Goal: Register for event/course: Sign up to attend an event or enroll in a course

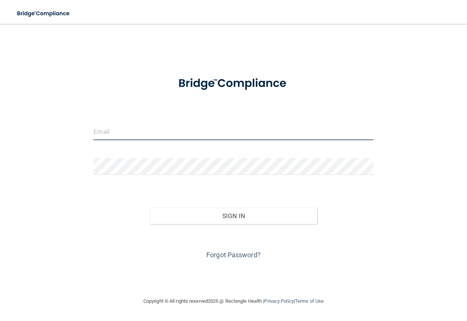
click at [149, 129] on input "email" at bounding box center [234, 131] width 280 height 17
type input "[EMAIL_ADDRESS][DOMAIN_NAME]"
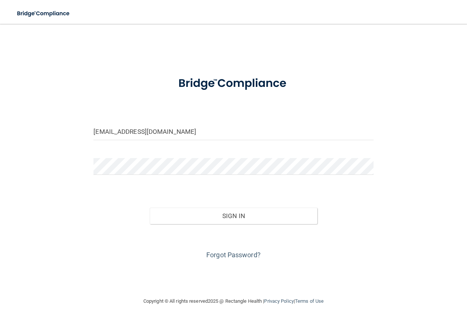
click at [138, 178] on div at bounding box center [233, 169] width 291 height 22
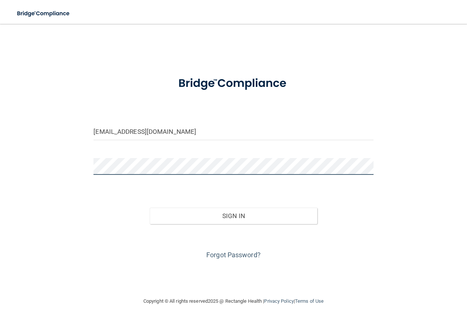
click at [150, 208] on button "Sign In" at bounding box center [234, 216] width 168 height 16
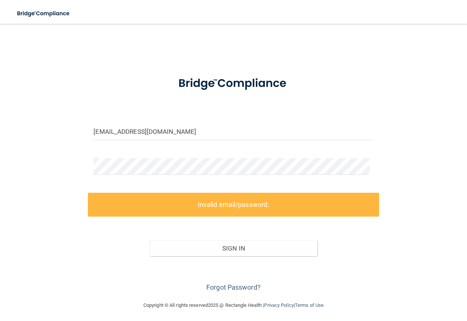
click at [98, 255] on div "Sign In" at bounding box center [233, 240] width 291 height 31
click at [213, 286] on link "Forgot Password?" at bounding box center [234, 287] width 54 height 8
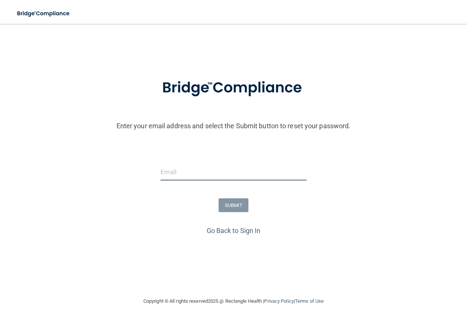
click at [211, 170] on input "email" at bounding box center [234, 172] width 146 height 17
type input "[EMAIL_ADDRESS][DOMAIN_NAME]"
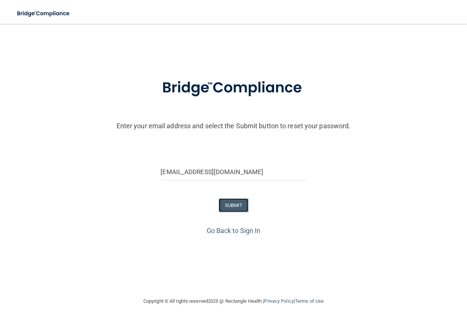
click at [224, 202] on button "SUBMIT" at bounding box center [234, 205] width 30 height 14
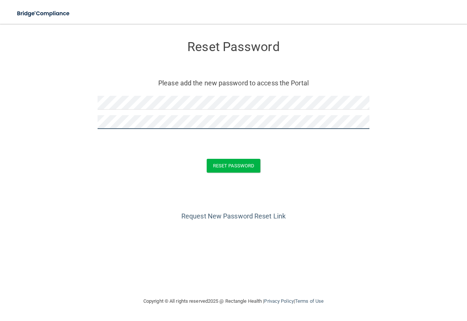
click at [207, 159] on button "Reset Password" at bounding box center [234, 166] width 54 height 14
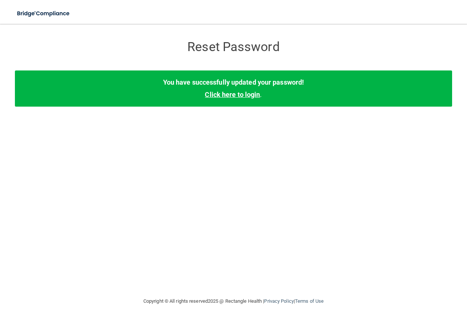
click at [248, 97] on link "Click here to login" at bounding box center [232, 95] width 55 height 8
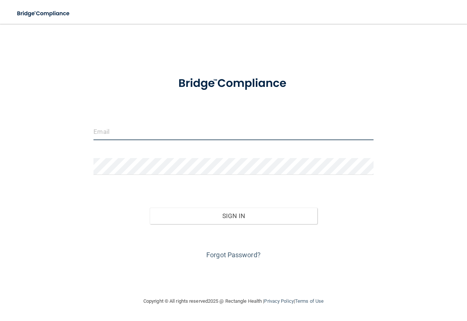
click at [189, 129] on input "email" at bounding box center [234, 131] width 280 height 17
type input "[EMAIL_ADDRESS][DOMAIN_NAME]"
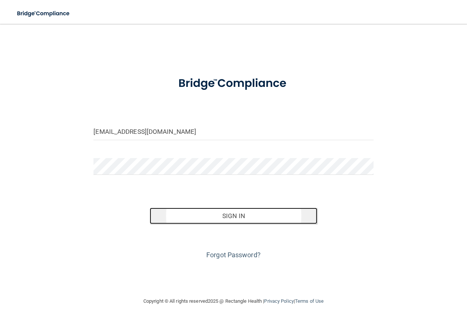
click at [180, 217] on button "Sign In" at bounding box center [234, 216] width 168 height 16
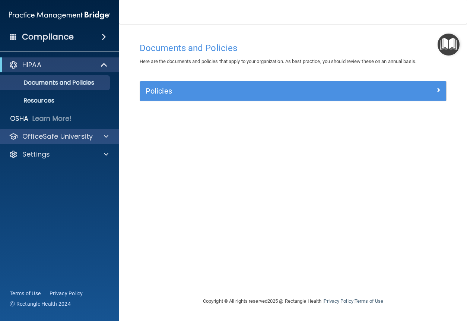
click at [70, 130] on div "OfficeSafe University" at bounding box center [60, 136] width 120 height 15
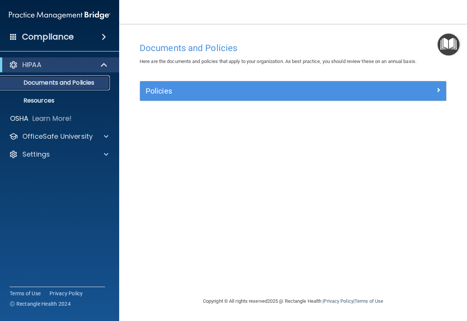
click at [78, 83] on p "Documents and Policies" at bounding box center [56, 82] width 102 height 7
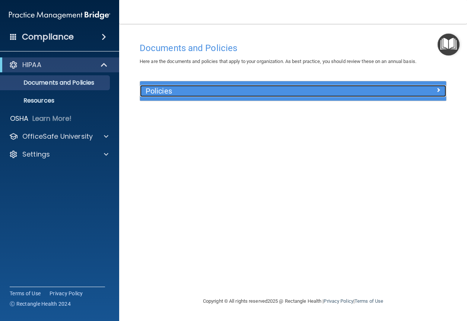
click at [414, 92] on div at bounding box center [408, 89] width 77 height 9
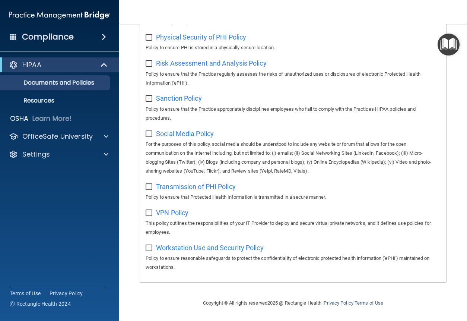
scroll to position [543, 0]
click at [41, 100] on p "Resources" at bounding box center [56, 100] width 102 height 7
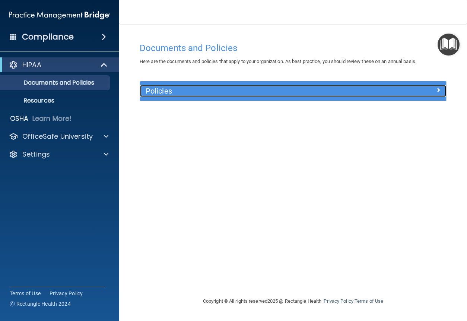
click at [344, 93] on h5 "Policies" at bounding box center [255, 91] width 219 height 8
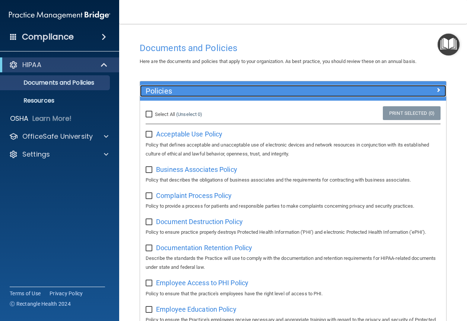
click at [429, 90] on div at bounding box center [408, 89] width 77 height 9
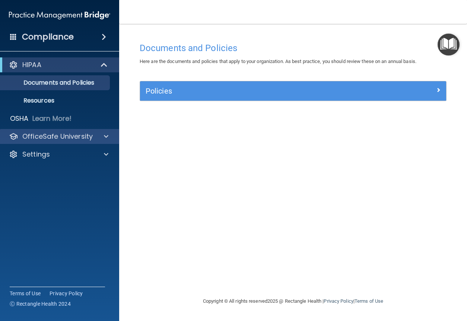
click at [70, 142] on div "OfficeSafe University" at bounding box center [60, 136] width 120 height 15
click at [105, 137] on span at bounding box center [106, 136] width 4 height 9
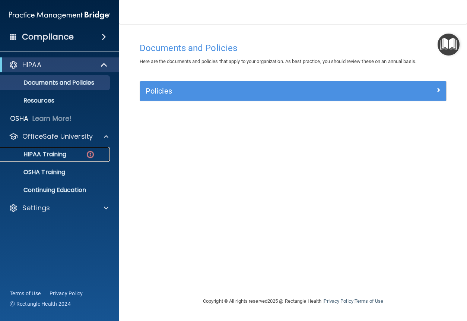
click at [65, 159] on link "HIPAA Training" at bounding box center [51, 154] width 117 height 15
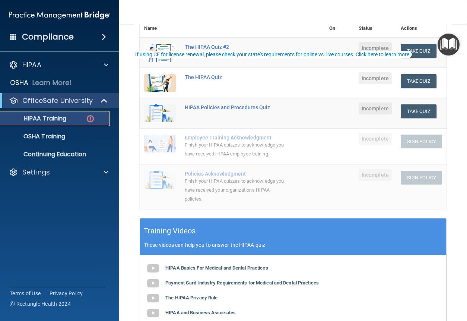
scroll to position [157, 0]
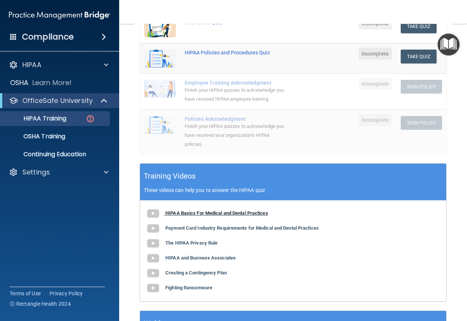
click at [152, 216] on img at bounding box center [153, 213] width 15 height 15
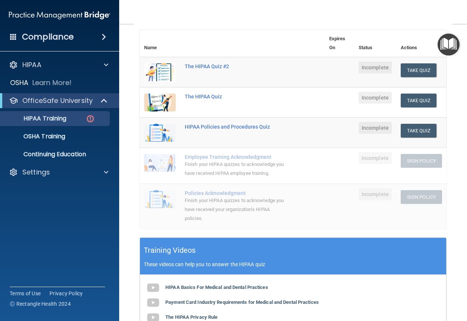
scroll to position [83, 0]
click at [406, 98] on button "Take Quiz" at bounding box center [419, 101] width 36 height 14
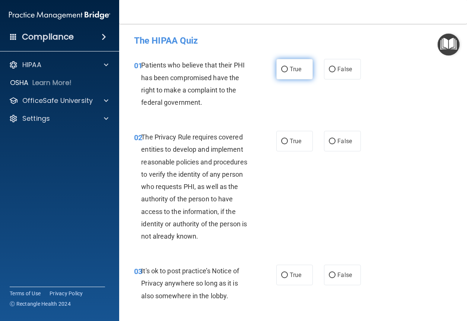
click at [301, 64] on label "True" at bounding box center [295, 69] width 37 height 21
click at [288, 67] on input "True" at bounding box center [284, 70] width 7 height 6
radio input "true"
click at [308, 145] on label "True" at bounding box center [295, 141] width 37 height 21
click at [288, 144] on input "True" at bounding box center [284, 142] width 7 height 6
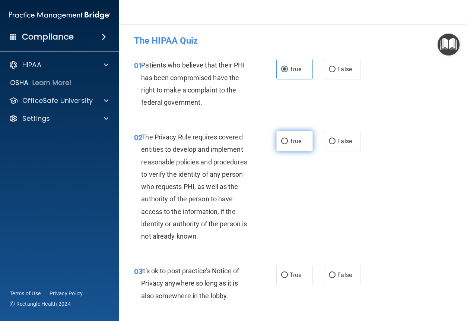
radio input "true"
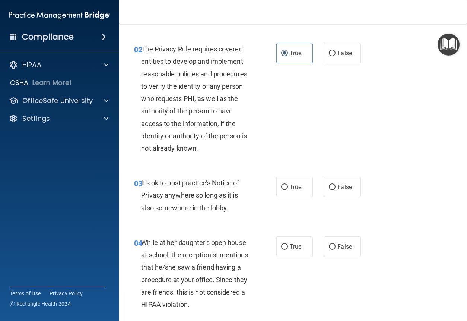
scroll to position [112, 0]
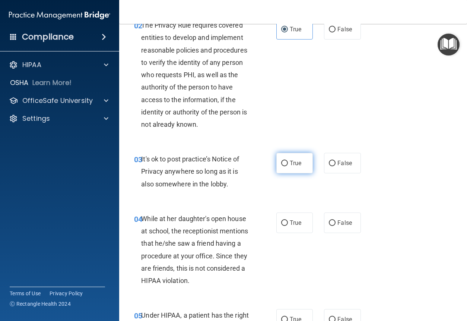
click at [284, 164] on input "True" at bounding box center [284, 164] width 7 height 6
radio input "true"
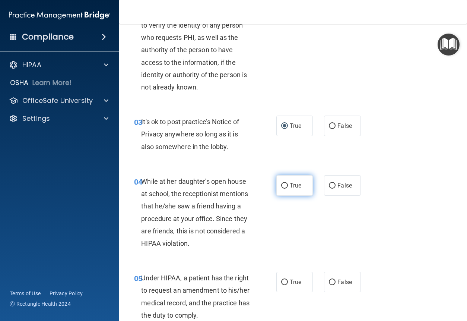
click at [300, 192] on label "True" at bounding box center [295, 185] width 37 height 21
click at [288, 189] on input "True" at bounding box center [284, 186] width 7 height 6
radio input "true"
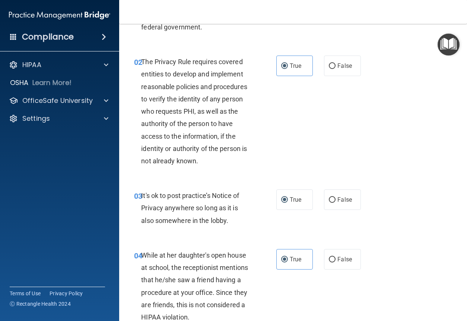
scroll to position [112, 0]
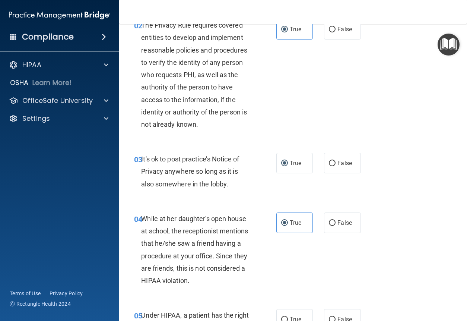
drag, startPoint x: 189, startPoint y: 243, endPoint x: 221, endPoint y: 243, distance: 31.7
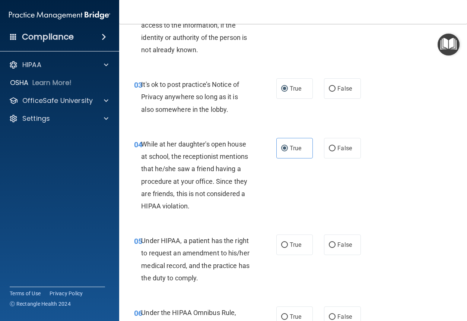
scroll to position [224, 0]
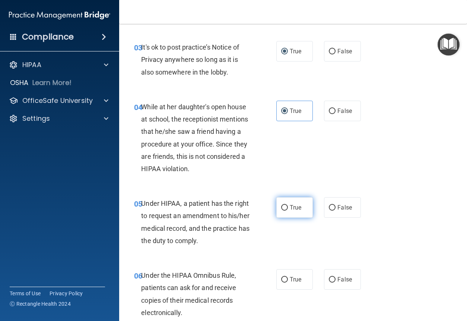
click at [298, 204] on span "True" at bounding box center [296, 207] width 12 height 7
click at [288, 205] on input "True" at bounding box center [284, 208] width 7 height 6
radio input "true"
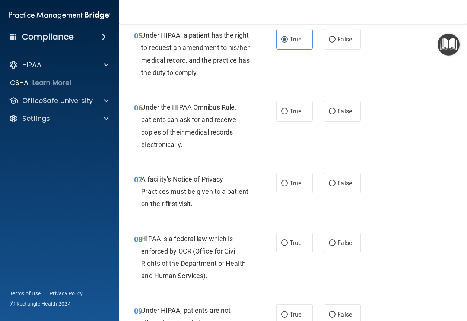
scroll to position [410, 0]
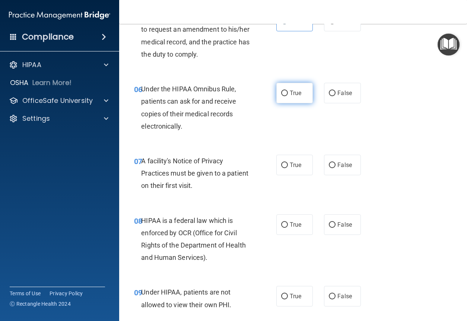
click at [283, 103] on label "True" at bounding box center [295, 93] width 37 height 21
click at [283, 96] on input "True" at bounding box center [284, 94] width 7 height 6
radio input "true"
click at [286, 163] on label "True" at bounding box center [295, 165] width 37 height 21
click at [286, 163] on input "True" at bounding box center [284, 166] width 7 height 6
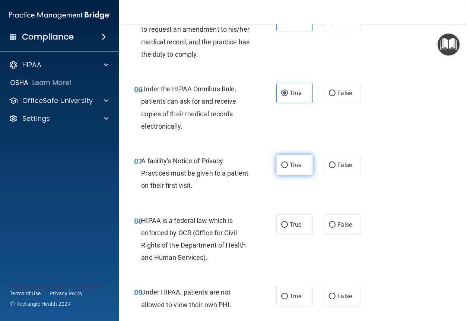
radio input "true"
click at [341, 230] on label "False" at bounding box center [342, 224] width 37 height 21
click at [336, 228] on input "False" at bounding box center [332, 225] width 7 height 6
radio input "true"
click at [294, 228] on label "True" at bounding box center [295, 224] width 37 height 21
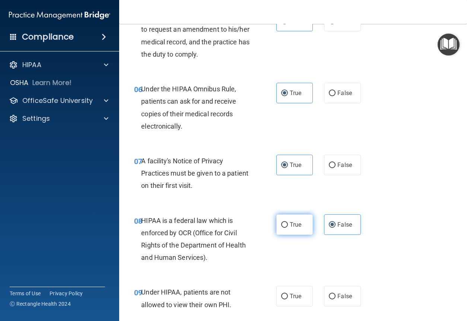
click at [288, 228] on input "True" at bounding box center [284, 225] width 7 height 6
radio input "true"
radio input "false"
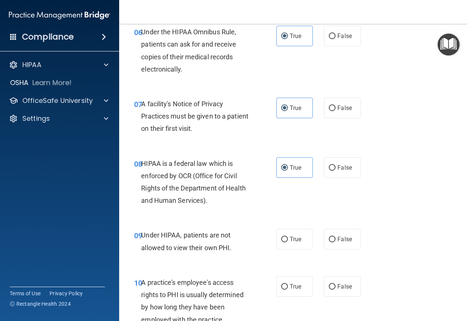
scroll to position [485, 0]
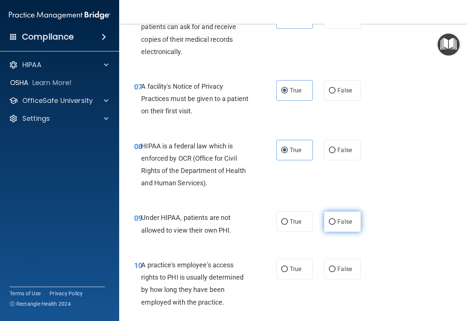
click at [331, 228] on label "False" at bounding box center [342, 221] width 37 height 21
click at [331, 225] on input "False" at bounding box center [332, 222] width 7 height 6
radio input "true"
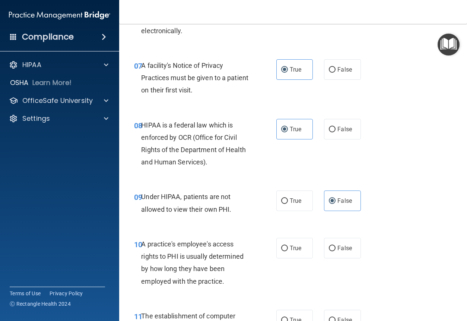
scroll to position [559, 0]
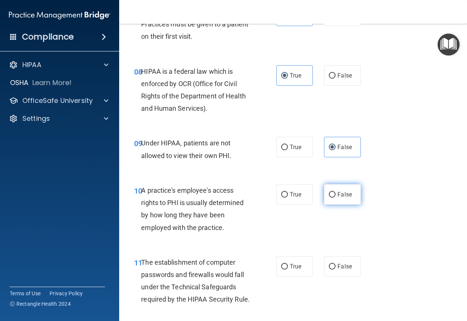
click at [348, 199] on label "False" at bounding box center [342, 194] width 37 height 21
click at [336, 198] on input "False" at bounding box center [332, 195] width 7 height 6
radio input "true"
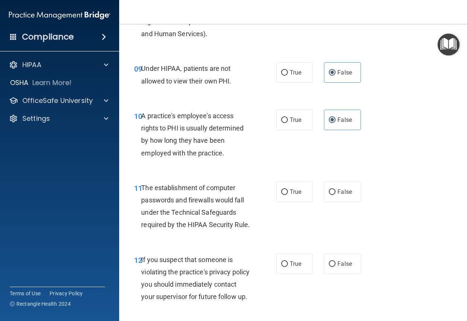
scroll to position [671, 0]
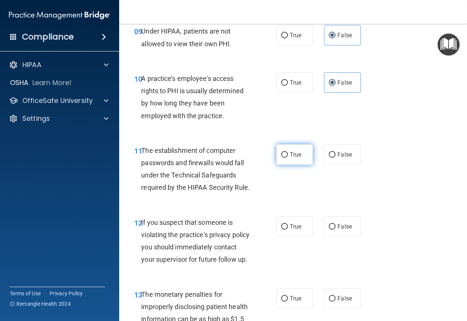
click at [308, 157] on label "True" at bounding box center [295, 154] width 37 height 21
click at [288, 157] on input "True" at bounding box center [284, 155] width 7 height 6
radio input "true"
click at [335, 237] on label "False" at bounding box center [342, 226] width 37 height 21
click at [335, 230] on input "False" at bounding box center [332, 227] width 7 height 6
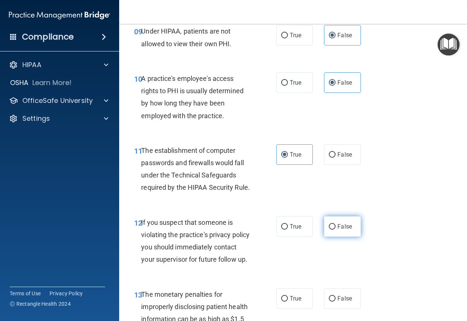
radio input "true"
click at [292, 230] on span "True" at bounding box center [296, 226] width 12 height 7
click at [288, 230] on input "True" at bounding box center [284, 227] width 7 height 6
radio input "true"
radio input "false"
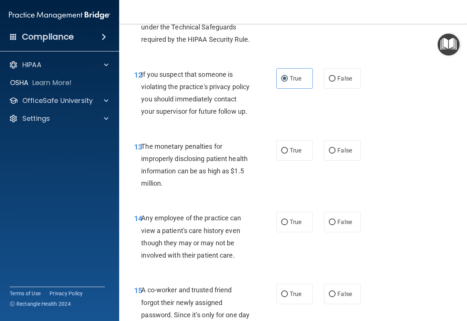
scroll to position [820, 0]
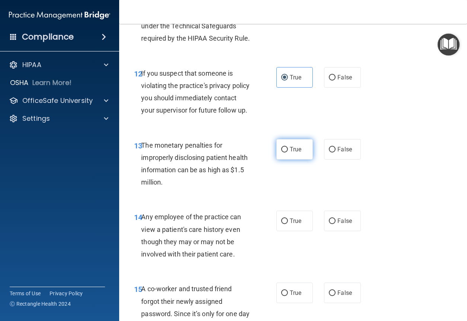
click at [281, 152] on input "True" at bounding box center [284, 150] width 7 height 6
radio input "true"
click at [337, 235] on div "14 Any employee of the practice can view a patient's care history even though t…" at bounding box center [294, 237] width 330 height 72
click at [342, 259] on div "14 Any employee of the practice can view a patient's care history even though t…" at bounding box center [294, 237] width 330 height 72
click at [341, 231] on label "False" at bounding box center [342, 221] width 37 height 21
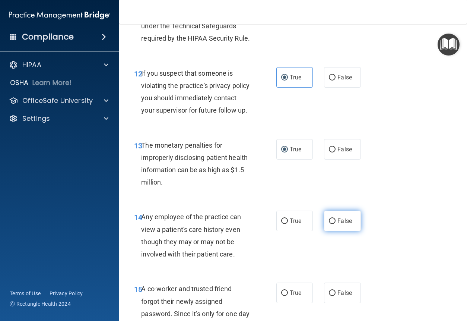
click at [336, 224] on input "False" at bounding box center [332, 221] width 7 height 6
radio input "true"
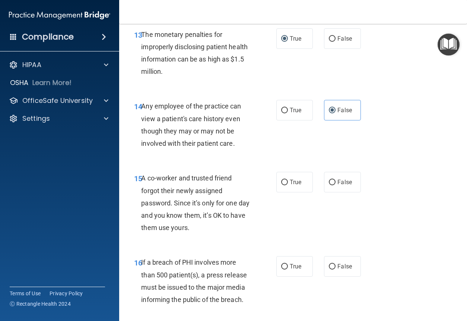
scroll to position [932, 0]
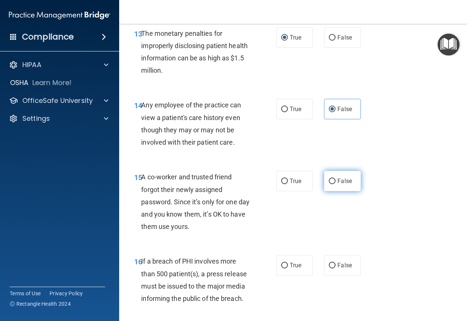
click at [349, 191] on label "False" at bounding box center [342, 181] width 37 height 21
click at [336, 184] on input "False" at bounding box center [332, 182] width 7 height 6
radio input "true"
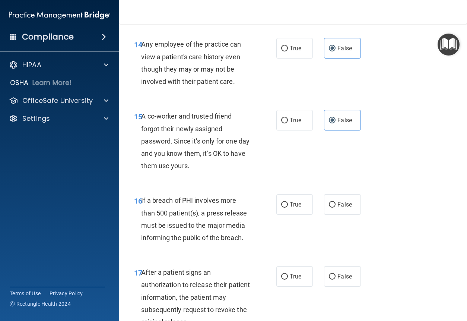
scroll to position [1044, 0]
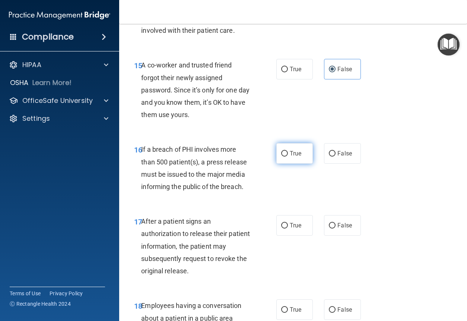
click at [298, 157] on span "True" at bounding box center [296, 153] width 12 height 7
click at [288, 157] on input "True" at bounding box center [284, 154] width 7 height 6
radio input "true"
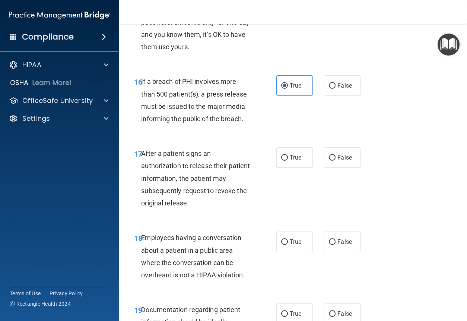
scroll to position [1118, 0]
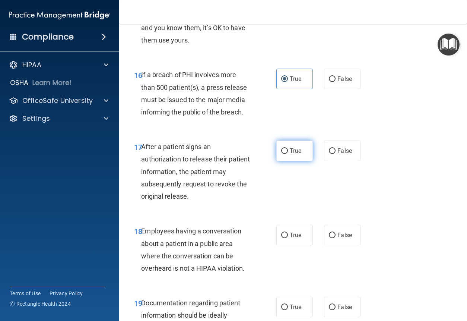
click at [291, 161] on label "True" at bounding box center [295, 151] width 37 height 21
click at [288, 154] on input "True" at bounding box center [284, 151] width 7 height 6
radio input "true"
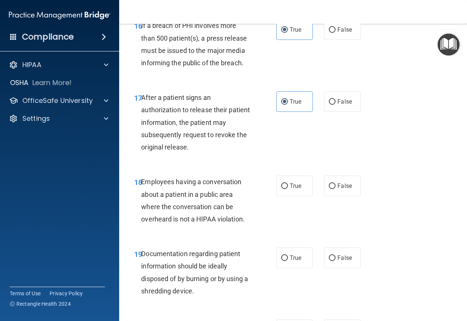
scroll to position [1193, 0]
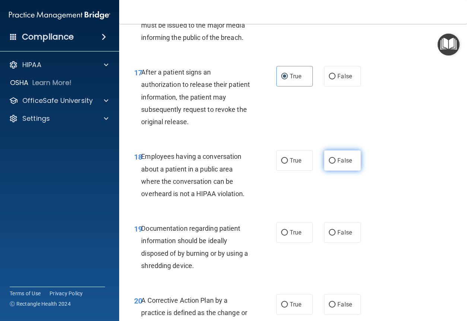
click at [344, 171] on label "False" at bounding box center [342, 160] width 37 height 21
click at [336, 164] on input "False" at bounding box center [332, 161] width 7 height 6
radio input "true"
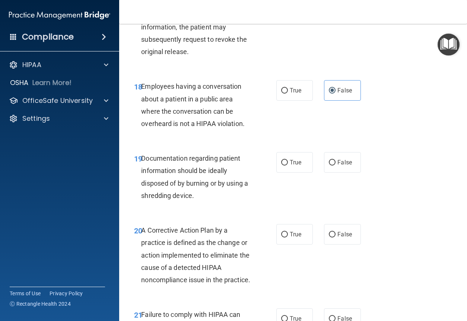
scroll to position [1267, 0]
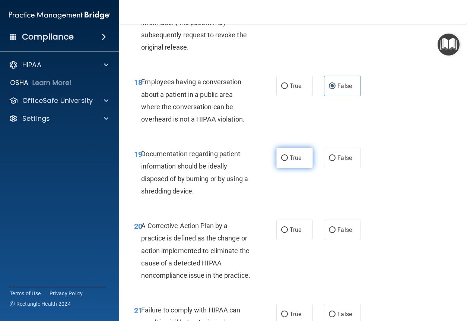
click at [277, 168] on label "True" at bounding box center [295, 158] width 37 height 21
click at [281, 161] on input "True" at bounding box center [284, 158] width 7 height 6
radio input "true"
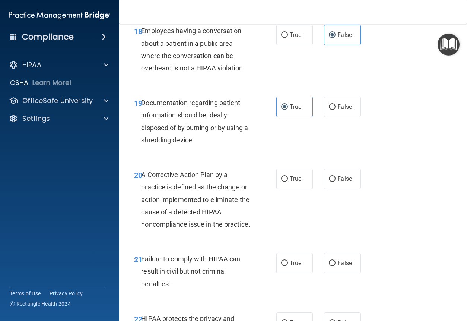
scroll to position [1342, 0]
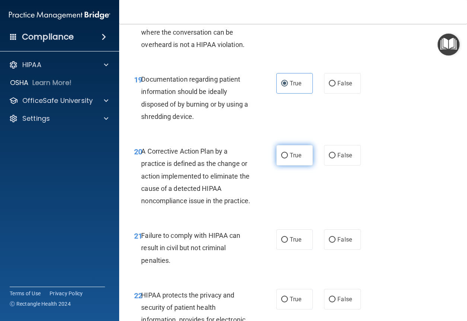
click at [281, 158] on input "True" at bounding box center [284, 156] width 7 height 6
radio input "true"
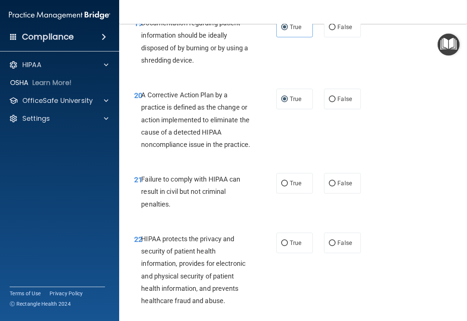
scroll to position [1416, 0]
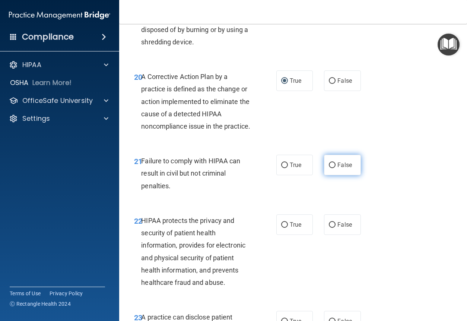
click at [338, 168] on span "False" at bounding box center [345, 164] width 15 height 7
click at [336, 168] on input "False" at bounding box center [332, 166] width 7 height 6
radio input "true"
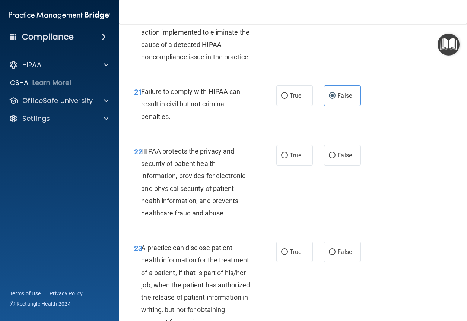
scroll to position [1491, 0]
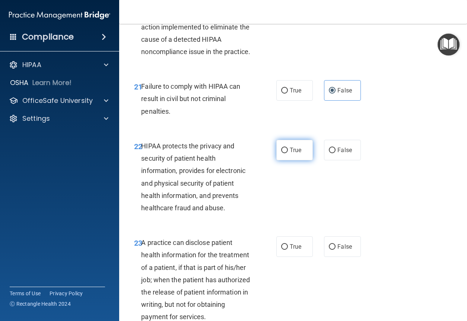
click at [292, 160] on label "True" at bounding box center [295, 150] width 37 height 21
click at [288, 153] on input "True" at bounding box center [284, 151] width 7 height 6
radio input "true"
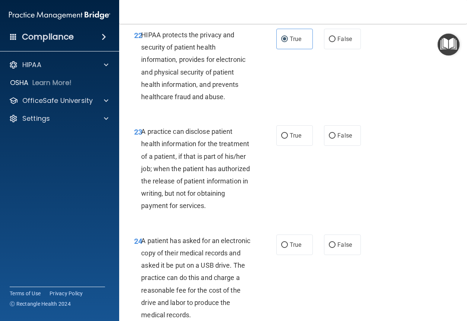
scroll to position [1603, 0]
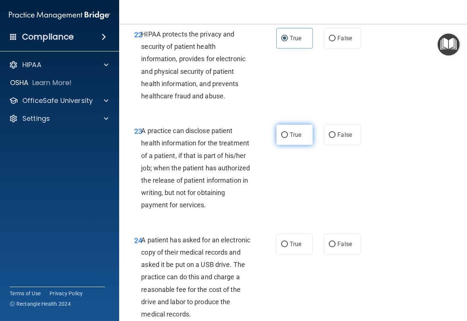
click at [304, 145] on label "True" at bounding box center [295, 134] width 37 height 21
click at [288, 138] on input "True" at bounding box center [284, 135] width 7 height 6
radio input "true"
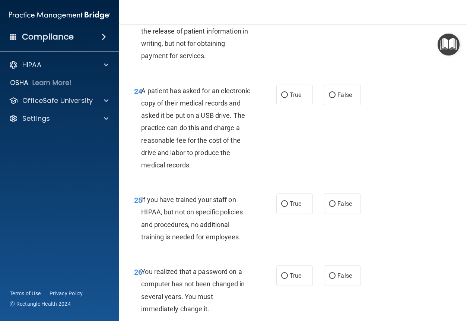
scroll to position [1715, 0]
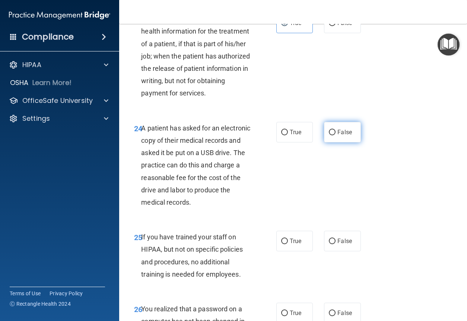
click at [324, 142] on label "False" at bounding box center [342, 132] width 37 height 21
click at [329, 135] on input "False" at bounding box center [332, 133] width 7 height 6
radio input "true"
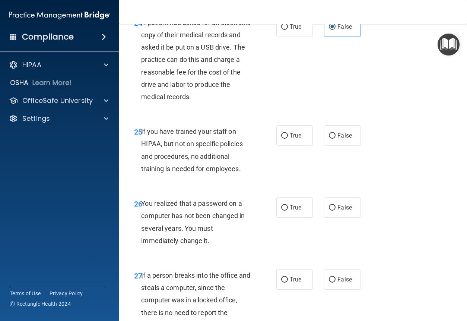
scroll to position [1826, 0]
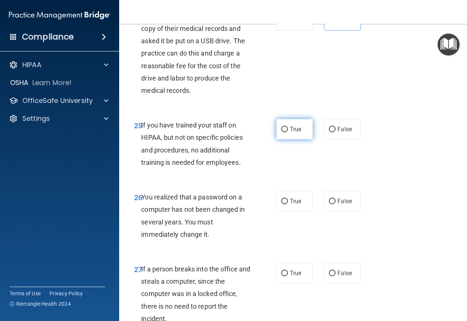
click at [290, 139] on label "True" at bounding box center [295, 129] width 37 height 21
click at [288, 132] on input "True" at bounding box center [284, 130] width 7 height 6
radio input "true"
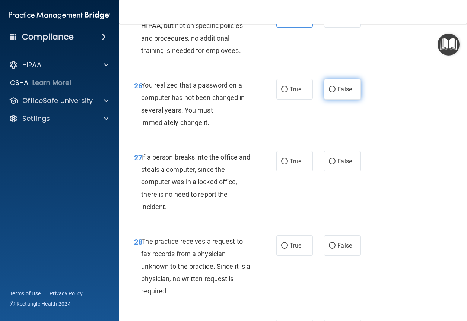
click at [342, 100] on label "False" at bounding box center [342, 89] width 37 height 21
click at [336, 92] on input "False" at bounding box center [332, 90] width 7 height 6
radio input "true"
click at [330, 171] on label "False" at bounding box center [342, 161] width 37 height 21
click at [330, 164] on input "False" at bounding box center [332, 162] width 7 height 6
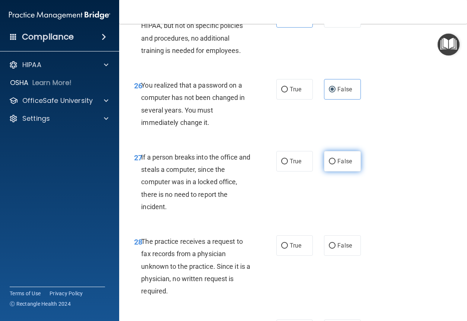
radio input "true"
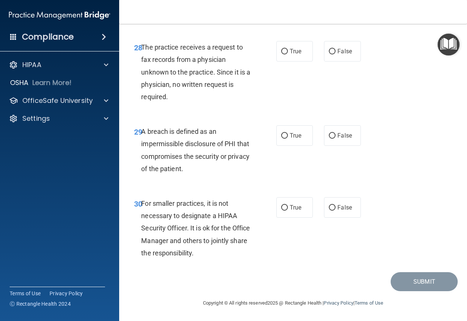
scroll to position [2169, 0]
click at [342, 40] on div "28 The practice receives a request to fax records from a physician unknown to t…" at bounding box center [294, 74] width 330 height 84
click at [339, 49] on span "False" at bounding box center [345, 51] width 15 height 7
click at [336, 49] on input "False" at bounding box center [332, 52] width 7 height 6
radio input "true"
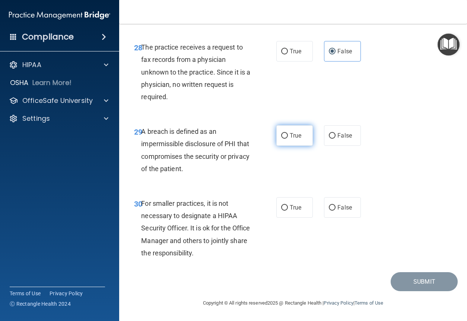
click at [278, 144] on label "True" at bounding box center [295, 135] width 37 height 21
click at [281, 139] on input "True" at bounding box center [284, 136] width 7 height 6
radio input "true"
click at [332, 207] on input "False" at bounding box center [332, 208] width 7 height 6
radio input "true"
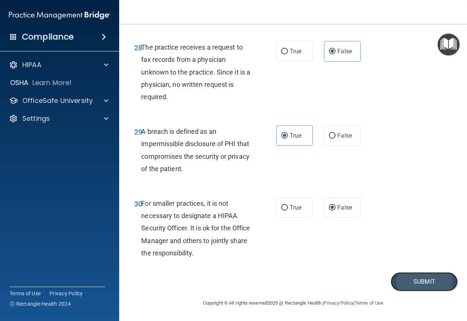
click at [413, 282] on button "Submit" at bounding box center [424, 281] width 67 height 19
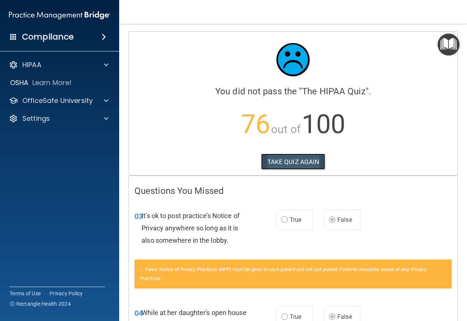
click at [310, 158] on button "TAKE QUIZ AGAIN" at bounding box center [293, 162] width 64 height 16
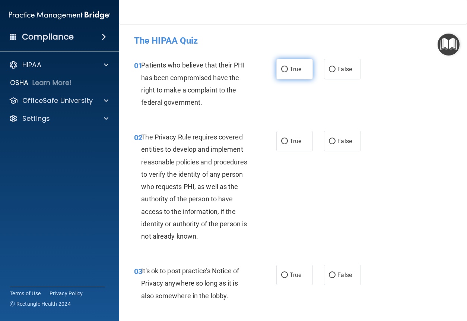
click at [284, 69] on input "True" at bounding box center [284, 70] width 7 height 6
radio input "true"
click at [293, 151] on label "True" at bounding box center [295, 141] width 37 height 21
click at [288, 144] on input "True" at bounding box center [284, 142] width 7 height 6
radio input "true"
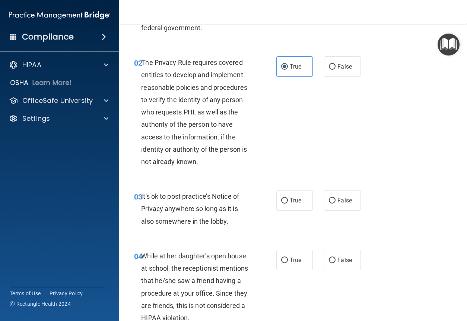
scroll to position [112, 0]
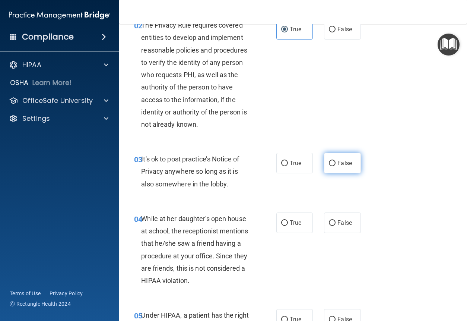
click at [330, 163] on input "False" at bounding box center [332, 164] width 7 height 6
radio input "true"
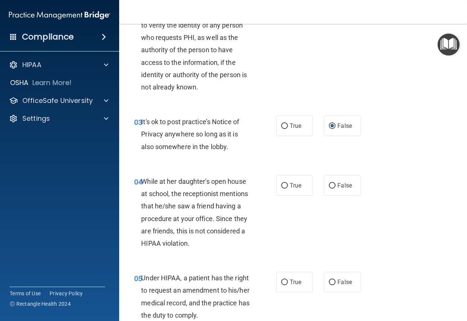
scroll to position [186, 0]
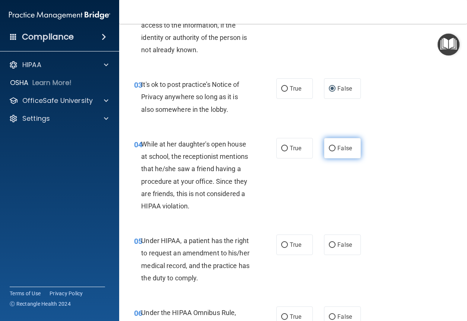
click at [336, 155] on label "False" at bounding box center [342, 148] width 37 height 21
click at [336, 151] on input "False" at bounding box center [332, 149] width 7 height 6
radio input "true"
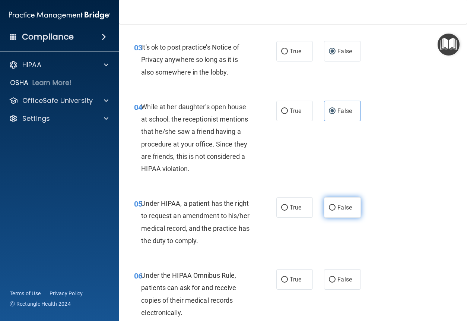
click at [340, 201] on label "False" at bounding box center [342, 207] width 37 height 21
click at [336, 205] on input "False" at bounding box center [332, 208] width 7 height 6
radio input "true"
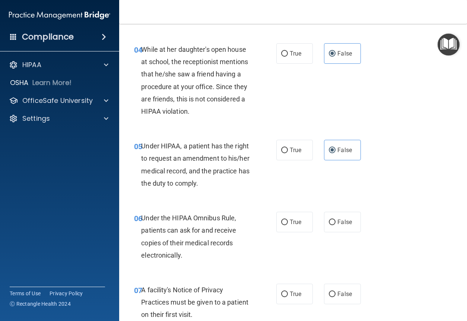
scroll to position [298, 0]
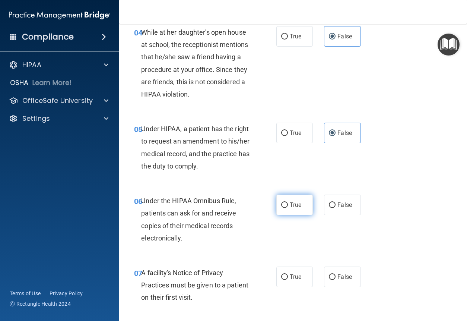
click at [281, 203] on input "True" at bounding box center [284, 205] width 7 height 6
radio input "true"
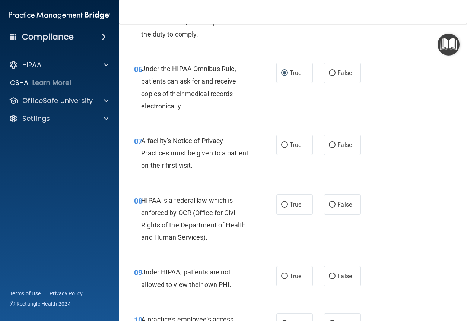
scroll to position [447, 0]
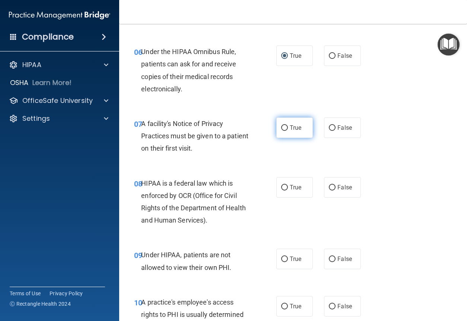
click at [291, 127] on span "True" at bounding box center [296, 127] width 12 height 7
click at [288, 127] on input "True" at bounding box center [284, 128] width 7 height 6
radio input "true"
click at [287, 194] on label "True" at bounding box center [295, 187] width 37 height 21
click at [287, 190] on input "True" at bounding box center [284, 188] width 7 height 6
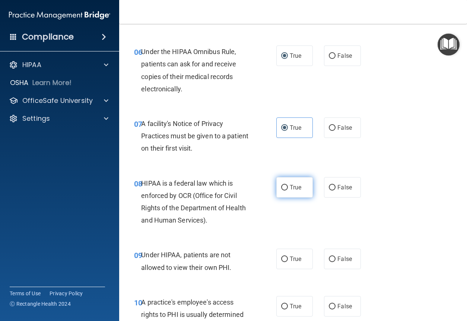
radio input "true"
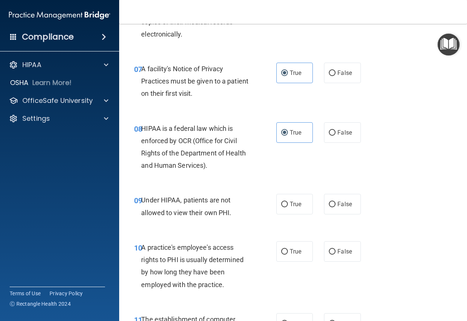
scroll to position [522, 0]
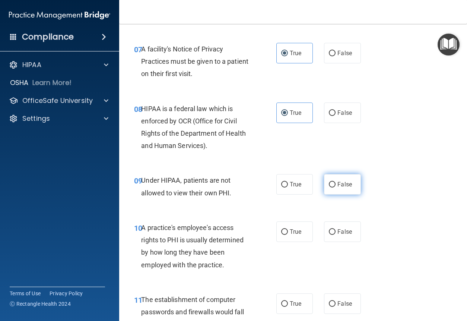
click at [333, 195] on label "False" at bounding box center [342, 184] width 37 height 21
click at [333, 187] on input "False" at bounding box center [332, 185] width 7 height 6
radio input "true"
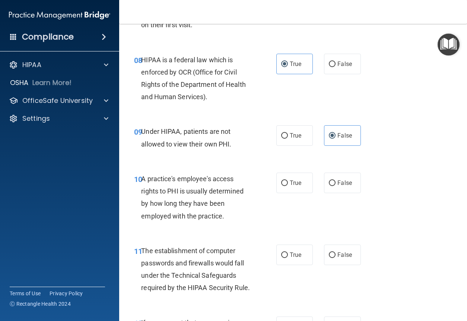
scroll to position [596, 0]
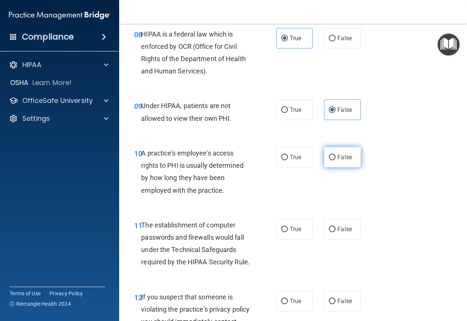
click at [353, 161] on label "False" at bounding box center [342, 157] width 37 height 21
click at [336, 160] on input "False" at bounding box center [332, 158] width 7 height 6
radio input "true"
click at [286, 221] on label "True" at bounding box center [295, 229] width 37 height 21
click at [286, 227] on input "True" at bounding box center [284, 230] width 7 height 6
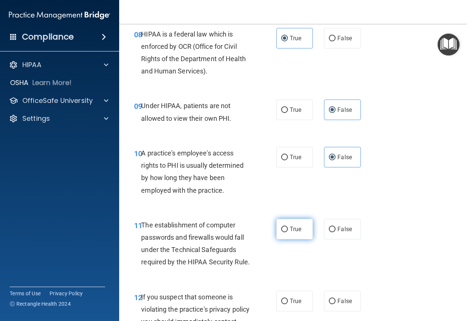
radio input "true"
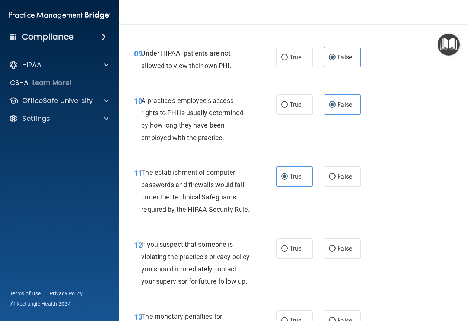
scroll to position [671, 0]
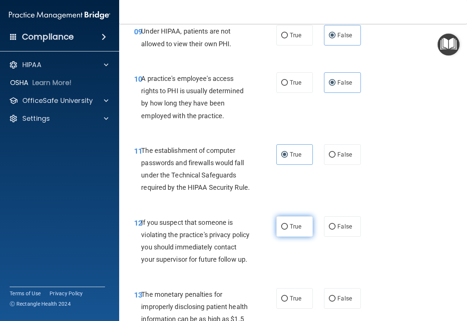
click at [290, 230] on span "True" at bounding box center [296, 226] width 12 height 7
click at [288, 230] on input "True" at bounding box center [284, 227] width 7 height 6
radio input "true"
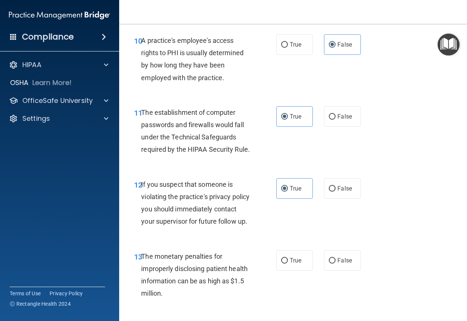
scroll to position [745, 0]
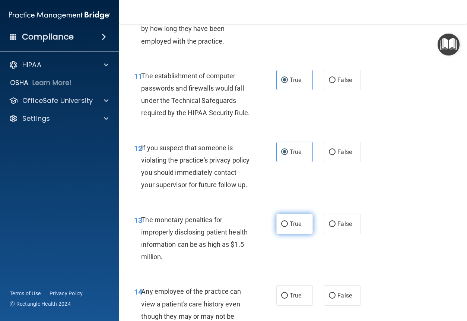
click at [288, 234] on label "True" at bounding box center [295, 224] width 37 height 21
click at [288, 227] on input "True" at bounding box center [284, 224] width 7 height 6
radio input "true"
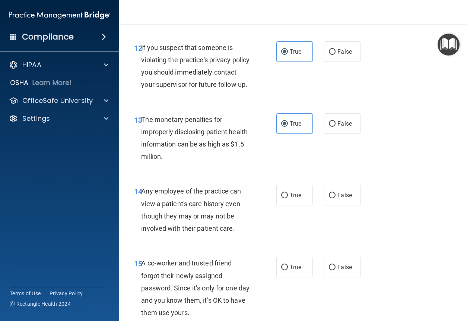
scroll to position [857, 0]
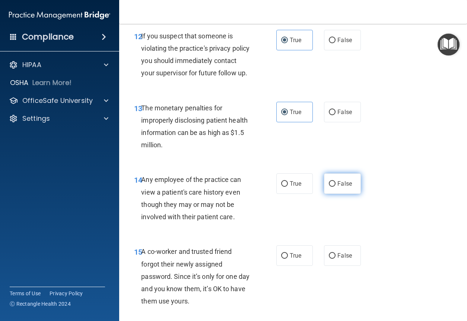
click at [339, 187] on span "False" at bounding box center [345, 183] width 15 height 7
click at [336, 187] on input "False" at bounding box center [332, 184] width 7 height 6
radio input "true"
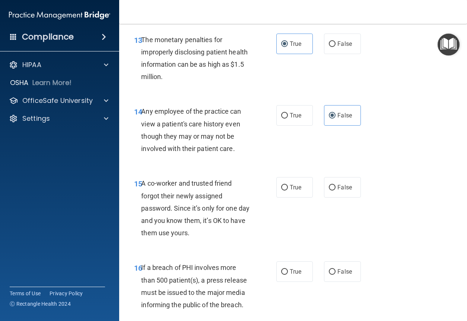
scroll to position [932, 0]
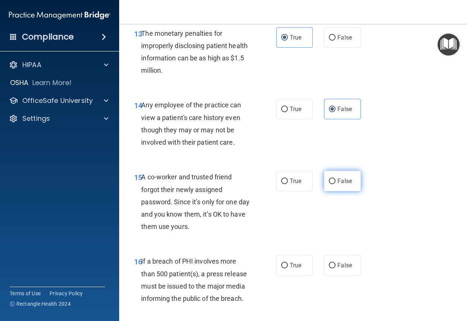
click at [344, 191] on label "False" at bounding box center [342, 181] width 37 height 21
click at [336, 184] on input "False" at bounding box center [332, 182] width 7 height 6
radio input "true"
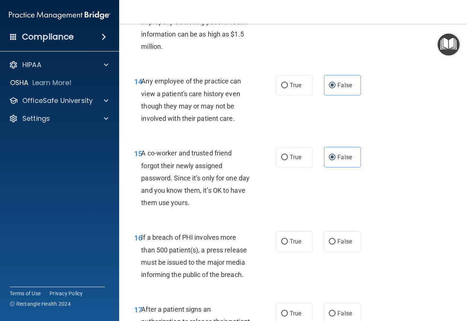
scroll to position [969, 0]
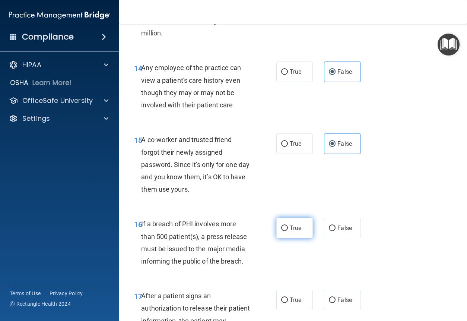
click at [277, 238] on label "True" at bounding box center [295, 228] width 37 height 21
click at [281, 231] on input "True" at bounding box center [284, 229] width 7 height 6
radio input "true"
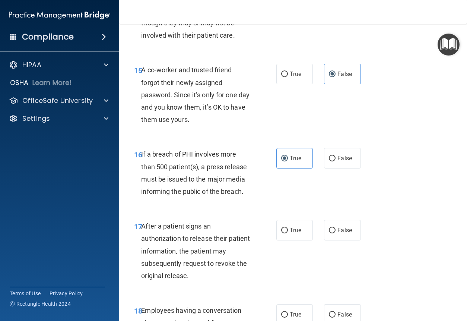
scroll to position [1044, 0]
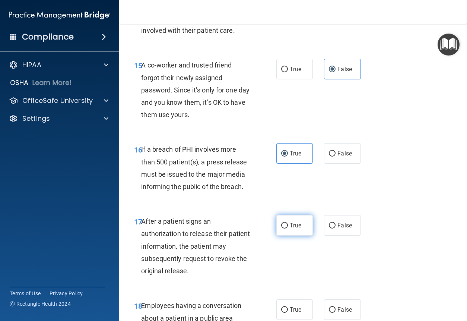
click at [293, 229] on span "True" at bounding box center [296, 225] width 12 height 7
click at [288, 228] on input "True" at bounding box center [284, 226] width 7 height 6
radio input "true"
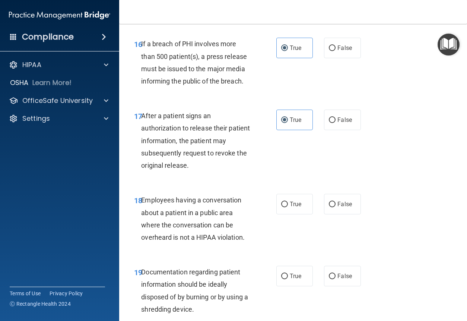
scroll to position [1156, 0]
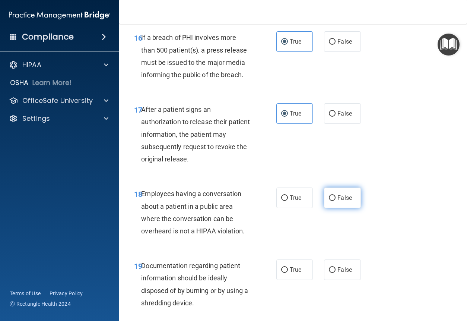
click at [347, 208] on label "False" at bounding box center [342, 197] width 37 height 21
click at [336, 201] on input "False" at bounding box center [332, 198] width 7 height 6
radio input "true"
click at [280, 280] on label "True" at bounding box center [295, 269] width 37 height 21
click at [281, 273] on input "True" at bounding box center [284, 270] width 7 height 6
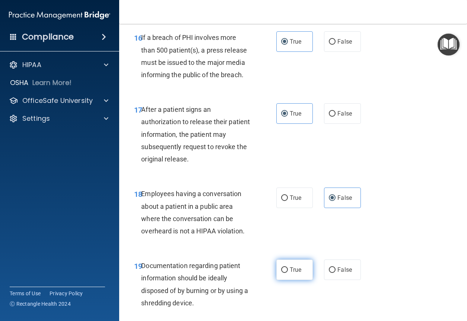
radio input "true"
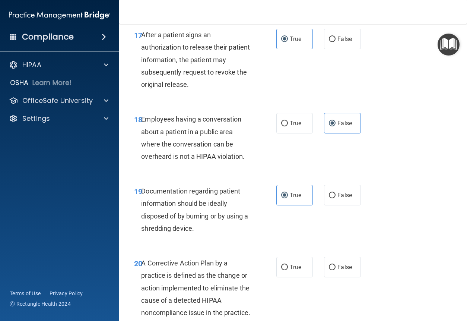
scroll to position [1267, 0]
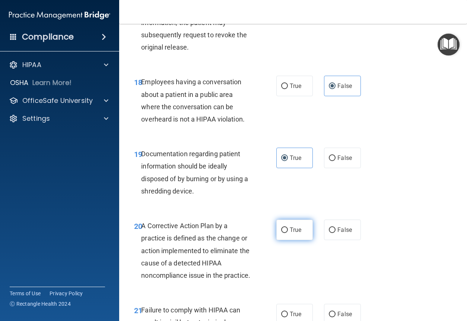
click at [281, 233] on input "True" at bounding box center [284, 230] width 7 height 6
radio input "true"
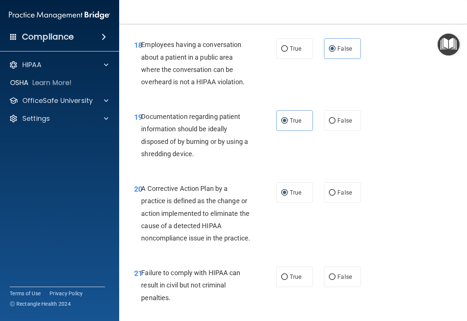
scroll to position [1342, 0]
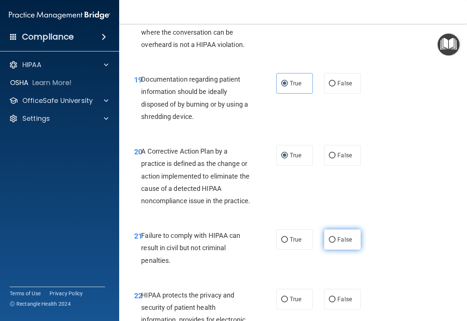
click at [341, 250] on label "False" at bounding box center [342, 239] width 37 height 21
click at [336, 243] on input "False" at bounding box center [332, 240] width 7 height 6
radio input "true"
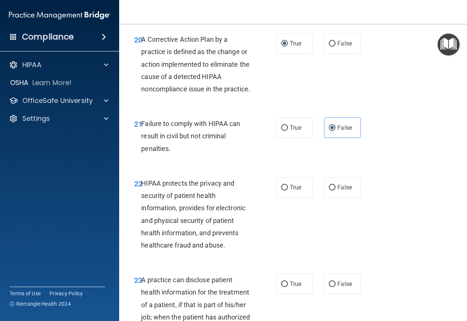
scroll to position [1491, 0]
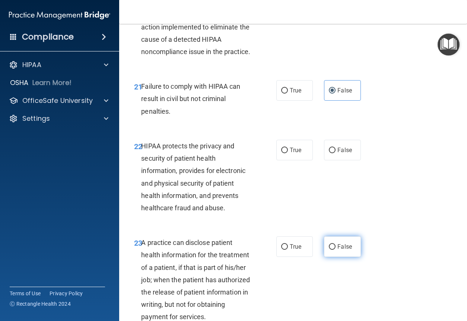
click at [351, 257] on label "False" at bounding box center [342, 246] width 37 height 21
click at [336, 250] on input "False" at bounding box center [332, 247] width 7 height 6
radio input "true"
click at [301, 160] on label "True" at bounding box center [295, 150] width 37 height 21
click at [288, 153] on input "True" at bounding box center [284, 151] width 7 height 6
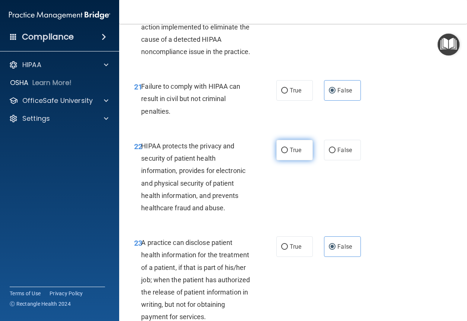
radio input "true"
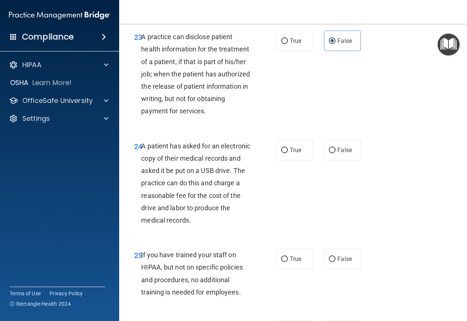
scroll to position [1715, 0]
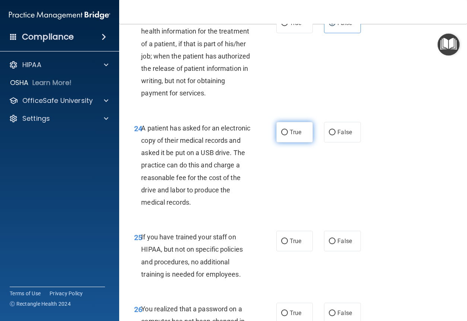
click at [288, 142] on label "True" at bounding box center [295, 132] width 37 height 21
click at [288, 135] on input "True" at bounding box center [284, 133] width 7 height 6
radio input "true"
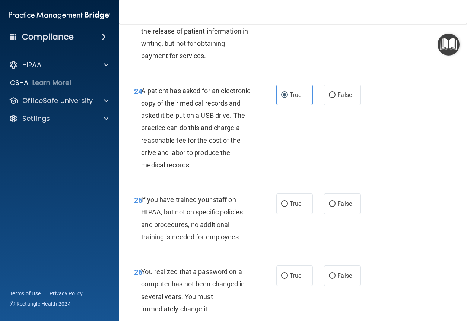
scroll to position [1789, 0]
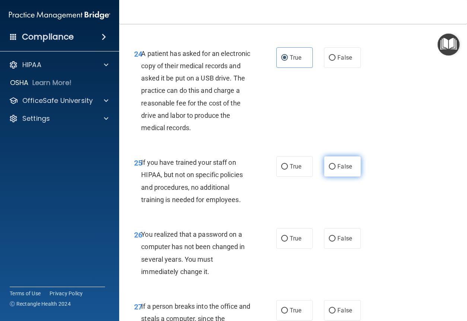
click at [332, 170] on input "False" at bounding box center [332, 167] width 7 height 6
radio input "true"
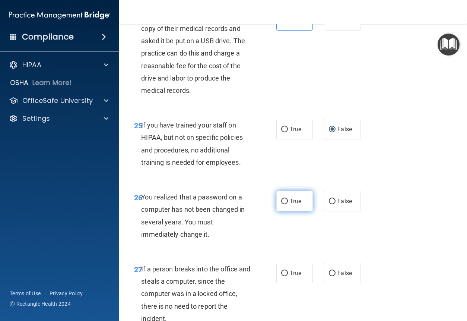
click at [300, 211] on label "True" at bounding box center [295, 201] width 37 height 21
click at [288, 204] on input "True" at bounding box center [284, 202] width 7 height 6
radio input "true"
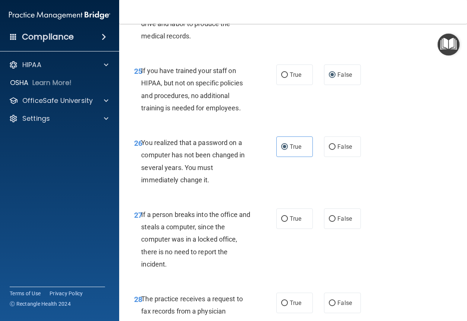
scroll to position [1901, 0]
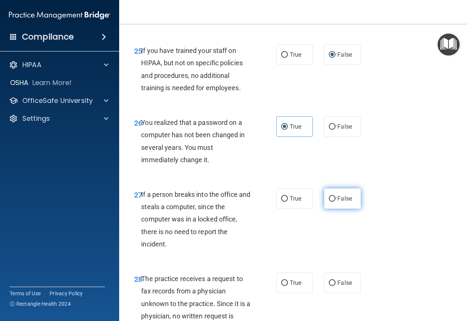
click at [345, 209] on label "False" at bounding box center [342, 198] width 37 height 21
click at [336, 202] on input "False" at bounding box center [332, 199] width 7 height 6
radio input "true"
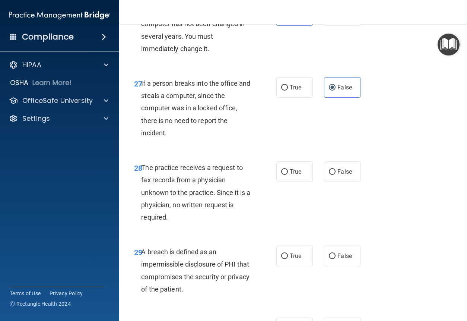
scroll to position [2013, 0]
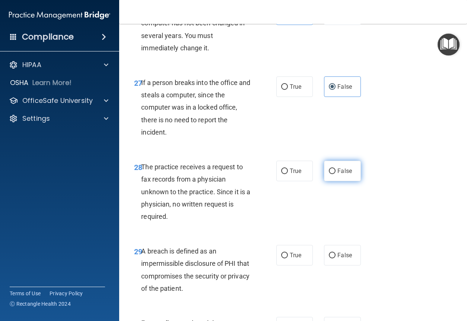
click at [330, 181] on label "False" at bounding box center [342, 171] width 37 height 21
click at [330, 174] on input "False" at bounding box center [332, 171] width 7 height 6
radio input "true"
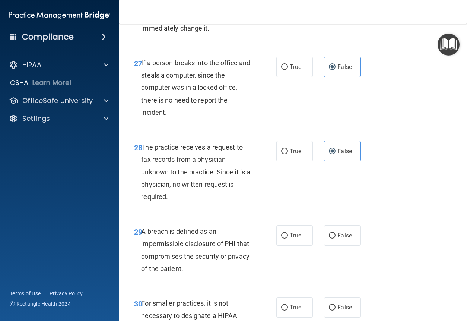
scroll to position [2050, 0]
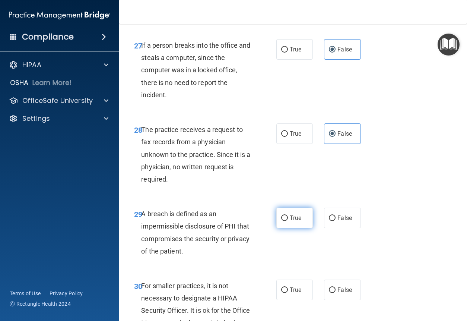
click at [302, 228] on label "True" at bounding box center [295, 218] width 37 height 21
click at [288, 221] on input "True" at bounding box center [284, 218] width 7 height 6
radio input "true"
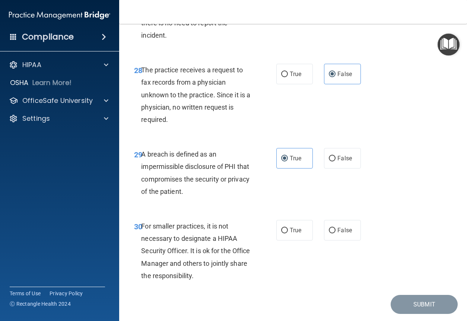
scroll to position [2162, 0]
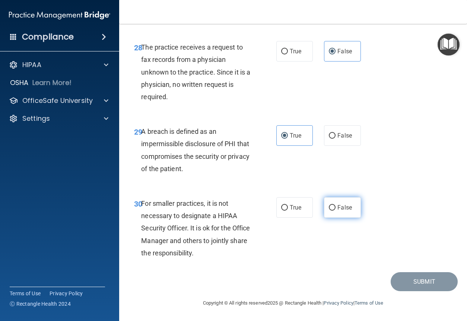
click at [354, 218] on label "False" at bounding box center [342, 207] width 37 height 21
click at [336, 211] on input "False" at bounding box center [332, 208] width 7 height 6
radio input "true"
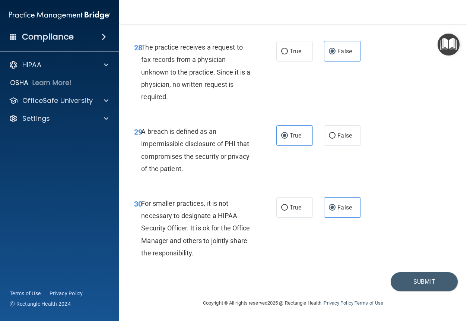
scroll to position [2169, 0]
click at [391, 278] on button "Submit" at bounding box center [424, 281] width 67 height 19
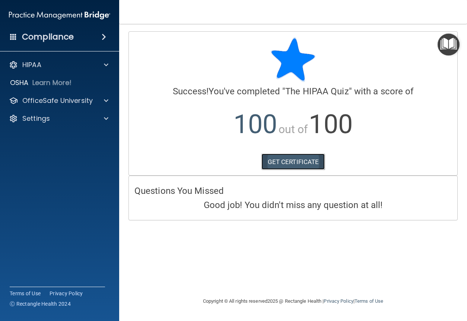
click at [306, 166] on link "GET CERTIFICATE" at bounding box center [294, 162] width 64 height 16
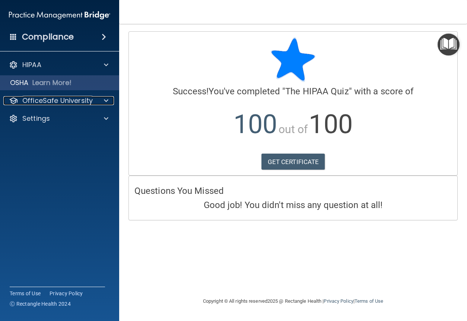
drag, startPoint x: 81, startPoint y: 97, endPoint x: 83, endPoint y: 89, distance: 8.4
click at [81, 97] on p "OfficeSafe University" at bounding box center [57, 100] width 70 height 9
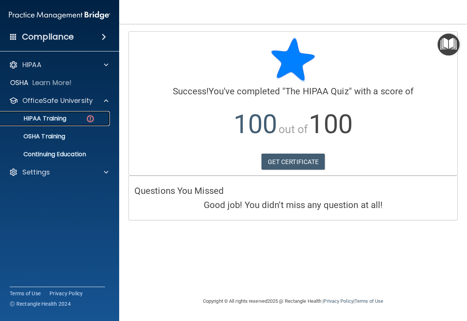
click at [69, 120] on div "HIPAA Training" at bounding box center [56, 118] width 102 height 7
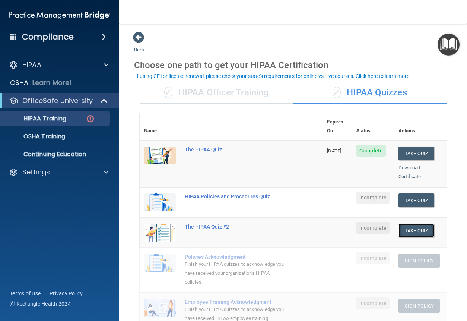
click at [414, 224] on button "Take Quiz" at bounding box center [417, 231] width 36 height 14
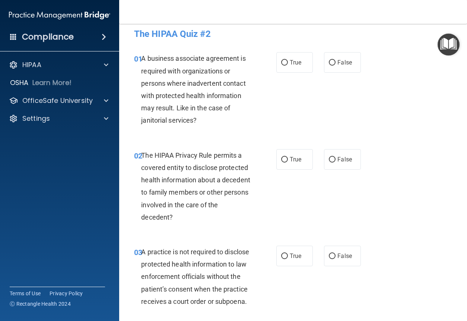
scroll to position [8, 0]
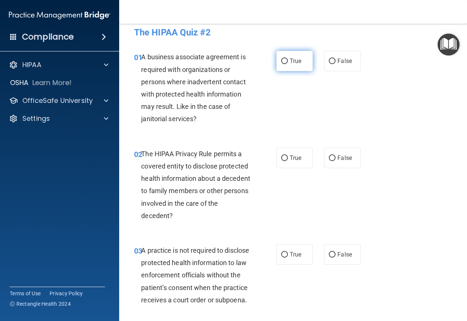
click at [282, 64] on input "True" at bounding box center [284, 62] width 7 height 6
radio input "true"
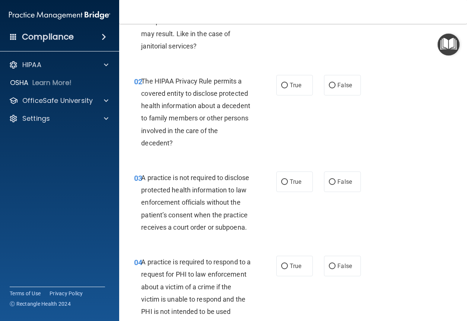
scroll to position [83, 0]
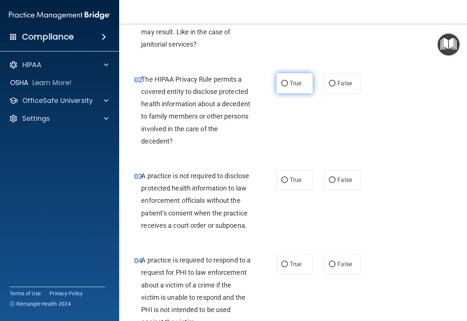
click at [283, 77] on label "True" at bounding box center [295, 83] width 37 height 21
click at [283, 81] on input "True" at bounding box center [284, 84] width 7 height 6
radio input "true"
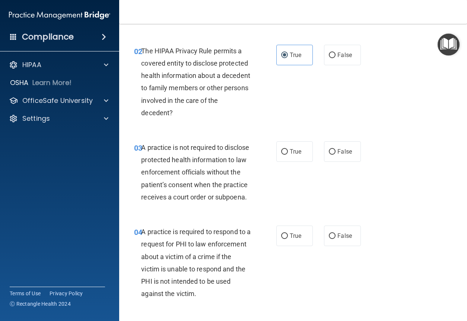
scroll to position [112, 0]
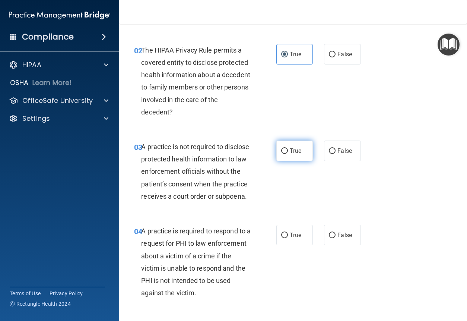
click at [291, 150] on span "True" at bounding box center [296, 150] width 12 height 7
click at [288, 150] on input "True" at bounding box center [284, 151] width 7 height 6
radio input "true"
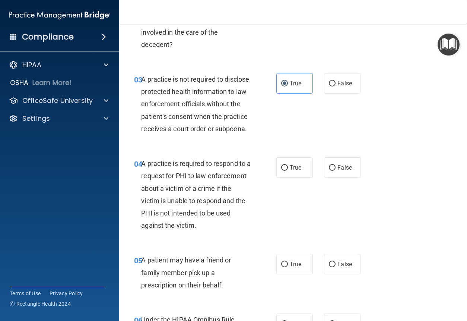
scroll to position [186, 0]
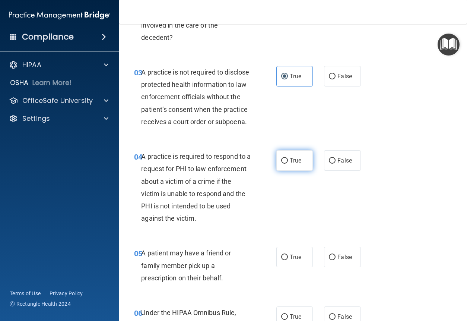
click at [292, 167] on label "True" at bounding box center [295, 160] width 37 height 21
click at [288, 164] on input "True" at bounding box center [284, 161] width 7 height 6
radio input "true"
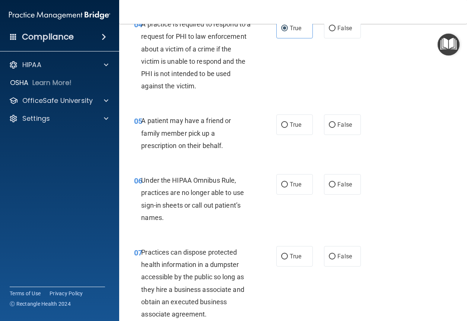
scroll to position [335, 0]
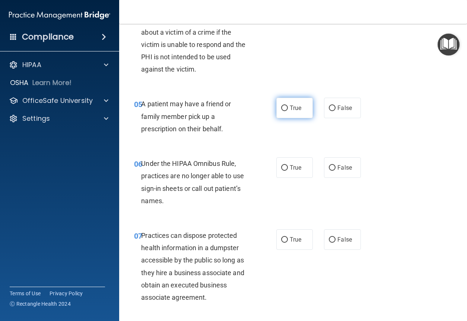
drag, startPoint x: 283, startPoint y: 145, endPoint x: 280, endPoint y: 141, distance: 5.1
click at [365, 98] on ng-form "05 A patient may have a friend or family member pick up a prescription on their…" at bounding box center [365, 98] width 0 height 0
click at [280, 118] on label "True" at bounding box center [295, 108] width 37 height 21
click at [281, 111] on input "True" at bounding box center [284, 108] width 7 height 6
radio input "true"
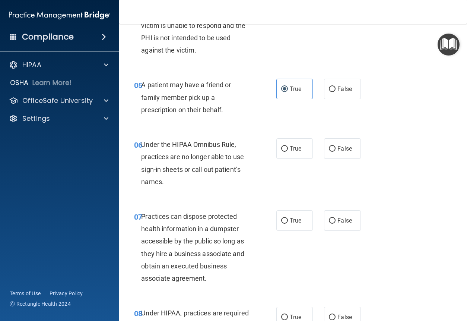
scroll to position [373, 0]
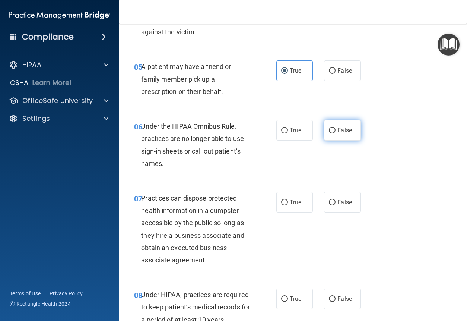
click at [340, 141] on label "False" at bounding box center [342, 130] width 37 height 21
click at [336, 133] on input "False" at bounding box center [332, 131] width 7 height 6
radio input "true"
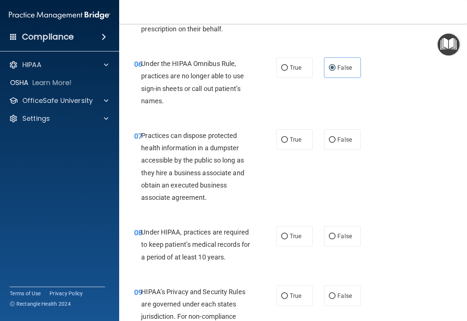
scroll to position [447, 0]
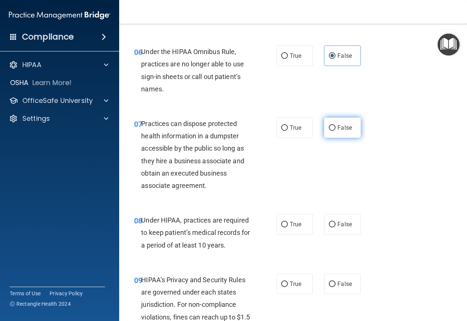
click at [342, 131] on span "False" at bounding box center [345, 127] width 15 height 7
click at [336, 131] on input "False" at bounding box center [332, 128] width 7 height 6
radio input "true"
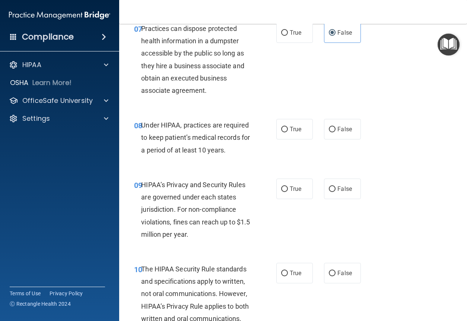
scroll to position [559, 0]
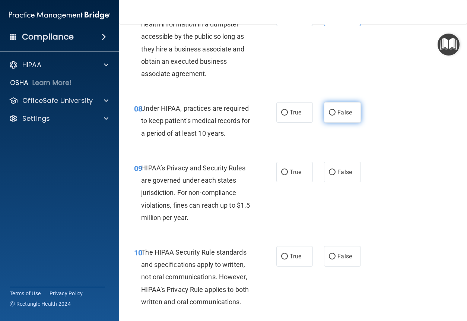
click at [349, 123] on label "False" at bounding box center [342, 112] width 37 height 21
click at [336, 116] on input "False" at bounding box center [332, 113] width 7 height 6
radio input "true"
click at [289, 182] on label "True" at bounding box center [295, 172] width 37 height 21
click at [288, 175] on input "True" at bounding box center [284, 173] width 7 height 6
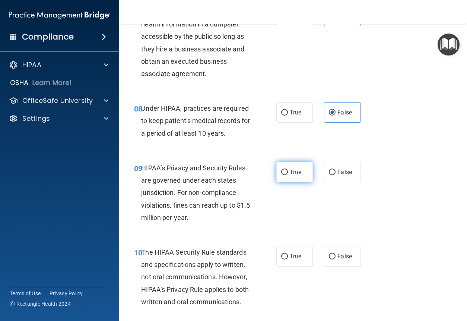
radio input "true"
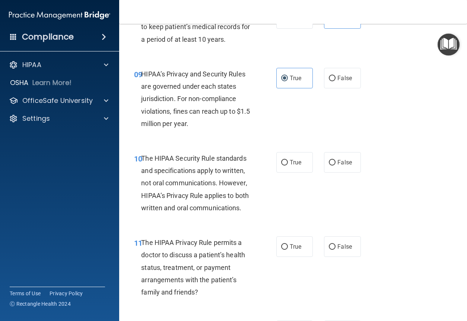
scroll to position [671, 0]
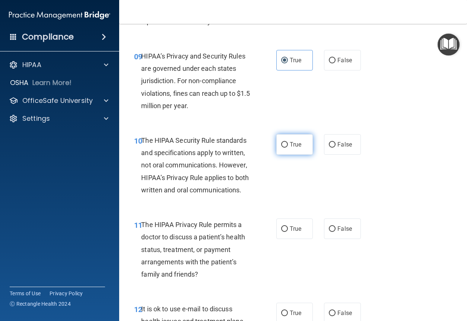
click at [301, 155] on label "True" at bounding box center [295, 144] width 37 height 21
click at [288, 148] on input "True" at bounding box center [284, 145] width 7 height 6
radio input "true"
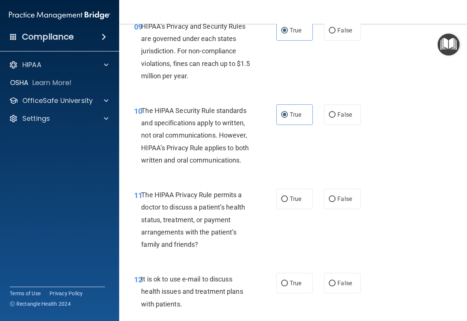
scroll to position [745, 0]
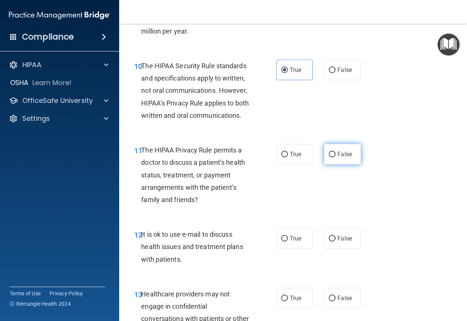
click at [347, 158] on span "False" at bounding box center [345, 154] width 15 height 7
click at [336, 157] on input "False" at bounding box center [332, 155] width 7 height 6
radio input "true"
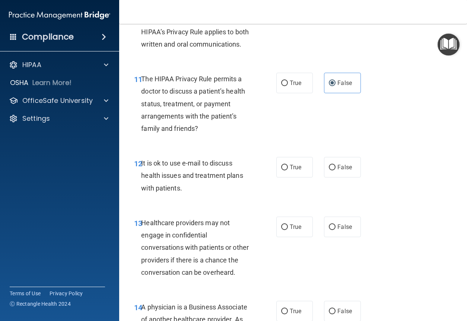
scroll to position [857, 0]
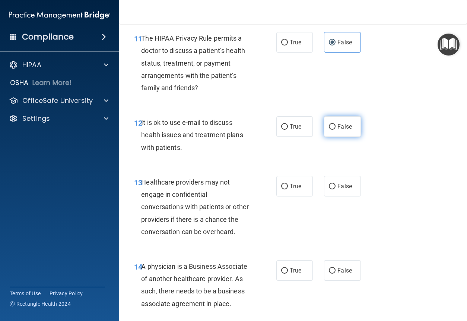
click at [334, 137] on label "False" at bounding box center [342, 126] width 37 height 21
click at [334, 130] on input "False" at bounding box center [332, 127] width 7 height 6
radio input "true"
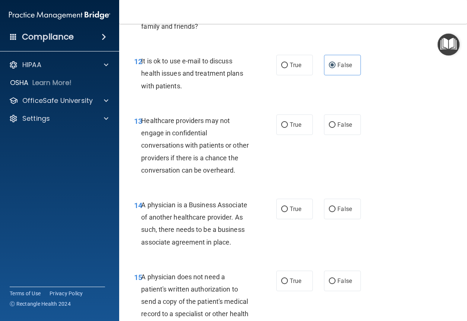
scroll to position [932, 0]
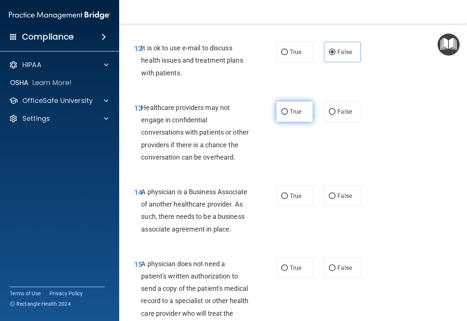
click at [293, 122] on label "True" at bounding box center [295, 111] width 37 height 21
click at [288, 115] on input "True" at bounding box center [284, 112] width 7 height 6
radio input "true"
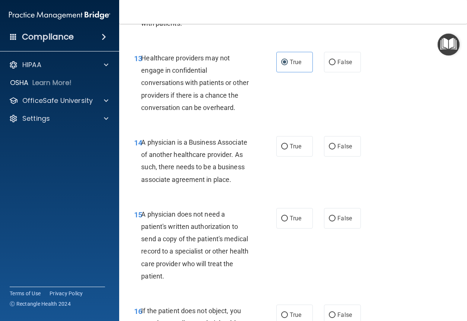
scroll to position [1006, 0]
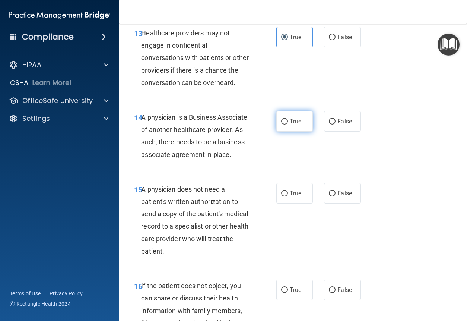
click at [296, 125] on span "True" at bounding box center [296, 121] width 12 height 7
click at [288, 124] on input "True" at bounding box center [284, 122] width 7 height 6
radio input "true"
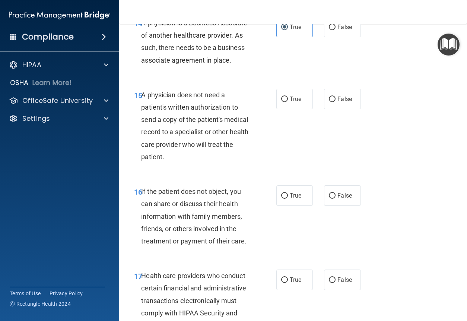
scroll to position [1118, 0]
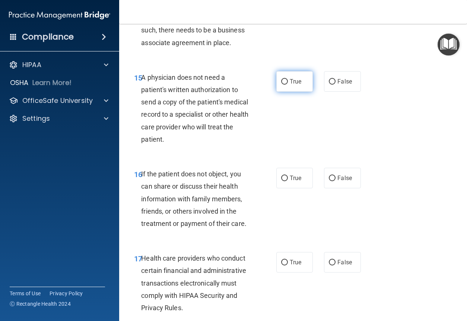
click at [290, 85] on span "True" at bounding box center [296, 81] width 12 height 7
click at [288, 85] on input "True" at bounding box center [284, 82] width 7 height 6
radio input "true"
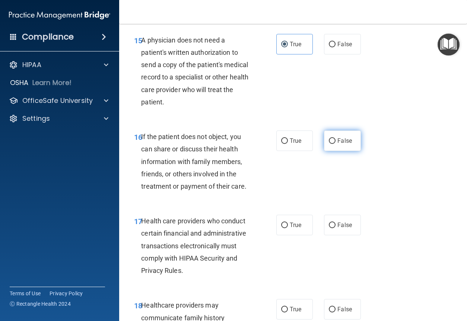
click at [347, 151] on label "False" at bounding box center [342, 140] width 37 height 21
click at [336, 144] on input "False" at bounding box center [332, 141] width 7 height 6
radio input "true"
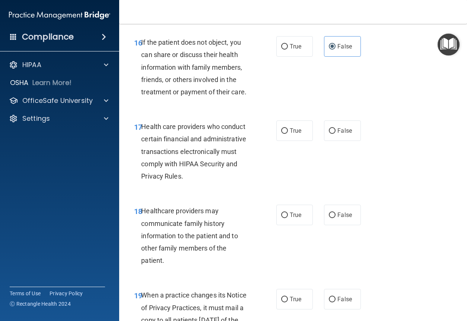
scroll to position [1267, 0]
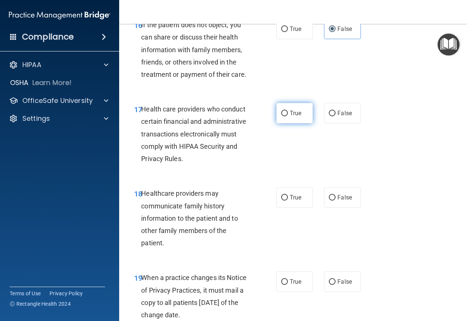
click at [286, 123] on label "True" at bounding box center [295, 113] width 37 height 21
click at [286, 116] on input "True" at bounding box center [284, 114] width 7 height 6
radio input "true"
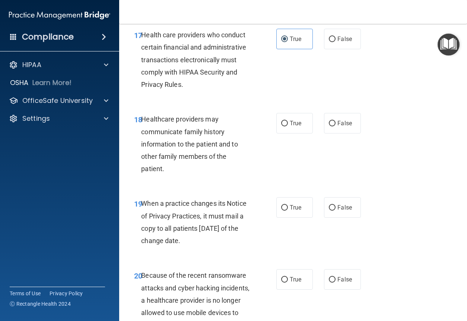
scroll to position [1342, 0]
click at [343, 133] on label "False" at bounding box center [342, 123] width 37 height 21
click at [336, 126] on input "False" at bounding box center [332, 123] width 7 height 6
radio input "true"
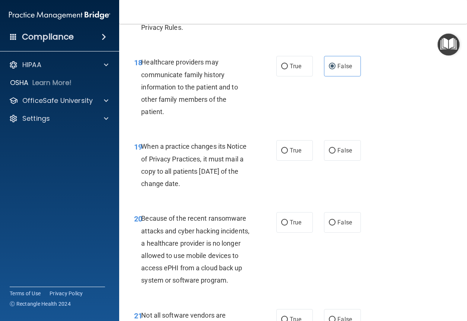
scroll to position [1416, 0]
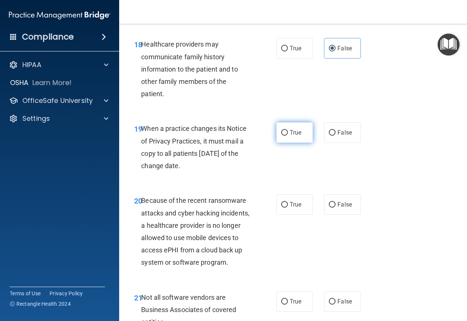
click at [278, 143] on label "True" at bounding box center [295, 132] width 37 height 21
click at [281, 136] on input "True" at bounding box center [284, 133] width 7 height 6
radio input "true"
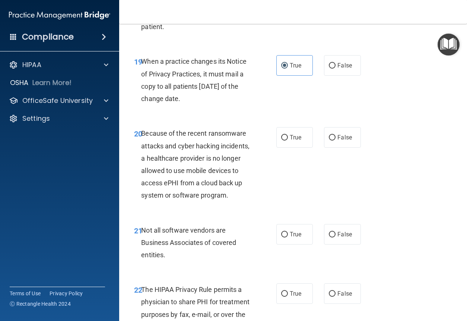
scroll to position [1491, 0]
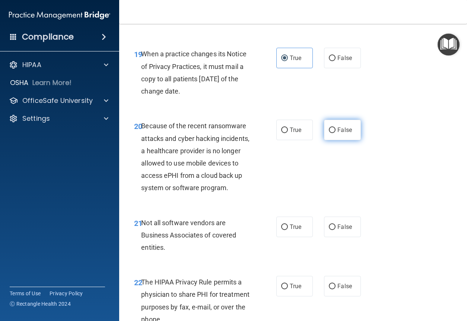
click at [324, 140] on label "False" at bounding box center [342, 130] width 37 height 21
click at [329, 133] on input "False" at bounding box center [332, 130] width 7 height 6
radio input "true"
click at [309, 140] on label "True" at bounding box center [295, 130] width 37 height 21
click at [288, 133] on input "True" at bounding box center [284, 130] width 7 height 6
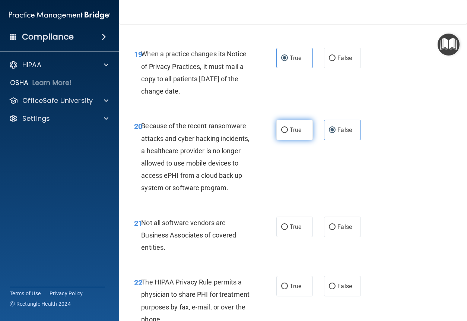
radio input "true"
radio input "false"
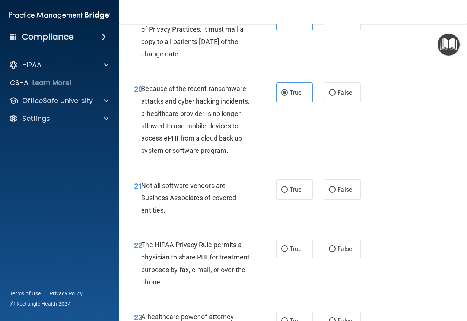
scroll to position [1566, 0]
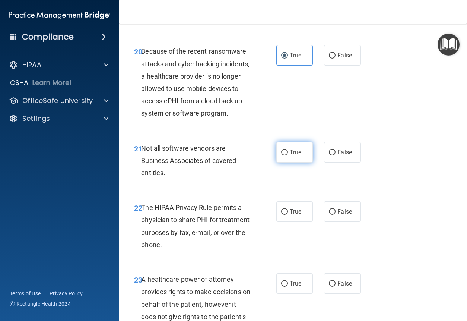
click at [290, 156] on span "True" at bounding box center [296, 152] width 12 height 7
click at [288, 155] on input "True" at bounding box center [284, 153] width 7 height 6
radio input "true"
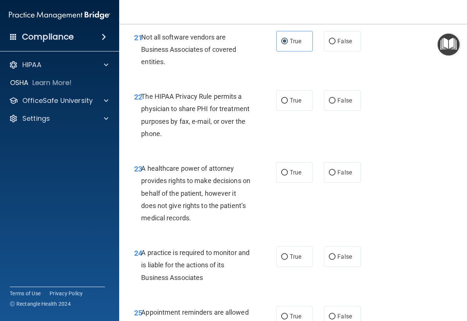
scroll to position [1677, 0]
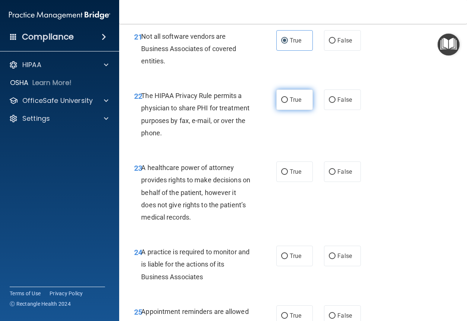
click at [281, 103] on input "True" at bounding box center [284, 100] width 7 height 6
radio input "true"
click at [249, 139] on div "The HIPAA Privacy Rule permits a physician to share PHI for treatment purposes …" at bounding box center [198, 114] width 115 height 50
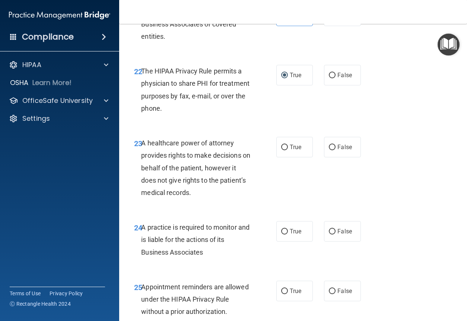
scroll to position [1752, 0]
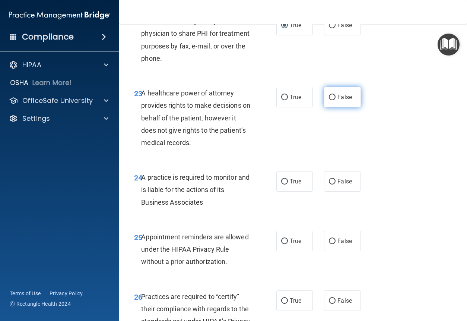
click at [332, 107] on label "False" at bounding box center [342, 97] width 37 height 21
click at [332, 100] on input "False" at bounding box center [332, 98] width 7 height 6
radio input "true"
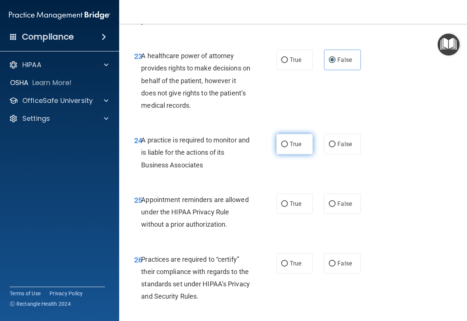
click at [282, 147] on input "True" at bounding box center [284, 145] width 7 height 6
radio input "true"
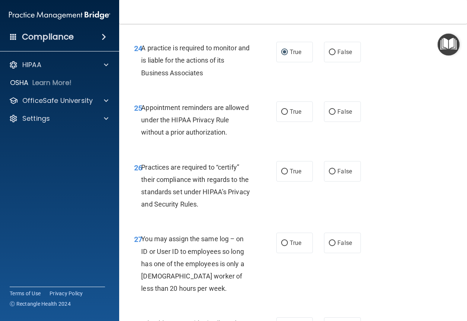
scroll to position [1901, 0]
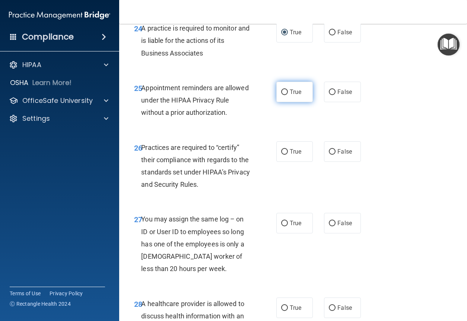
click at [282, 102] on label "True" at bounding box center [295, 92] width 37 height 21
click at [282, 95] on input "True" at bounding box center [284, 92] width 7 height 6
radio input "true"
click at [291, 204] on div "26 Practices are required to “certify” their compliance with regards to the sta…" at bounding box center [294, 168] width 330 height 72
click at [290, 155] on span "True" at bounding box center [296, 151] width 12 height 7
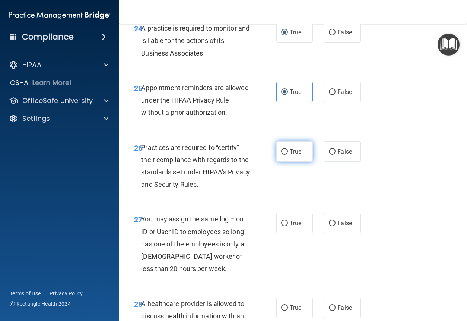
click at [288, 155] on input "True" at bounding box center [284, 152] width 7 height 6
radio input "true"
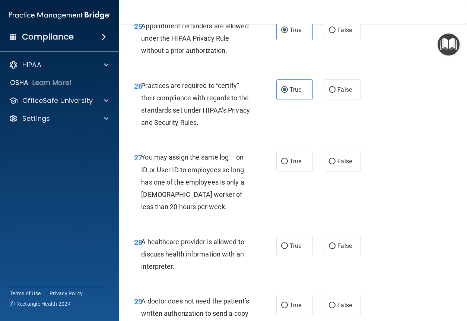
scroll to position [1976, 0]
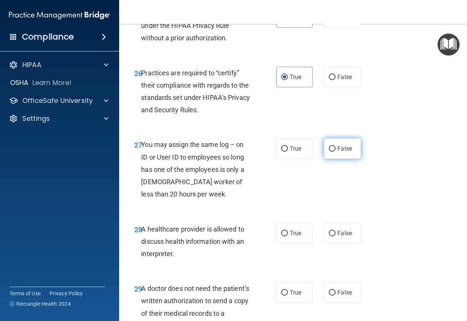
click at [354, 159] on label "False" at bounding box center [342, 148] width 37 height 21
click at [336, 152] on input "False" at bounding box center [332, 149] width 7 height 6
radio input "true"
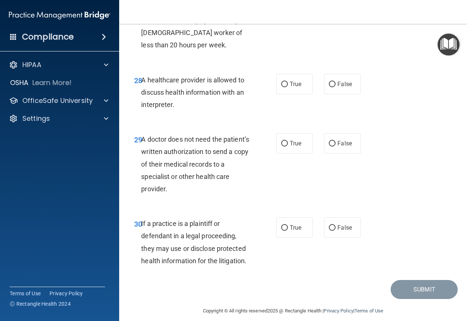
scroll to position [2162, 0]
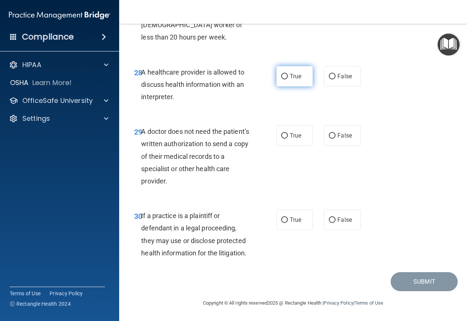
click at [302, 86] on label "True" at bounding box center [295, 76] width 37 height 21
click at [288, 79] on input "True" at bounding box center [284, 77] width 7 height 6
radio input "true"
click at [277, 145] on label "True" at bounding box center [295, 135] width 37 height 21
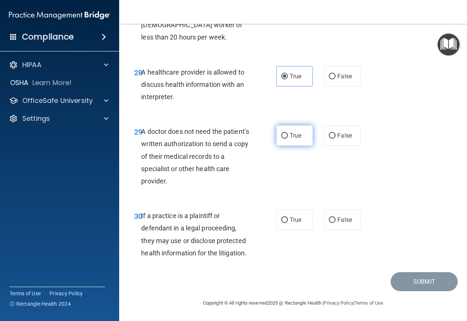
click at [281, 139] on input "True" at bounding box center [284, 136] width 7 height 6
radio input "true"
click at [350, 215] on label "False" at bounding box center [342, 219] width 37 height 21
click at [336, 217] on input "False" at bounding box center [332, 220] width 7 height 6
radio input "true"
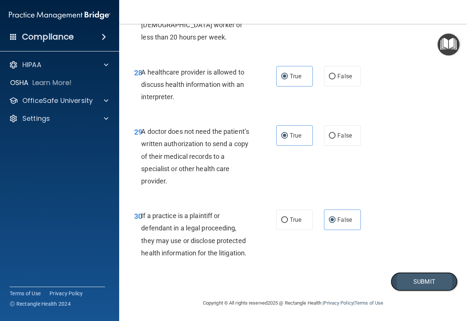
click at [438, 280] on button "Submit" at bounding box center [424, 281] width 67 height 19
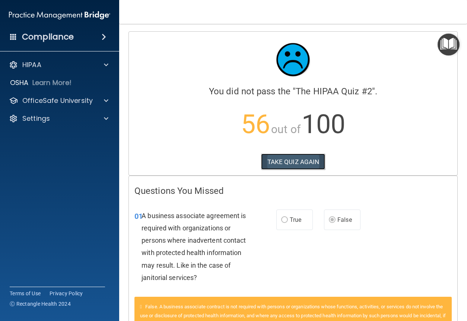
click at [321, 163] on button "TAKE QUIZ AGAIN" at bounding box center [293, 162] width 64 height 16
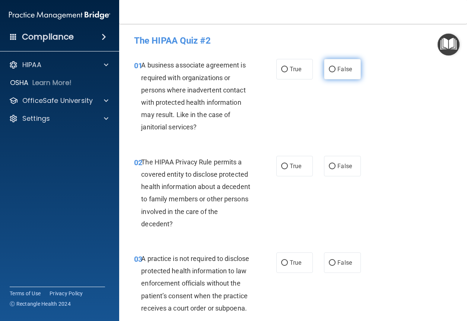
click at [350, 67] on label "False" at bounding box center [342, 69] width 37 height 21
click at [336, 67] on input "False" at bounding box center [332, 70] width 7 height 6
radio input "true"
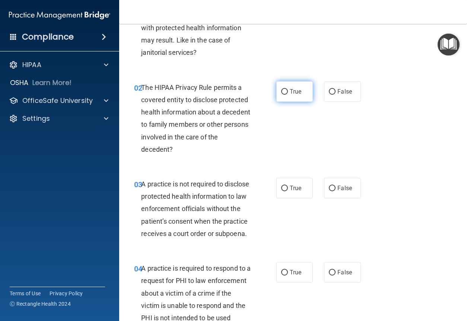
click at [283, 89] on input "True" at bounding box center [284, 92] width 7 height 6
radio input "true"
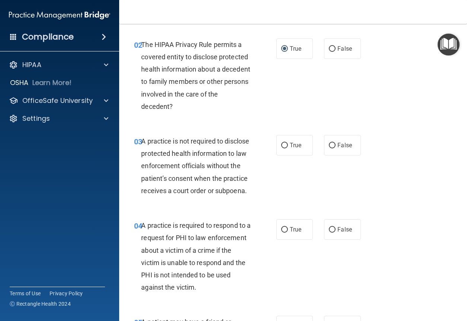
scroll to position [149, 0]
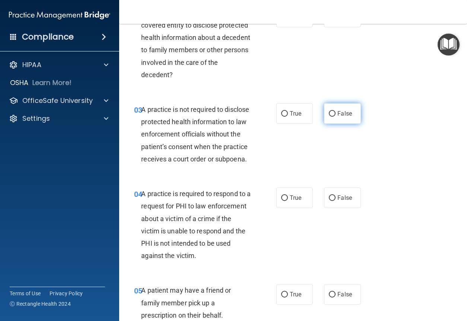
click at [334, 108] on label "False" at bounding box center [342, 113] width 37 height 21
click at [334, 111] on input "False" at bounding box center [332, 114] width 7 height 6
radio input "true"
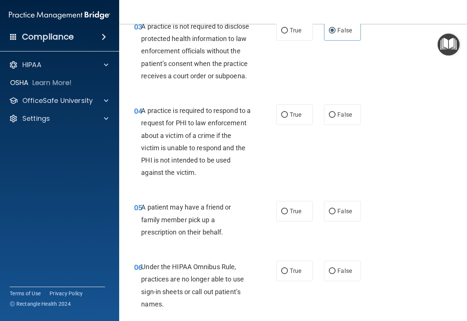
scroll to position [261, 0]
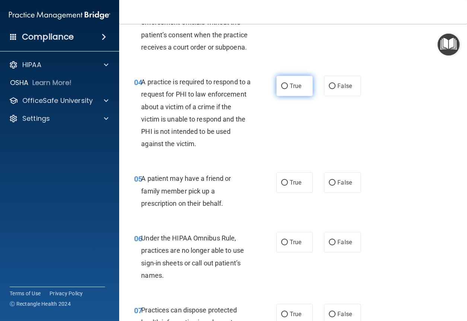
click at [284, 94] on label "True" at bounding box center [295, 86] width 37 height 21
click at [284, 89] on input "True" at bounding box center [284, 86] width 7 height 6
radio input "true"
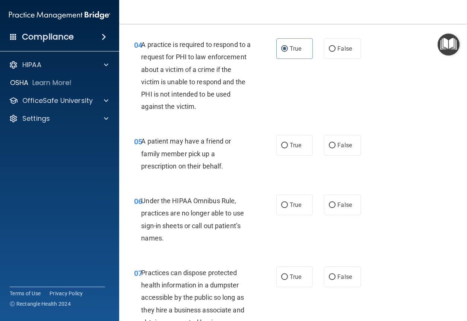
scroll to position [335, 0]
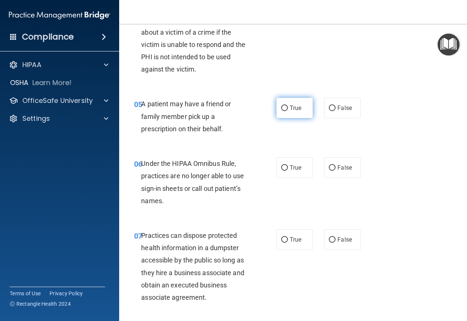
click at [297, 111] on span "True" at bounding box center [296, 107] width 12 height 7
click at [288, 111] on input "True" at bounding box center [284, 108] width 7 height 6
radio input "true"
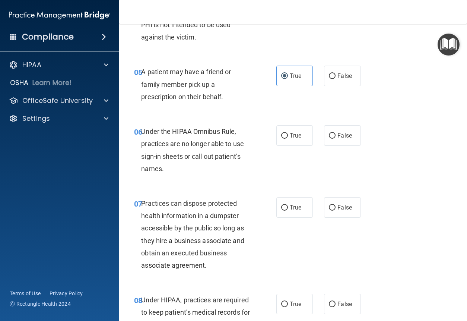
scroll to position [410, 0]
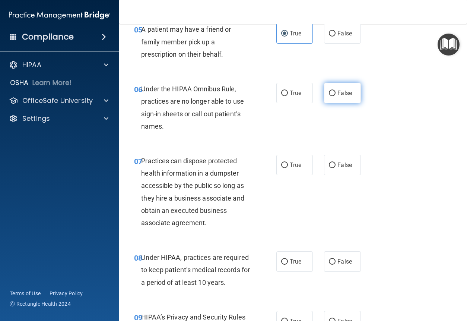
click at [346, 103] on label "False" at bounding box center [342, 93] width 37 height 21
click at [336, 96] on input "False" at bounding box center [332, 94] width 7 height 6
radio input "true"
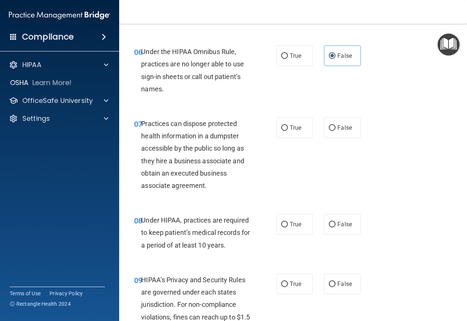
scroll to position [485, 0]
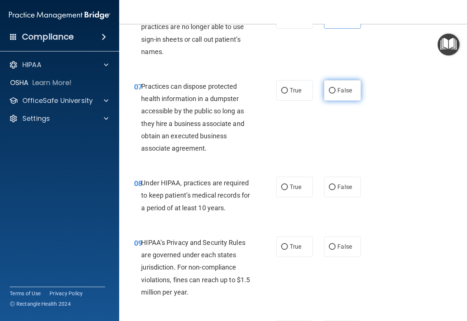
click at [333, 101] on label "False" at bounding box center [342, 90] width 37 height 21
click at [333, 94] on input "False" at bounding box center [332, 91] width 7 height 6
radio input "true"
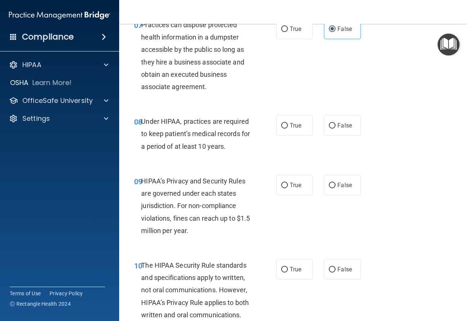
scroll to position [559, 0]
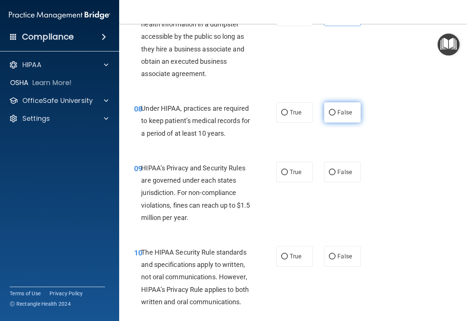
click at [350, 123] on label "False" at bounding box center [342, 112] width 37 height 21
click at [336, 116] on input "False" at bounding box center [332, 113] width 7 height 6
radio input "true"
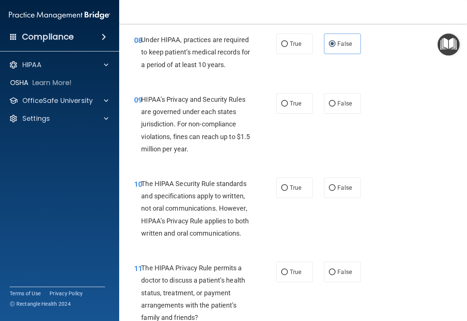
scroll to position [634, 0]
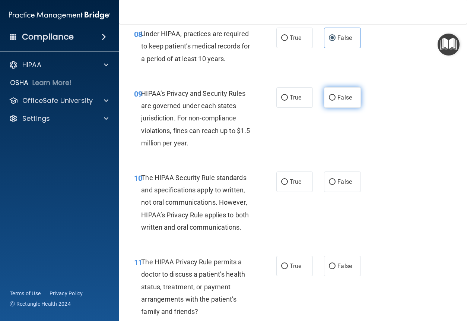
click at [347, 101] on span "False" at bounding box center [345, 97] width 15 height 7
click at [336, 101] on input "False" at bounding box center [332, 98] width 7 height 6
radio input "true"
click at [291, 192] on label "True" at bounding box center [295, 181] width 37 height 21
click at [288, 185] on input "True" at bounding box center [284, 182] width 7 height 6
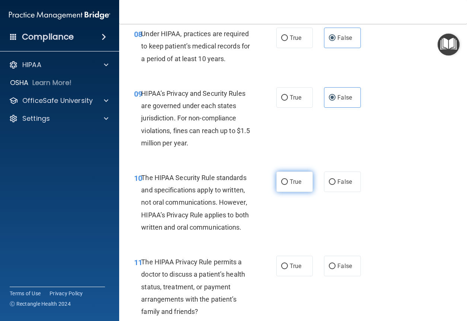
radio input "true"
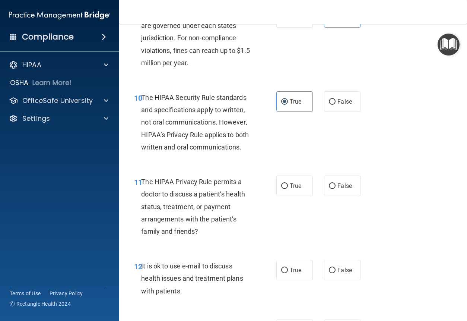
scroll to position [745, 0]
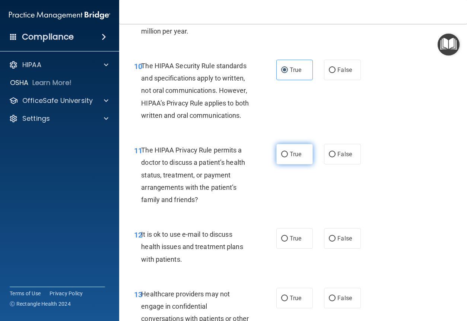
click at [280, 164] on label "True" at bounding box center [295, 154] width 37 height 21
click at [281, 157] on input "True" at bounding box center [284, 155] width 7 height 6
radio input "true"
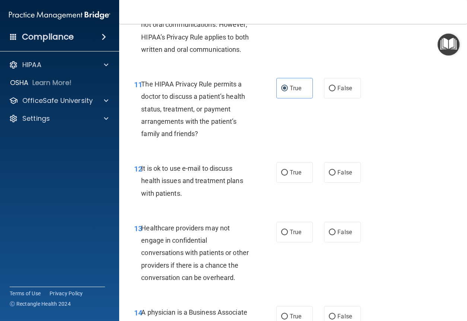
scroll to position [820, 0]
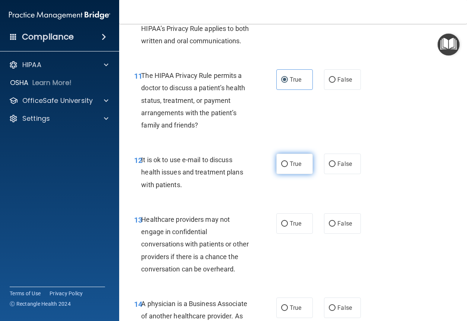
click at [301, 174] on label "True" at bounding box center [295, 164] width 37 height 21
click at [288, 167] on input "True" at bounding box center [284, 164] width 7 height 6
radio input "true"
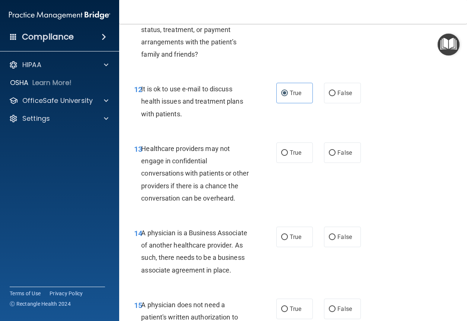
scroll to position [895, 0]
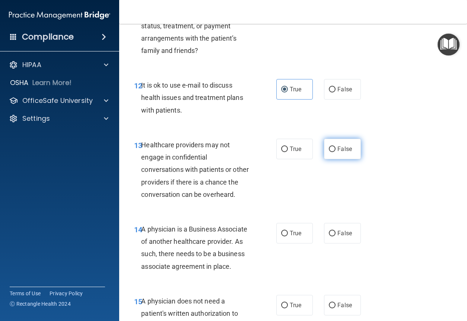
click at [331, 159] on label "False" at bounding box center [342, 149] width 37 height 21
click at [331, 152] on input "False" at bounding box center [332, 149] width 7 height 6
radio input "true"
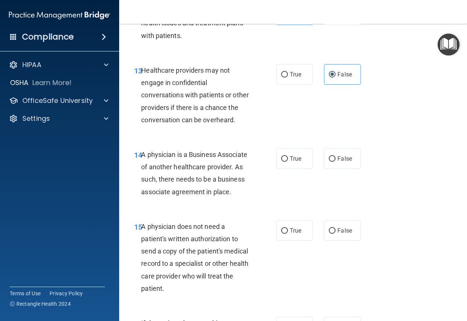
scroll to position [1006, 0]
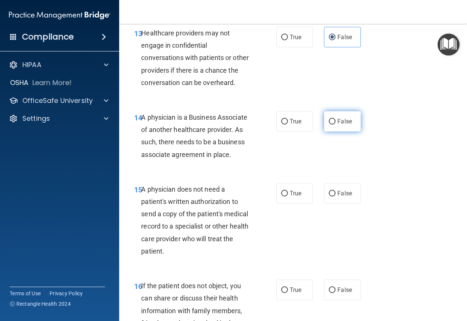
click at [335, 132] on label "False" at bounding box center [342, 121] width 37 height 21
click at [335, 124] on input "False" at bounding box center [332, 122] width 7 height 6
radio input "true"
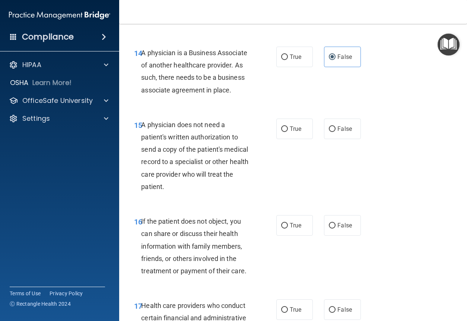
scroll to position [1081, 0]
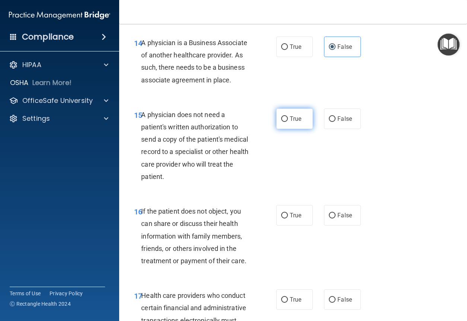
click at [306, 129] on label "True" at bounding box center [295, 118] width 37 height 21
click at [288, 122] on input "True" at bounding box center [284, 119] width 7 height 6
radio input "true"
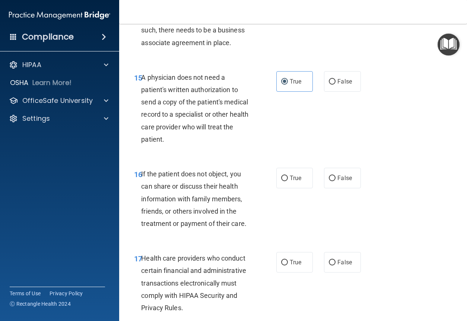
scroll to position [1156, 0]
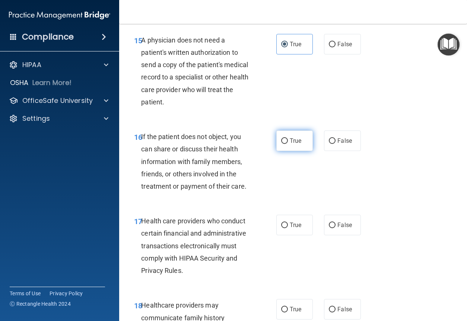
click at [290, 144] on span "True" at bounding box center [296, 140] width 12 height 7
click at [288, 144] on input "True" at bounding box center [284, 141] width 7 height 6
radio input "true"
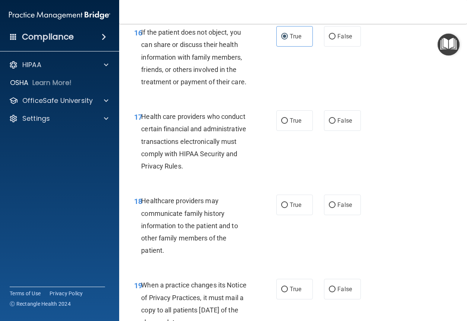
scroll to position [1267, 0]
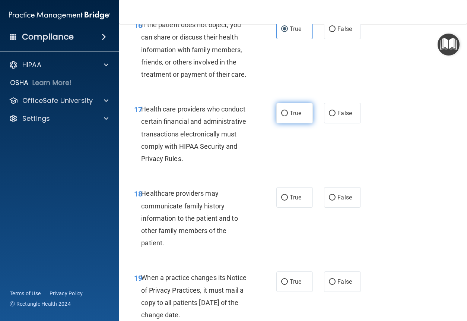
click at [278, 123] on label "True" at bounding box center [295, 113] width 37 height 21
click at [281, 116] on input "True" at bounding box center [284, 114] width 7 height 6
radio input "true"
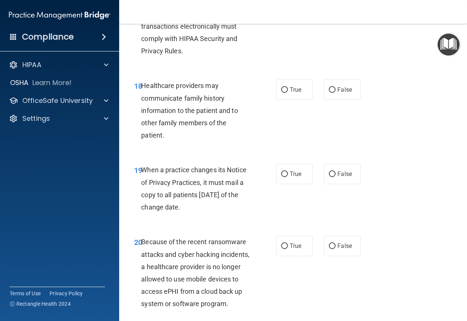
scroll to position [1379, 0]
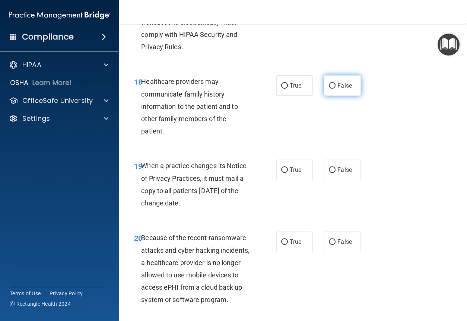
click at [338, 89] on span "False" at bounding box center [345, 85] width 15 height 7
click at [336, 89] on input "False" at bounding box center [332, 86] width 7 height 6
radio input "true"
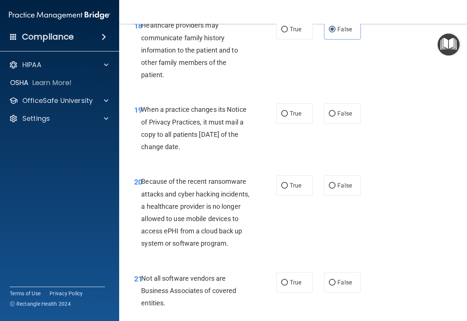
scroll to position [1454, 0]
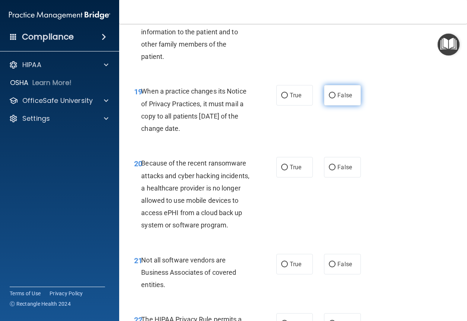
click at [332, 98] on input "False" at bounding box center [332, 96] width 7 height 6
radio input "true"
click at [338, 177] on label "False" at bounding box center [342, 167] width 37 height 21
click at [336, 170] on input "False" at bounding box center [332, 168] width 7 height 6
radio input "true"
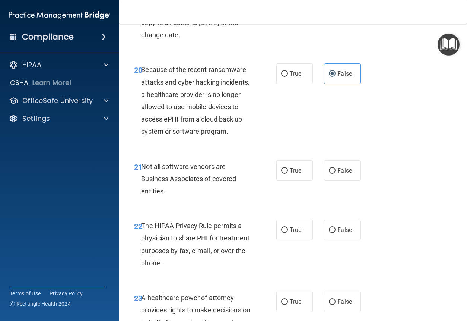
scroll to position [1566, 0]
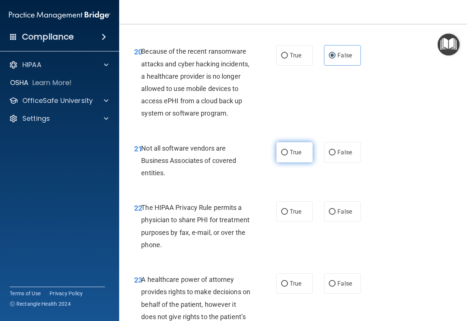
click at [279, 163] on label "True" at bounding box center [295, 152] width 37 height 21
click at [281, 155] on input "True" at bounding box center [284, 153] width 7 height 6
radio input "true"
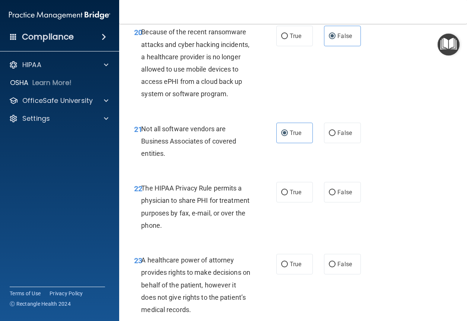
scroll to position [1603, 0]
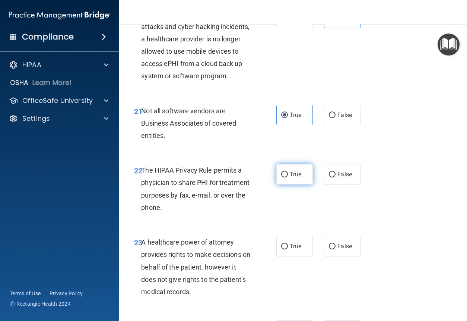
click at [287, 185] on label "True" at bounding box center [295, 174] width 37 height 21
click at [287, 177] on input "True" at bounding box center [284, 175] width 7 height 6
radio input "true"
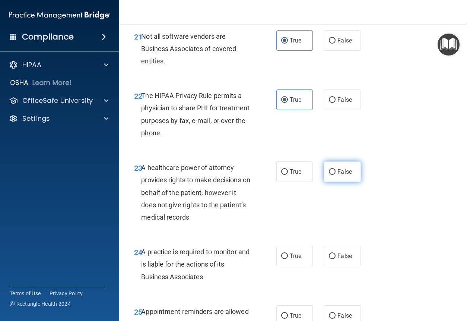
scroll to position [1715, 0]
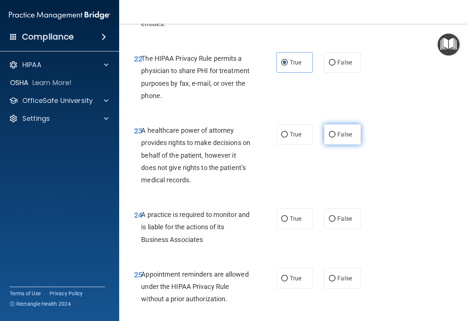
click at [350, 145] on label "False" at bounding box center [342, 134] width 37 height 21
click at [336, 138] on input "False" at bounding box center [332, 135] width 7 height 6
radio input "true"
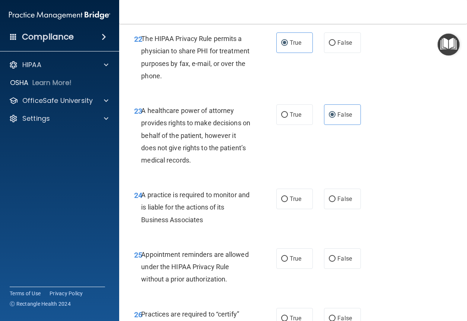
scroll to position [1752, 0]
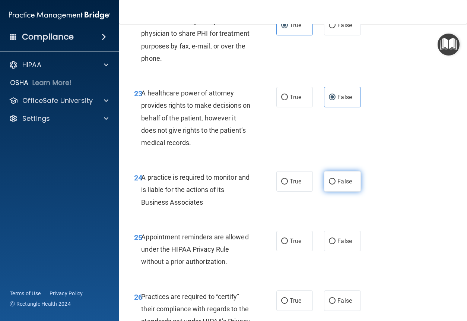
click at [325, 192] on label "False" at bounding box center [342, 181] width 37 height 21
click at [329, 185] on input "False" at bounding box center [332, 182] width 7 height 6
radio input "true"
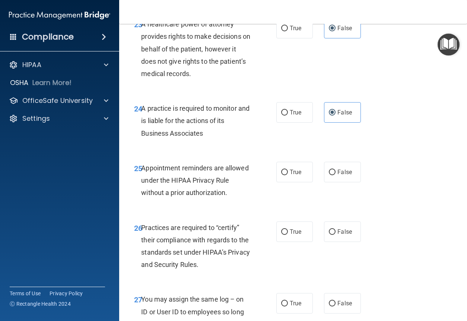
scroll to position [1826, 0]
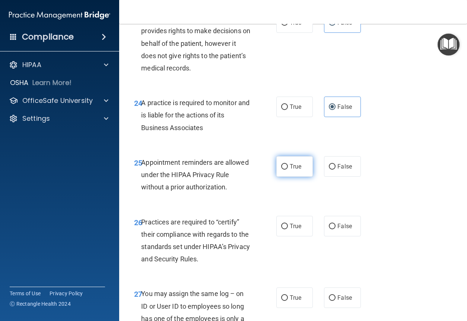
click at [290, 170] on span "True" at bounding box center [296, 166] width 12 height 7
click at [288, 170] on input "True" at bounding box center [284, 167] width 7 height 6
radio input "true"
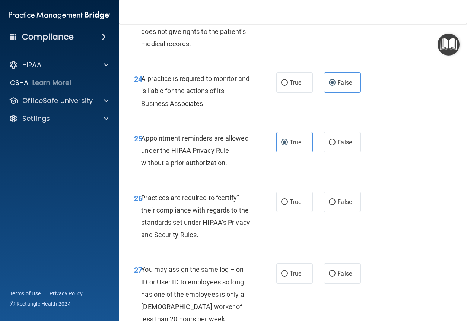
scroll to position [1864, 0]
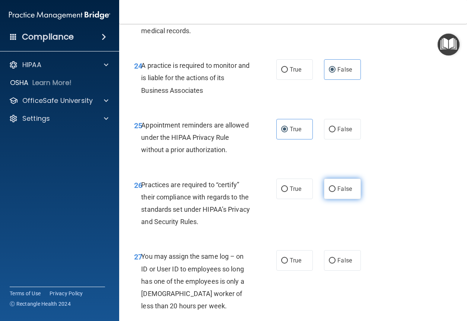
click at [338, 192] on span "False" at bounding box center [345, 188] width 15 height 7
click at [335, 192] on input "False" at bounding box center [332, 189] width 7 height 6
radio input "true"
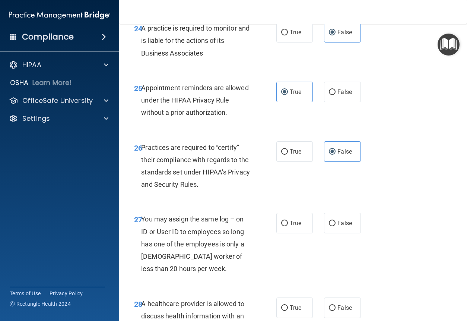
scroll to position [1938, 0]
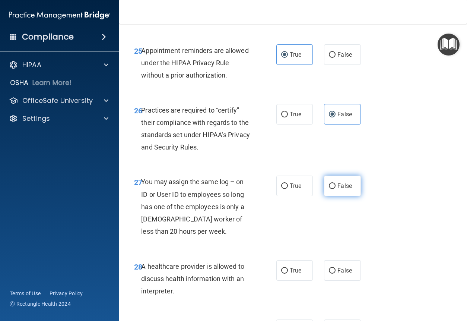
click at [329, 189] on input "False" at bounding box center [332, 186] width 7 height 6
radio input "true"
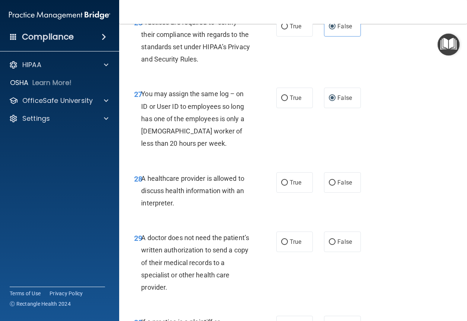
scroll to position [2050, 0]
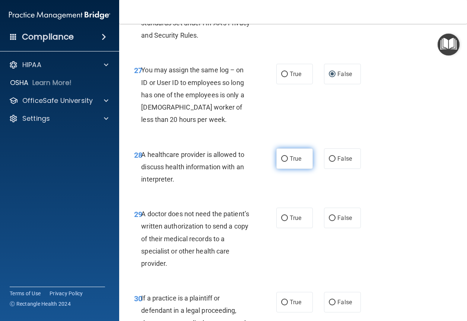
click at [303, 169] on label "True" at bounding box center [295, 158] width 37 height 21
click at [288, 162] on input "True" at bounding box center [284, 159] width 7 height 6
radio input "true"
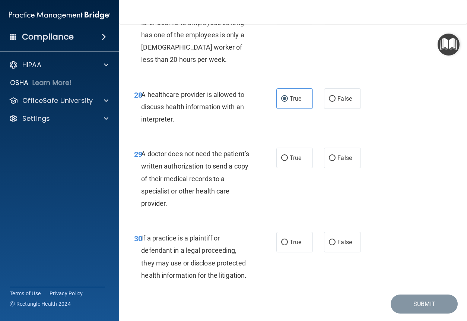
scroll to position [2125, 0]
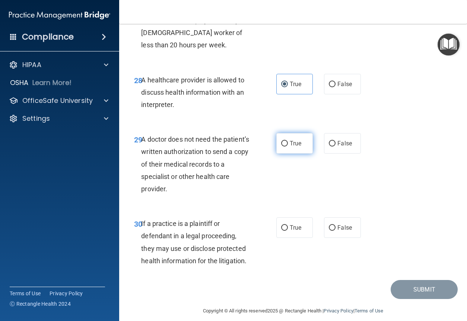
click at [287, 154] on label "True" at bounding box center [295, 143] width 37 height 21
click at [287, 146] on input "True" at bounding box center [284, 144] width 7 height 6
radio input "true"
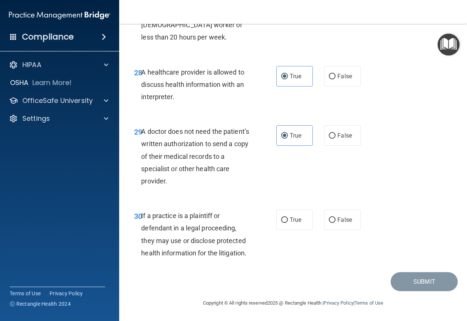
scroll to position [2194, 0]
click at [291, 217] on label "True" at bounding box center [295, 219] width 37 height 21
click at [288, 217] on input "True" at bounding box center [284, 220] width 7 height 6
radio input "true"
click at [395, 275] on button "Submit" at bounding box center [424, 281] width 67 height 19
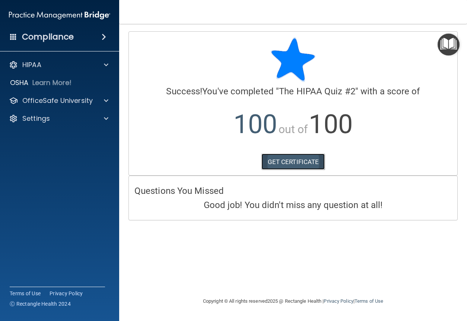
click at [274, 167] on link "GET CERTIFICATE" at bounding box center [294, 162] width 64 height 16
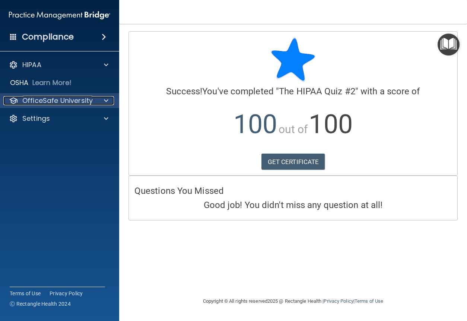
click at [85, 97] on p "OfficeSafe University" at bounding box center [57, 100] width 70 height 9
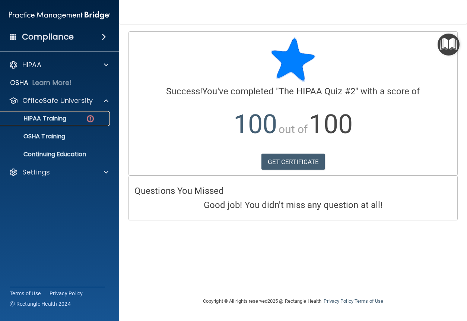
click at [74, 119] on div "HIPAA Training" at bounding box center [56, 118] width 102 height 7
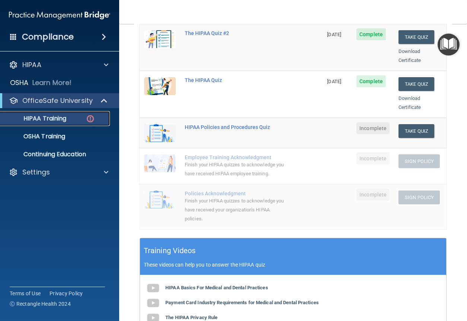
scroll to position [79, 0]
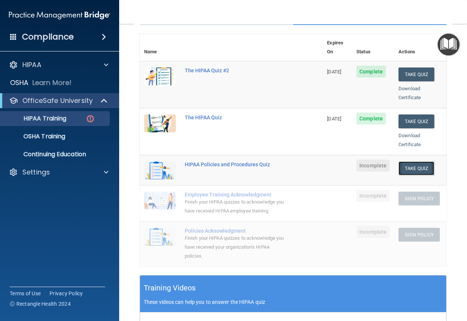
click at [416, 161] on button "Take Quiz" at bounding box center [417, 168] width 36 height 14
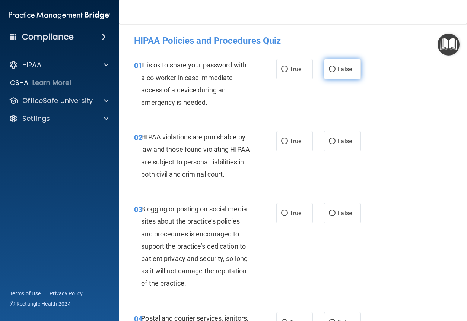
click at [341, 70] on span "False" at bounding box center [345, 69] width 15 height 7
click at [336, 70] on input "False" at bounding box center [332, 70] width 7 height 6
radio input "true"
click at [286, 146] on label "True" at bounding box center [295, 141] width 37 height 21
click at [286, 144] on input "True" at bounding box center [284, 142] width 7 height 6
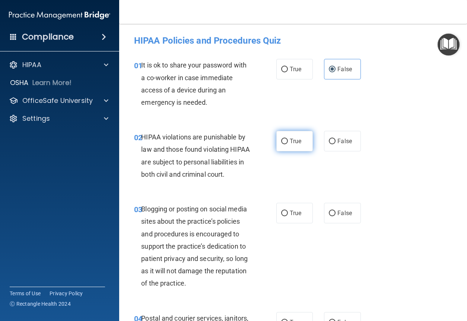
radio input "true"
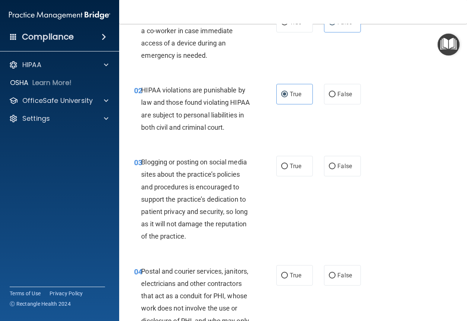
scroll to position [75, 0]
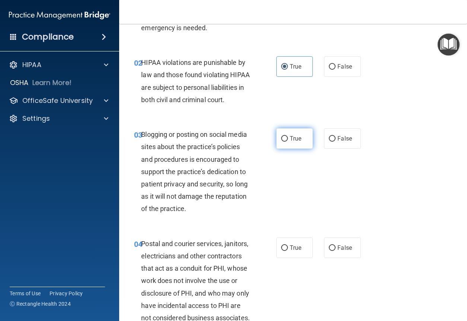
click at [277, 149] on label "True" at bounding box center [295, 138] width 37 height 21
click at [281, 142] on input "True" at bounding box center [284, 139] width 7 height 6
radio input "true"
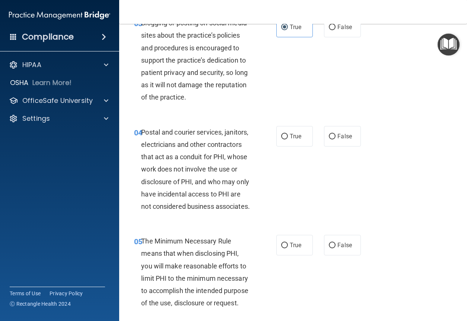
scroll to position [186, 0]
click at [308, 146] on label "True" at bounding box center [295, 136] width 37 height 21
click at [288, 139] on input "True" at bounding box center [284, 136] width 7 height 6
radio input "true"
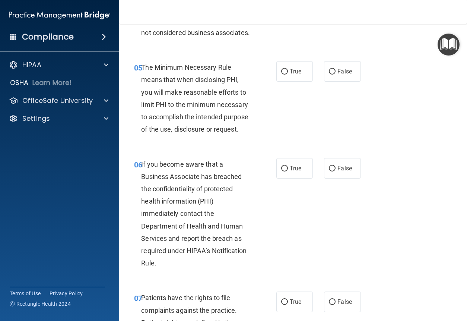
scroll to position [373, 0]
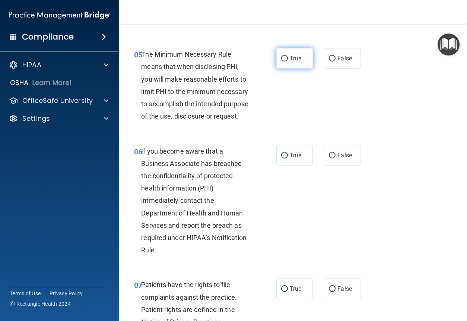
click at [296, 62] on span "True" at bounding box center [296, 58] width 12 height 7
click at [288, 62] on input "True" at bounding box center [284, 59] width 7 height 6
radio input "true"
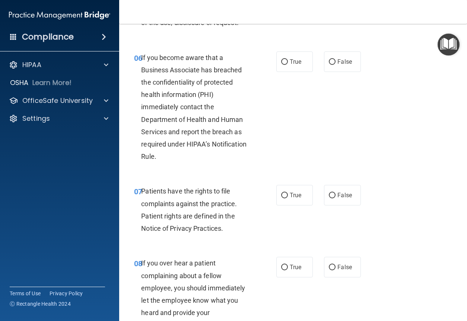
scroll to position [485, 0]
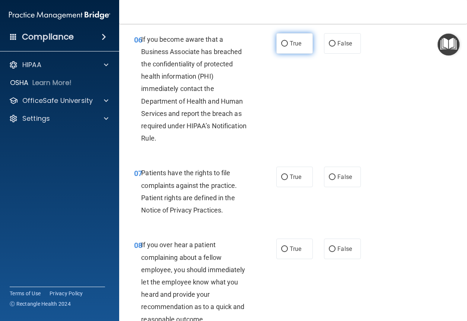
click at [293, 54] on label "True" at bounding box center [295, 43] width 37 height 21
click at [288, 47] on input "True" at bounding box center [284, 44] width 7 height 6
radio input "true"
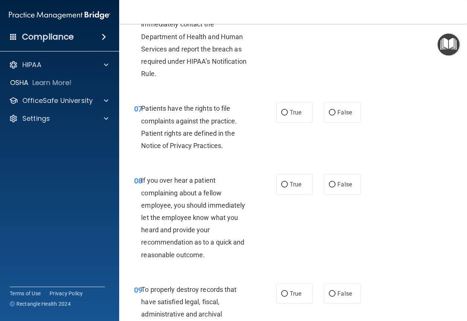
scroll to position [559, 0]
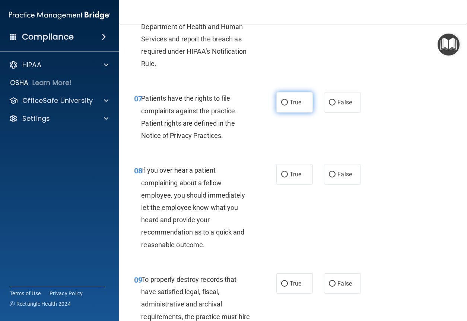
click at [293, 106] on span "True" at bounding box center [296, 102] width 12 height 7
click at [288, 105] on input "True" at bounding box center [284, 103] width 7 height 6
radio input "true"
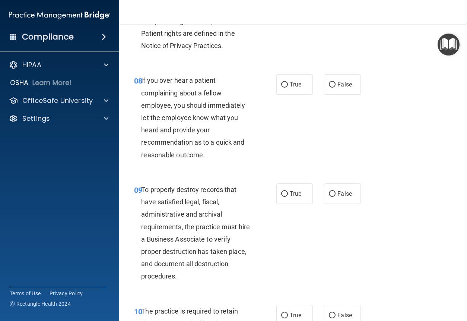
scroll to position [671, 0]
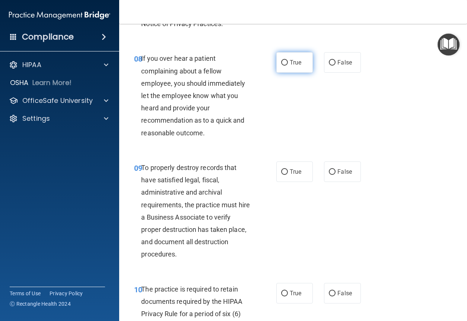
click at [296, 66] on span "True" at bounding box center [296, 62] width 12 height 7
click at [288, 66] on input "True" at bounding box center [284, 63] width 7 height 6
radio input "true"
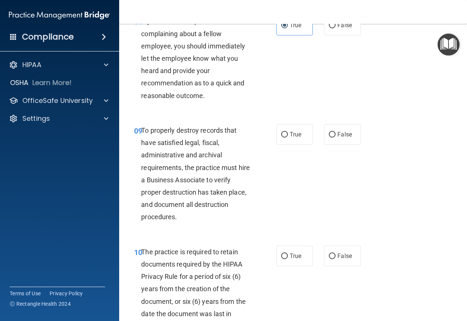
scroll to position [745, 0]
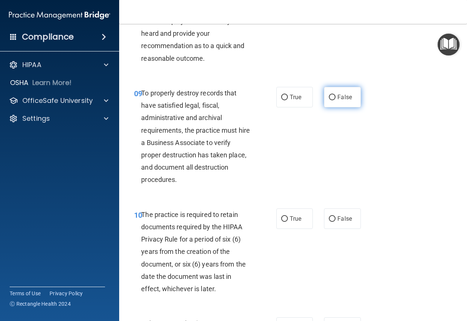
click at [346, 107] on label "False" at bounding box center [342, 97] width 37 height 21
click at [336, 100] on input "False" at bounding box center [332, 98] width 7 height 6
radio input "true"
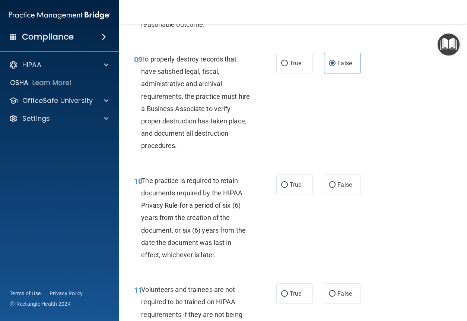
scroll to position [820, 0]
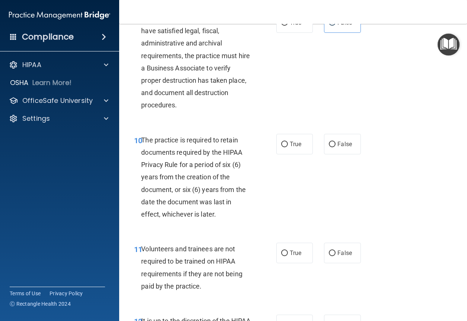
click at [287, 179] on div "10 The practice is required to retain documents required by the HIPAA Privacy R…" at bounding box center [294, 178] width 330 height 109
click at [287, 154] on label "True" at bounding box center [295, 144] width 37 height 21
click at [287, 147] on input "True" at bounding box center [284, 145] width 7 height 6
radio input "true"
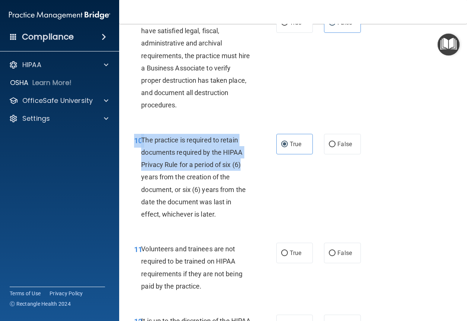
drag, startPoint x: 268, startPoint y: 215, endPoint x: 388, endPoint y: 262, distance: 129.4
click at [388, 234] on div "10 The practice is required to retain documents required by the HIPAA Privacy R…" at bounding box center [294, 178] width 330 height 109
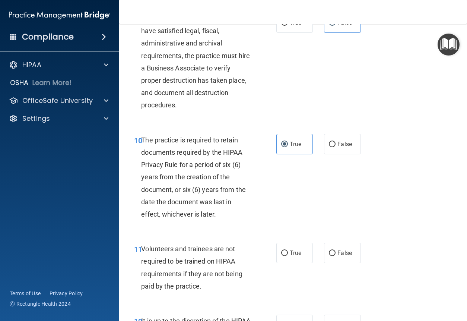
click at [388, 234] on div "10 The practice is required to retain documents required by the HIPAA Privacy R…" at bounding box center [294, 178] width 330 height 109
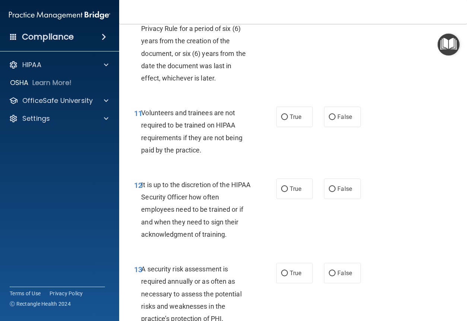
scroll to position [969, 0]
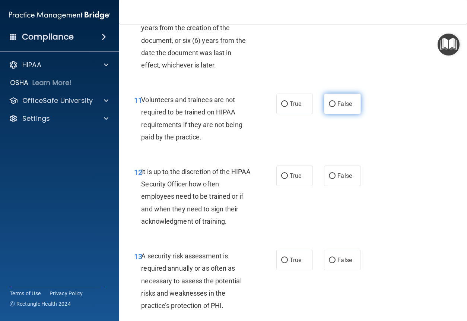
click at [353, 114] on label "False" at bounding box center [342, 104] width 37 height 21
click at [336, 107] on input "False" at bounding box center [332, 104] width 7 height 6
radio input "true"
click at [347, 186] on label "False" at bounding box center [342, 176] width 37 height 21
click at [336, 179] on input "False" at bounding box center [332, 176] width 7 height 6
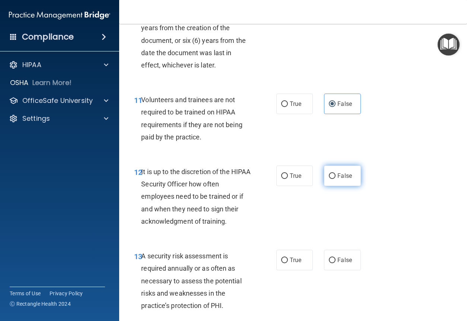
radio input "true"
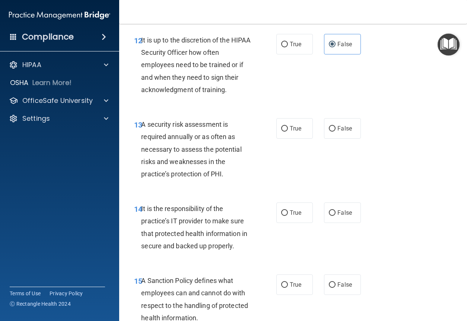
scroll to position [1156, 0]
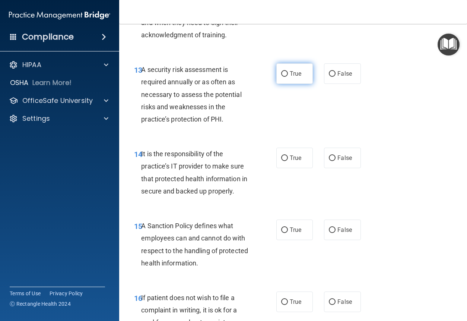
click at [285, 84] on label "True" at bounding box center [295, 73] width 37 height 21
click at [285, 77] on input "True" at bounding box center [284, 74] width 7 height 6
radio input "true"
click at [300, 168] on label "True" at bounding box center [295, 158] width 37 height 21
click at [288, 161] on input "True" at bounding box center [284, 158] width 7 height 6
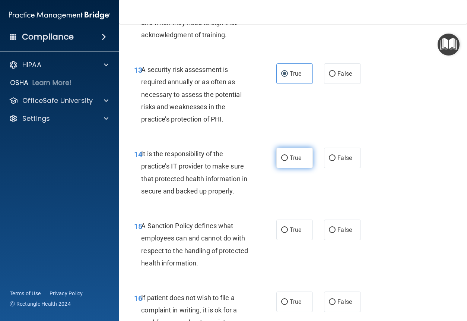
radio input "true"
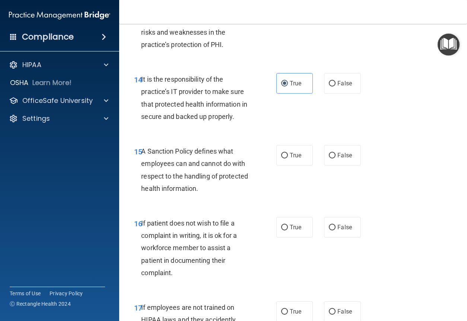
scroll to position [1267, 0]
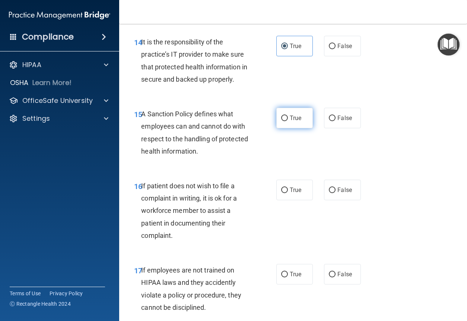
click at [294, 128] on label "True" at bounding box center [295, 118] width 37 height 21
click at [288, 121] on input "True" at bounding box center [284, 119] width 7 height 6
radio input "true"
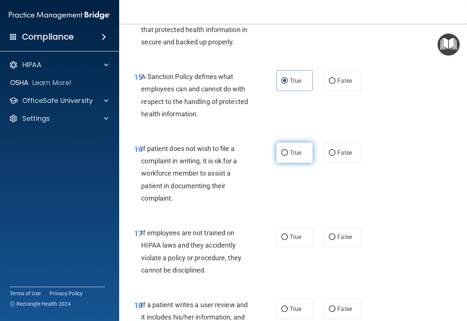
click at [307, 163] on label "True" at bounding box center [295, 152] width 37 height 21
click at [288, 156] on input "True" at bounding box center [284, 153] width 7 height 6
radio input "true"
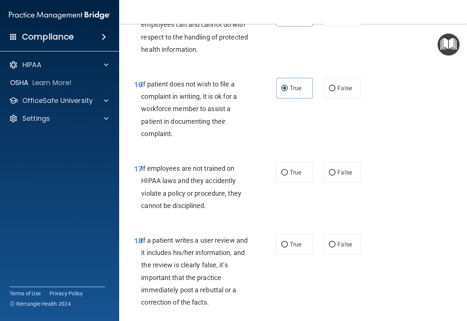
scroll to position [1379, 0]
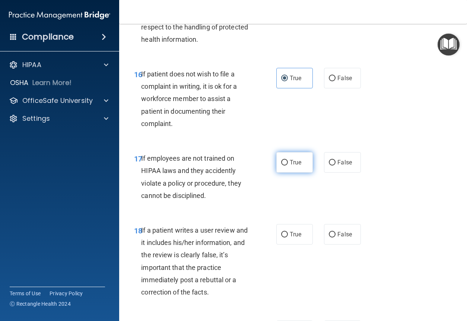
click at [282, 173] on label "True" at bounding box center [295, 162] width 37 height 21
click at [282, 166] on input "True" at bounding box center [284, 163] width 7 height 6
radio input "true"
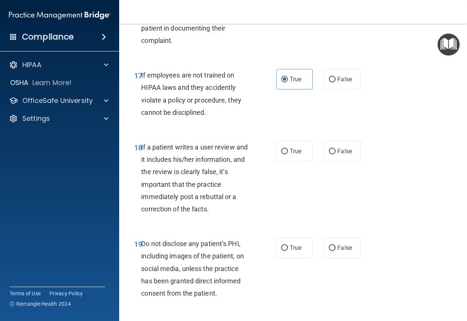
scroll to position [1491, 0]
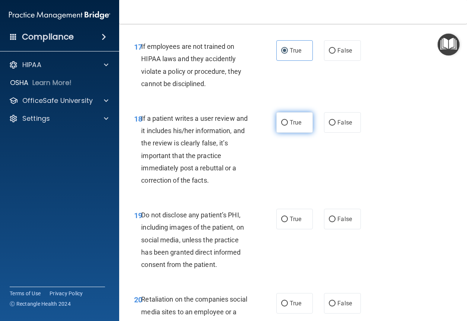
click at [291, 133] on label "True" at bounding box center [295, 122] width 37 height 21
click at [288, 126] on input "True" at bounding box center [284, 123] width 7 height 6
radio input "true"
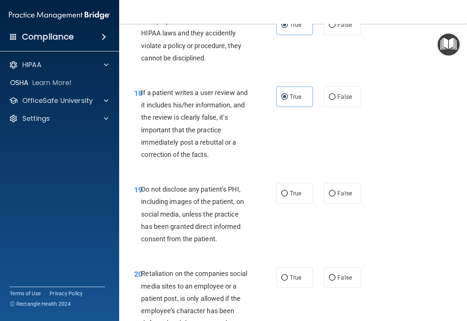
scroll to position [1603, 0]
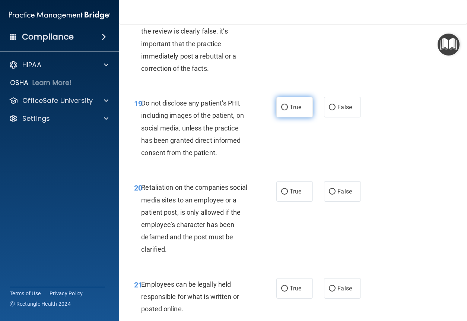
click at [279, 117] on label "True" at bounding box center [295, 107] width 37 height 21
click at [281, 110] on input "True" at bounding box center [284, 108] width 7 height 6
radio input "true"
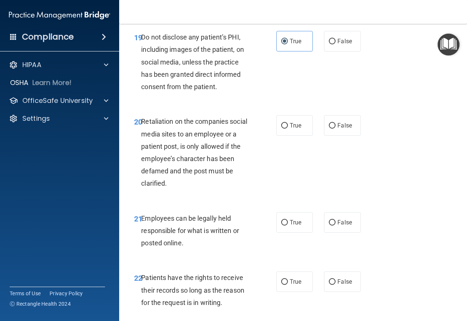
scroll to position [1677, 0]
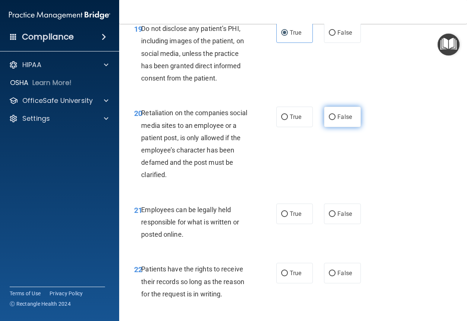
click at [331, 127] on label "False" at bounding box center [342, 117] width 37 height 21
click at [331, 120] on input "False" at bounding box center [332, 117] width 7 height 6
radio input "true"
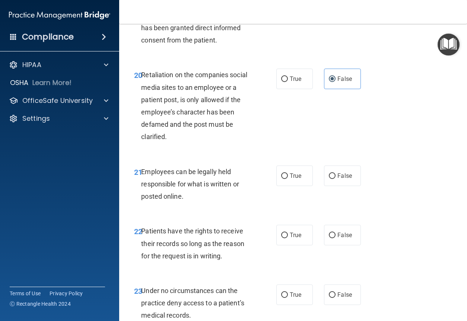
scroll to position [1752, 0]
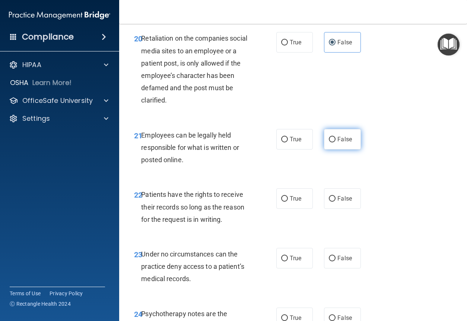
click at [351, 149] on label "False" at bounding box center [342, 139] width 37 height 21
click at [336, 142] on input "False" at bounding box center [332, 140] width 7 height 6
radio input "true"
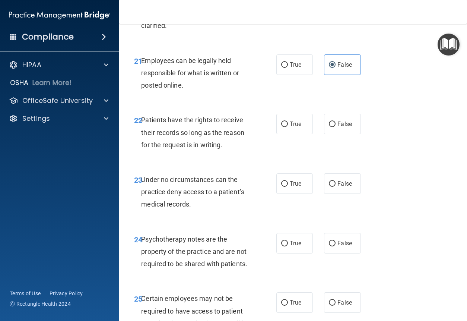
scroll to position [1864, 0]
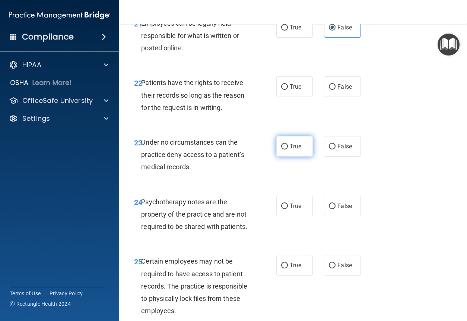
click at [292, 157] on label "True" at bounding box center [295, 146] width 37 height 21
click at [288, 149] on input "True" at bounding box center [284, 147] width 7 height 6
radio input "true"
click at [335, 97] on label "False" at bounding box center [342, 86] width 37 height 21
click at [335, 90] on input "False" at bounding box center [332, 87] width 7 height 6
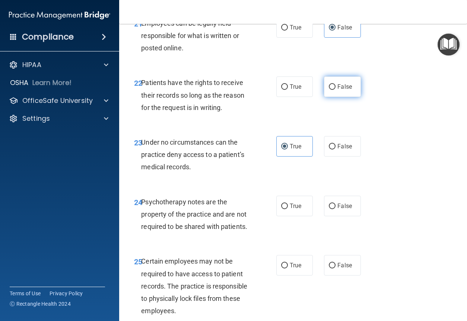
radio input "true"
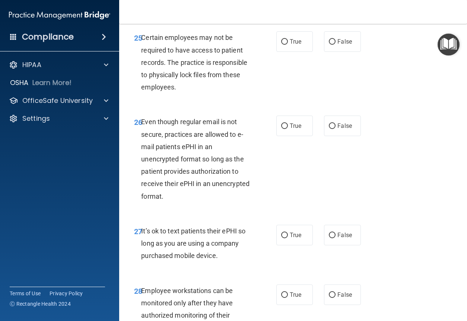
scroll to position [2050, 0]
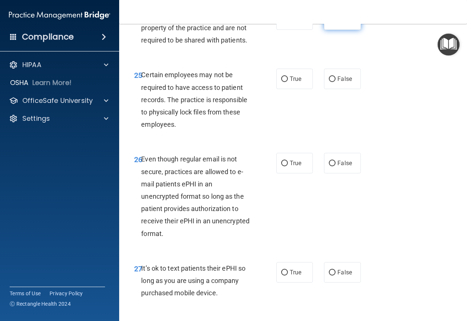
click at [338, 23] on span "False" at bounding box center [345, 19] width 15 height 7
click at [336, 23] on input "False" at bounding box center [332, 20] width 7 height 6
radio input "true"
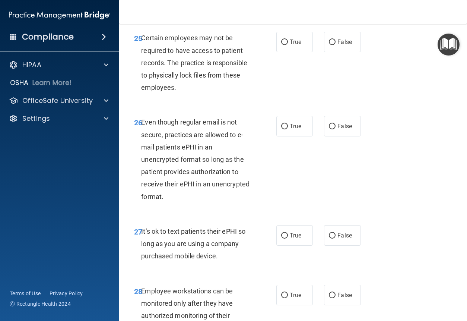
scroll to position [2087, 0]
click at [329, 45] on input "False" at bounding box center [332, 42] width 7 height 6
radio input "true"
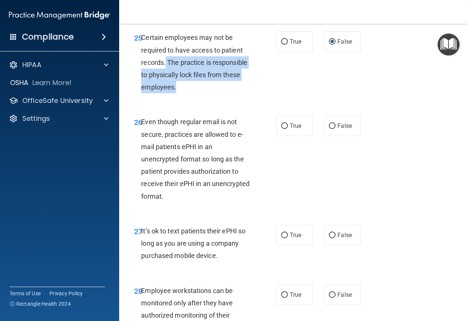
drag, startPoint x: 166, startPoint y: 110, endPoint x: 224, endPoint y: 140, distance: 64.9
click at [224, 93] on div "Certain employees may not be required to have access to patient records. The pr…" at bounding box center [198, 62] width 115 height 62
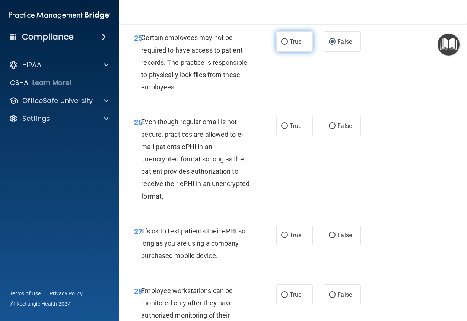
click at [306, 52] on label "True" at bounding box center [295, 41] width 37 height 21
click at [288, 45] on input "True" at bounding box center [284, 42] width 7 height 6
radio input "true"
radio input "false"
click at [293, 136] on label "True" at bounding box center [295, 126] width 37 height 21
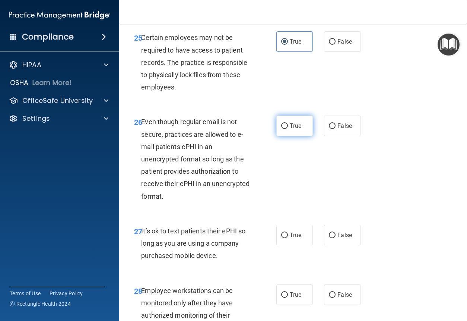
click at [288, 129] on input "True" at bounding box center [284, 126] width 7 height 6
radio input "true"
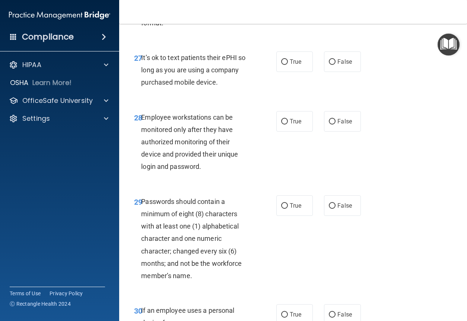
scroll to position [2274, 0]
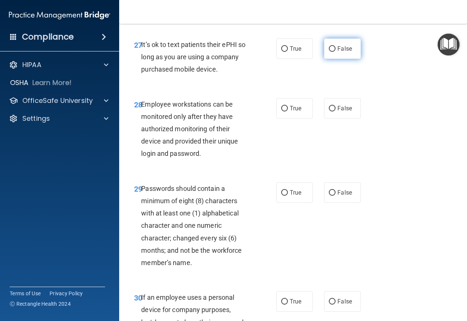
click at [353, 59] on label "False" at bounding box center [342, 48] width 37 height 21
click at [336, 52] on input "False" at bounding box center [332, 49] width 7 height 6
radio input "true"
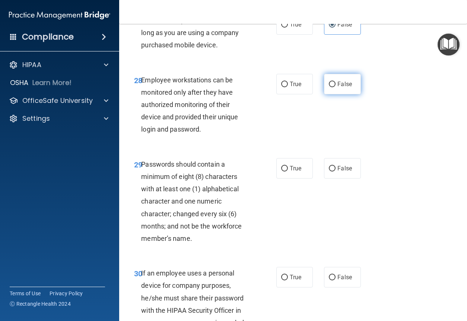
scroll to position [2311, 0]
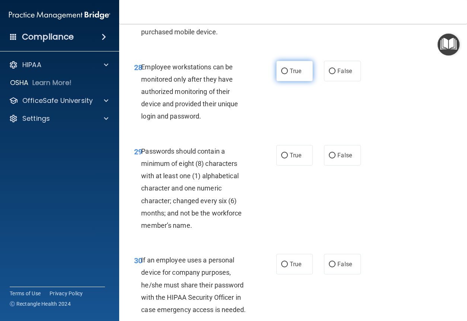
click at [306, 81] on label "True" at bounding box center [295, 71] width 37 height 21
click at [288, 74] on input "True" at bounding box center [284, 72] width 7 height 6
radio input "true"
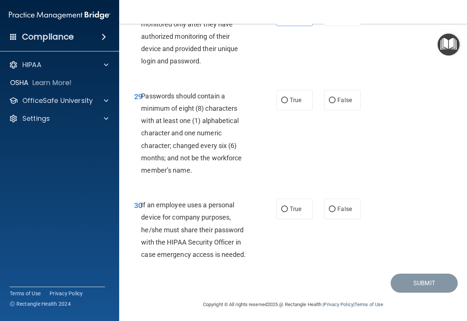
scroll to position [2386, 0]
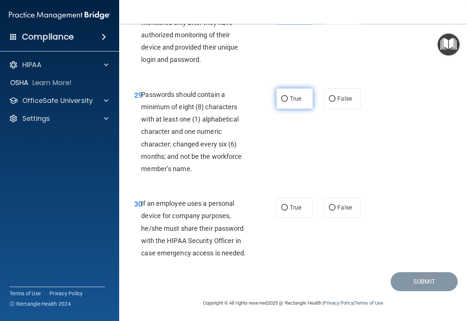
drag, startPoint x: 276, startPoint y: 132, endPoint x: 274, endPoint y: 127, distance: 5.3
click at [277, 109] on label "True" at bounding box center [295, 98] width 37 height 21
click at [281, 102] on input "True" at bounding box center [284, 99] width 7 height 6
radio input "true"
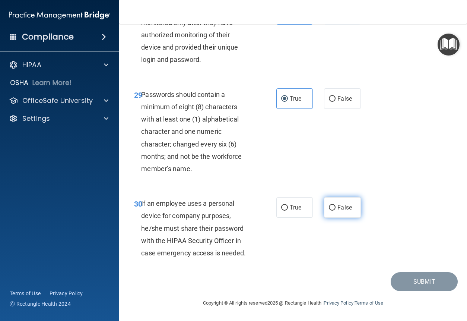
click at [338, 206] on span "False" at bounding box center [345, 207] width 15 height 7
click at [335, 206] on input "False" at bounding box center [332, 208] width 7 height 6
radio input "true"
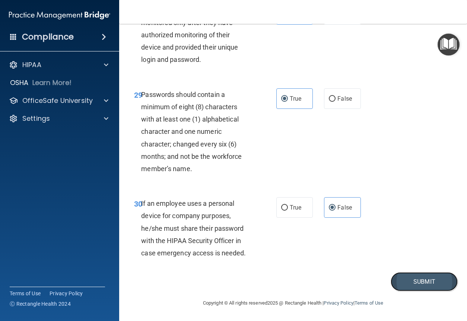
click at [419, 283] on button "Submit" at bounding box center [424, 281] width 67 height 19
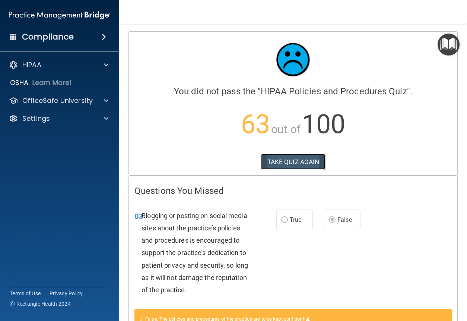
click at [266, 164] on button "TAKE QUIZ AGAIN" at bounding box center [293, 162] width 64 height 16
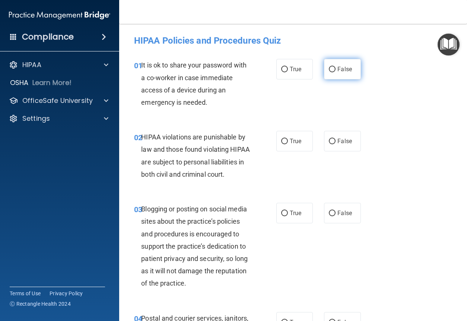
click at [339, 62] on label "False" at bounding box center [342, 69] width 37 height 21
click at [336, 67] on input "False" at bounding box center [332, 70] width 7 height 6
radio input "true"
click at [286, 141] on label "True" at bounding box center [295, 141] width 37 height 21
click at [286, 141] on input "True" at bounding box center [284, 142] width 7 height 6
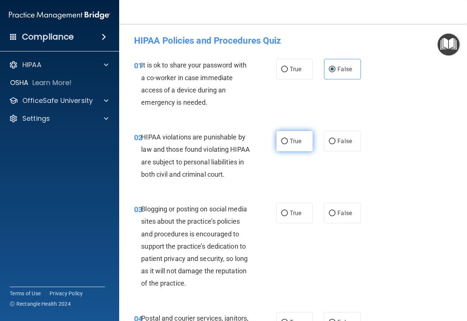
radio input "true"
click at [338, 219] on label "False" at bounding box center [342, 213] width 37 height 21
click at [336, 216] on input "False" at bounding box center [332, 214] width 7 height 6
radio input "true"
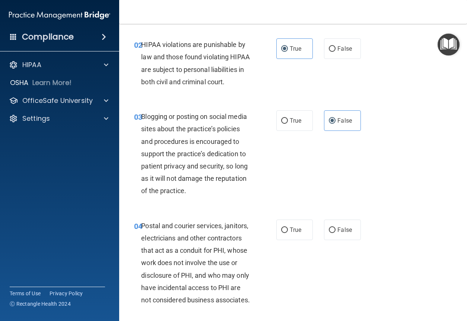
scroll to position [112, 0]
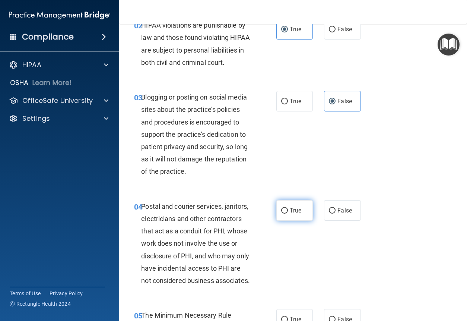
click at [286, 221] on label "True" at bounding box center [295, 210] width 37 height 21
click at [286, 214] on input "True" at bounding box center [284, 211] width 7 height 6
radio input "true"
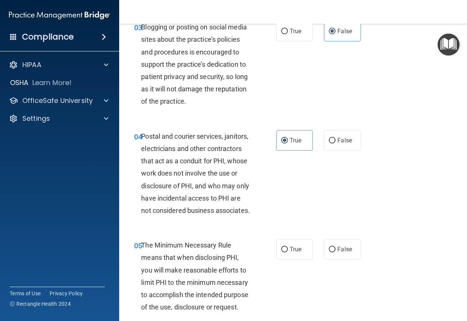
scroll to position [186, 0]
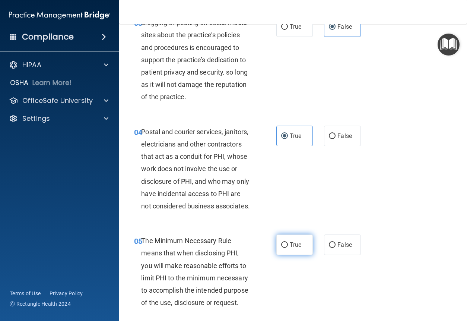
click at [293, 255] on label "True" at bounding box center [295, 244] width 37 height 21
click at [288, 248] on input "True" at bounding box center [284, 245] width 7 height 6
radio input "true"
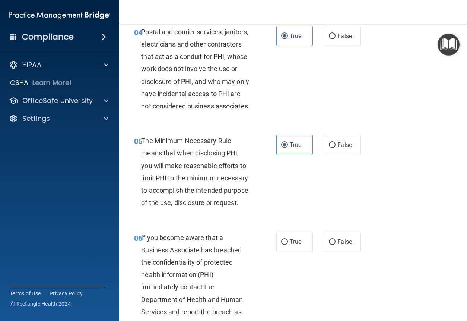
scroll to position [298, 0]
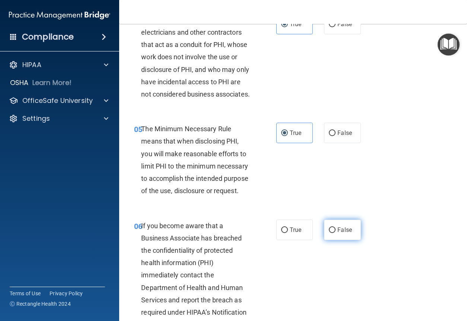
click at [325, 240] on label "False" at bounding box center [342, 230] width 37 height 21
click at [329, 233] on input "False" at bounding box center [332, 230] width 7 height 6
radio input "true"
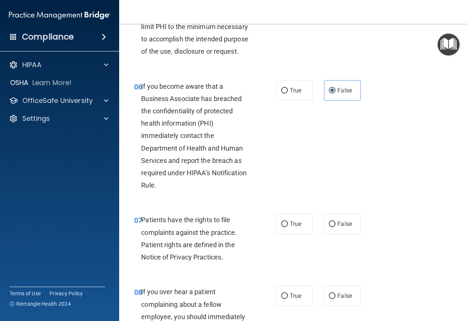
scroll to position [485, 0]
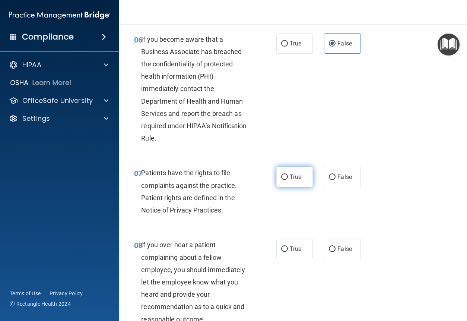
click at [287, 187] on label "True" at bounding box center [295, 177] width 37 height 21
click at [287, 180] on input "True" at bounding box center [284, 177] width 7 height 6
radio input "true"
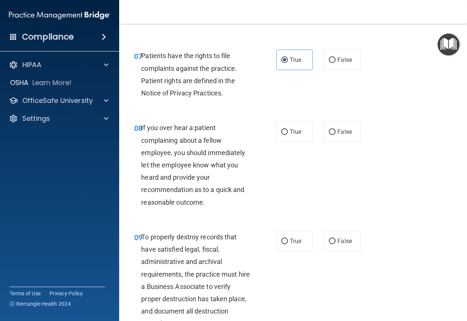
scroll to position [634, 0]
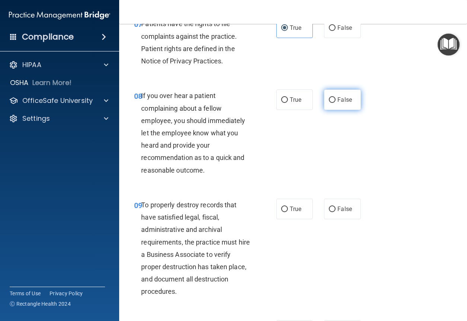
click at [330, 103] on input "False" at bounding box center [332, 100] width 7 height 6
radio input "true"
click at [340, 272] on div "09 To properly destroy records that have satisfied legal, fiscal, administrativ…" at bounding box center [294, 250] width 330 height 122
click at [340, 212] on span "False" at bounding box center [345, 208] width 15 height 7
click at [336, 212] on input "False" at bounding box center [332, 210] width 7 height 6
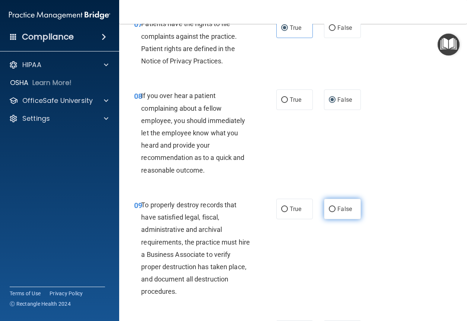
radio input "true"
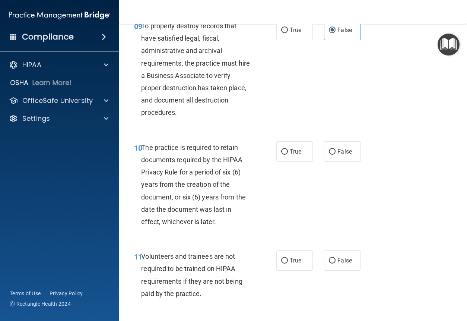
scroll to position [820, 0]
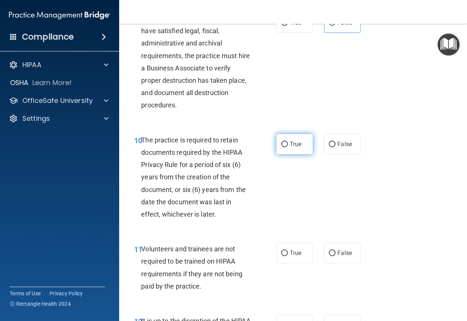
click at [290, 148] on span "True" at bounding box center [296, 144] width 12 height 7
click at [288, 147] on input "True" at bounding box center [284, 145] width 7 height 6
radio input "true"
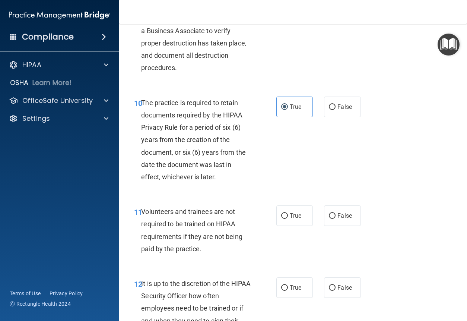
scroll to position [969, 0]
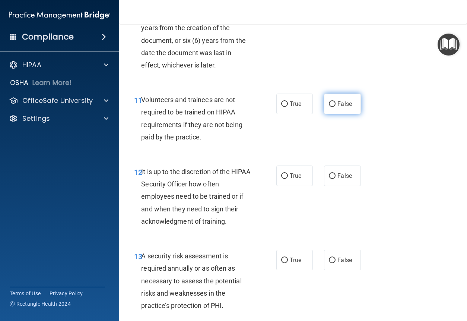
click at [341, 114] on label "False" at bounding box center [342, 104] width 37 height 21
click at [336, 107] on input "False" at bounding box center [332, 104] width 7 height 6
radio input "true"
click at [339, 186] on label "False" at bounding box center [342, 176] width 37 height 21
click at [336, 179] on input "False" at bounding box center [332, 176] width 7 height 6
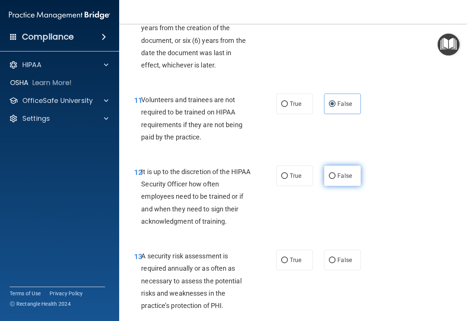
radio input "true"
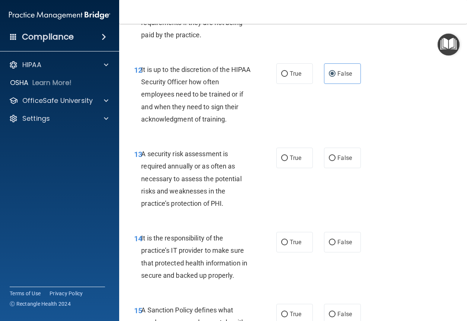
scroll to position [1081, 0]
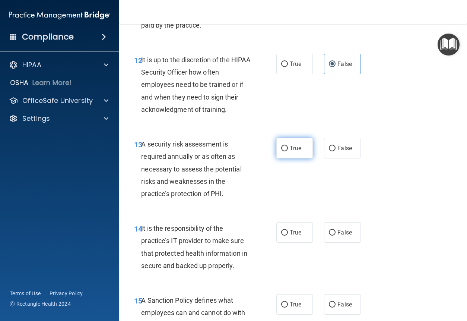
click at [303, 158] on label "True" at bounding box center [295, 148] width 37 height 21
click at [288, 151] on input "True" at bounding box center [284, 149] width 7 height 6
radio input "true"
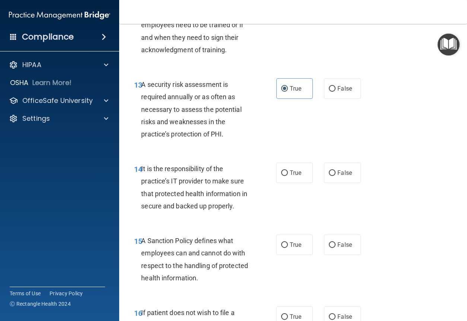
scroll to position [1156, 0]
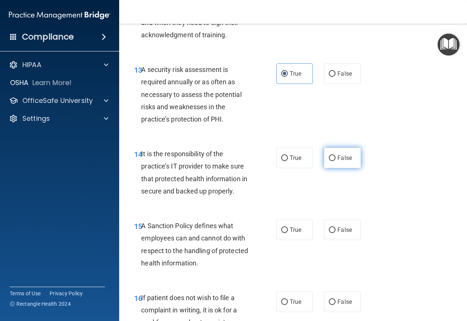
click at [328, 168] on label "False" at bounding box center [342, 158] width 37 height 21
click at [329, 161] on input "False" at bounding box center [332, 158] width 7 height 6
radio input "true"
click at [334, 240] on label "False" at bounding box center [342, 230] width 37 height 21
click at [334, 233] on input "False" at bounding box center [332, 230] width 7 height 6
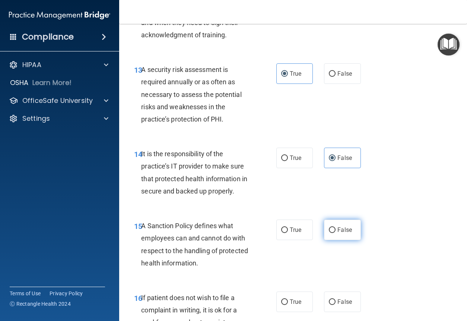
radio input "true"
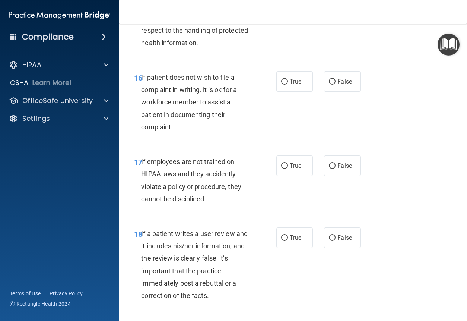
scroll to position [1379, 0]
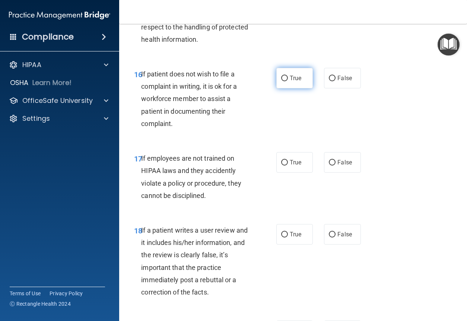
click at [296, 88] on label "True" at bounding box center [295, 78] width 37 height 21
click at [288, 81] on input "True" at bounding box center [284, 79] width 7 height 6
radio input "true"
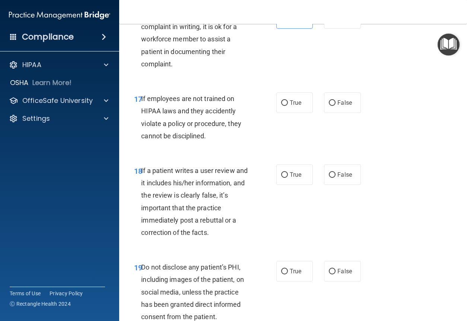
scroll to position [1454, 0]
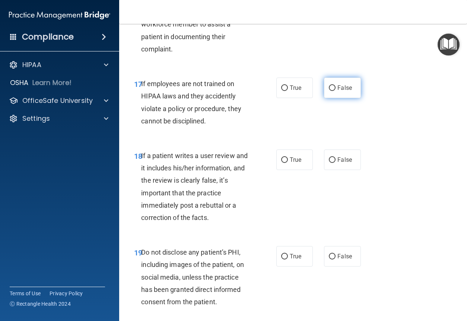
click at [343, 91] on span "False" at bounding box center [345, 87] width 15 height 7
click at [336, 91] on input "False" at bounding box center [332, 88] width 7 height 6
radio input "true"
click at [338, 170] on label "False" at bounding box center [342, 159] width 37 height 21
click at [336, 163] on input "False" at bounding box center [332, 160] width 7 height 6
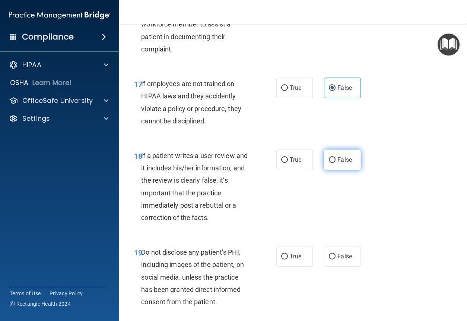
radio input "true"
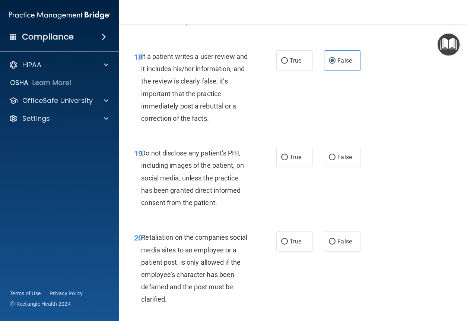
scroll to position [1566, 0]
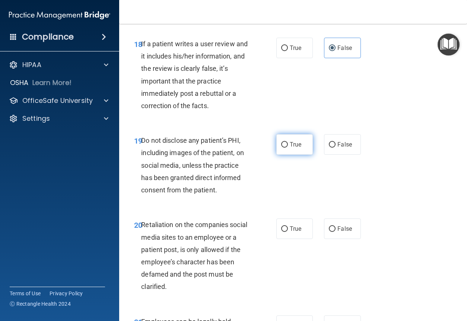
click at [287, 155] on label "True" at bounding box center [295, 144] width 37 height 21
click at [287, 148] on input "True" at bounding box center [284, 145] width 7 height 6
radio input "true"
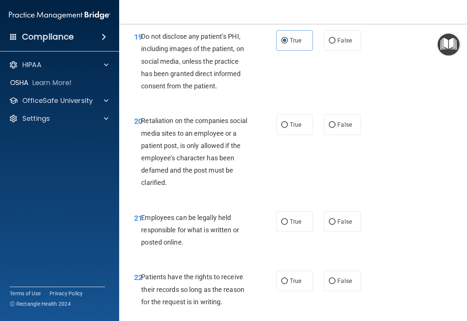
scroll to position [1677, 0]
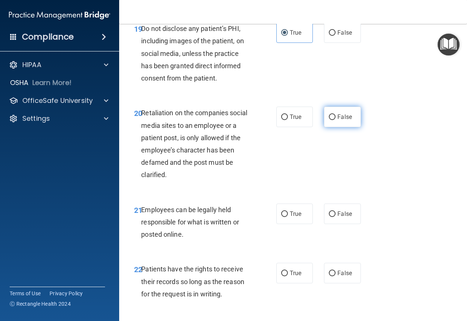
click at [343, 120] on span "False" at bounding box center [345, 116] width 15 height 7
click at [336, 120] on input "False" at bounding box center [332, 117] width 7 height 6
radio input "true"
click at [287, 224] on label "True" at bounding box center [295, 214] width 37 height 21
click at [287, 217] on input "True" at bounding box center [284, 214] width 7 height 6
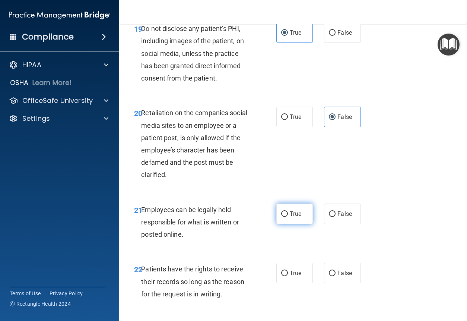
radio input "true"
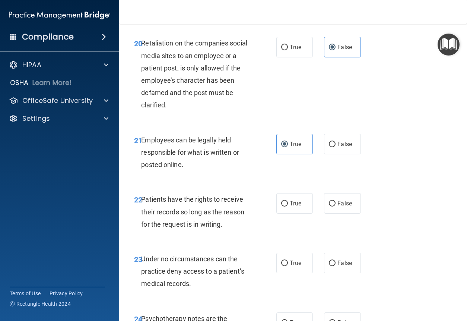
scroll to position [1752, 0]
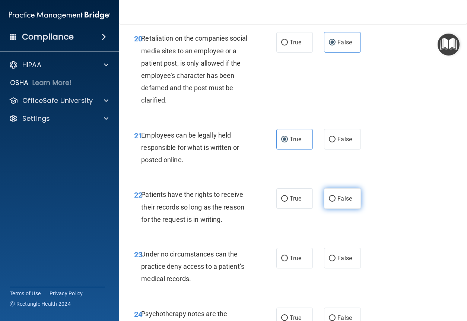
click at [344, 209] on label "False" at bounding box center [342, 198] width 37 height 21
click at [336, 202] on input "False" at bounding box center [332, 199] width 7 height 6
radio input "true"
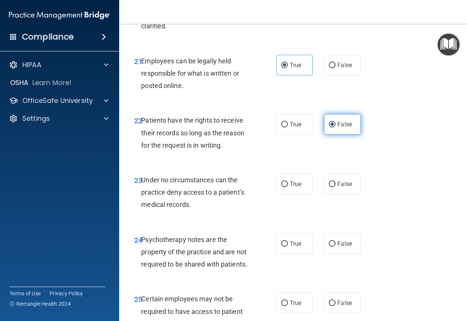
scroll to position [1826, 0]
click at [332, 187] on input "False" at bounding box center [332, 184] width 7 height 6
radio input "true"
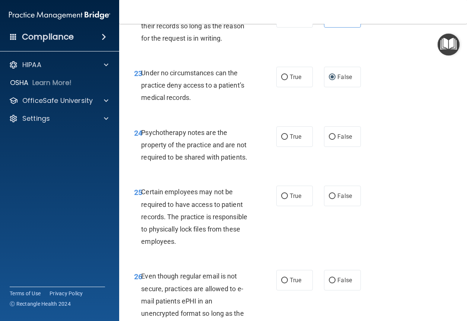
scroll to position [1938, 0]
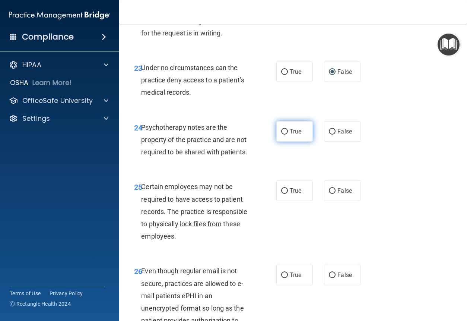
click at [305, 142] on label "True" at bounding box center [295, 131] width 37 height 21
click at [288, 135] on input "True" at bounding box center [284, 132] width 7 height 6
radio input "true"
click at [288, 201] on label "True" at bounding box center [295, 190] width 37 height 21
click at [288, 194] on input "True" at bounding box center [284, 191] width 7 height 6
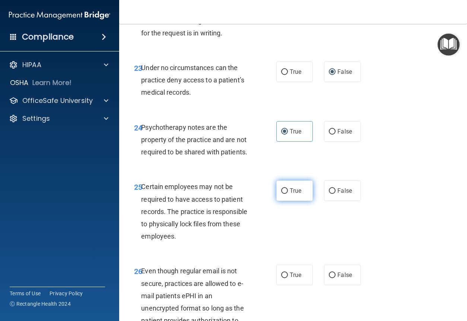
radio input "true"
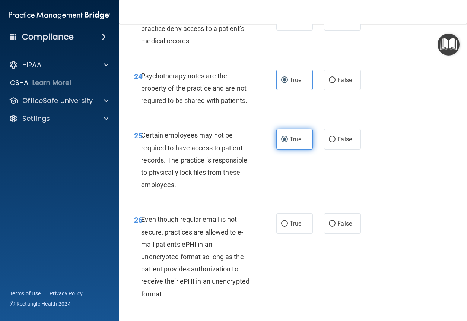
scroll to position [2013, 0]
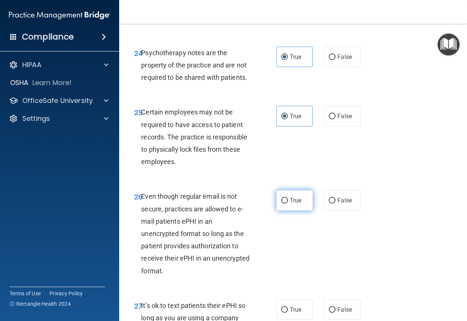
click at [286, 211] on label "True" at bounding box center [295, 200] width 37 height 21
click at [286, 204] on input "True" at bounding box center [284, 201] width 7 height 6
radio input "true"
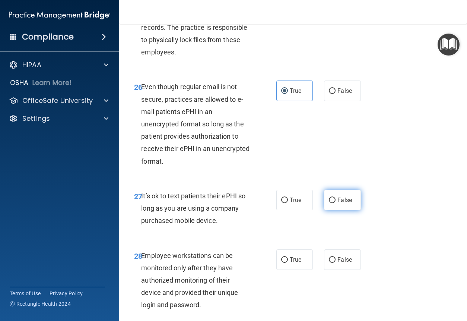
scroll to position [2125, 0]
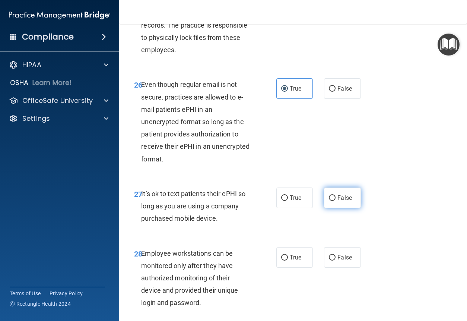
click at [325, 208] on label "False" at bounding box center [342, 197] width 37 height 21
click at [329, 201] on input "False" at bounding box center [332, 198] width 7 height 6
radio input "true"
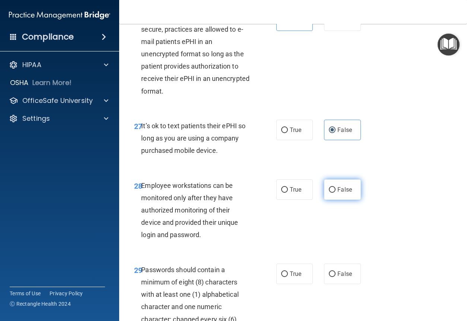
scroll to position [2199, 0]
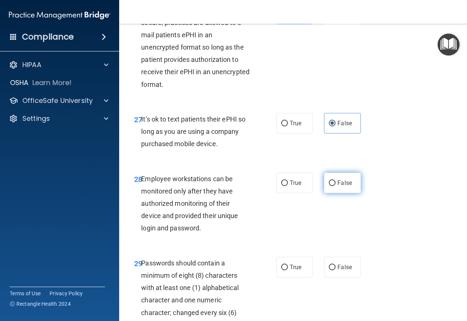
click at [349, 193] on label "False" at bounding box center [342, 183] width 37 height 21
click at [336, 186] on input "False" at bounding box center [332, 183] width 7 height 6
radio input "true"
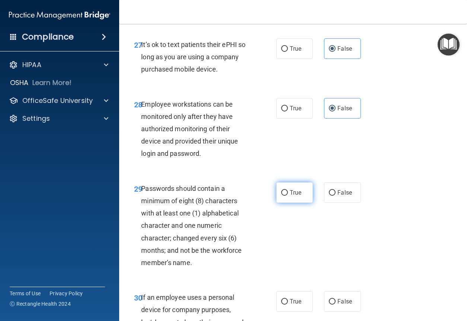
click at [303, 203] on label "True" at bounding box center [295, 192] width 37 height 21
click at [288, 196] on input "True" at bounding box center [284, 193] width 7 height 6
radio input "true"
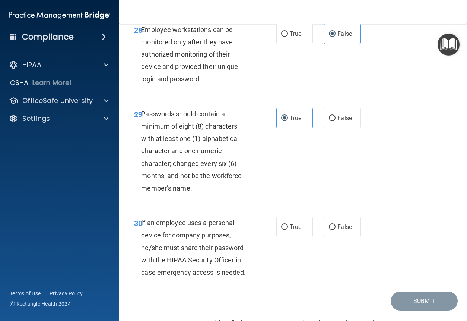
scroll to position [2386, 0]
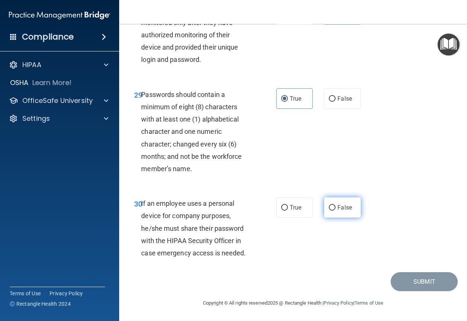
click at [341, 218] on label "False" at bounding box center [342, 207] width 37 height 21
click at [336, 211] on input "False" at bounding box center [332, 208] width 7 height 6
radio input "true"
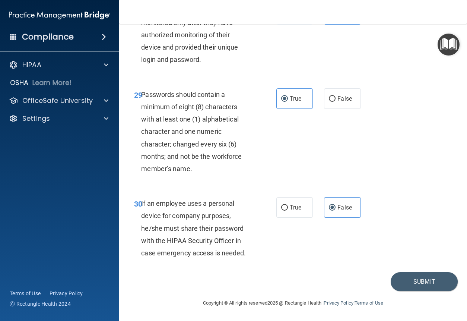
scroll to position [2417, 0]
click at [397, 277] on button "Submit" at bounding box center [424, 281] width 67 height 19
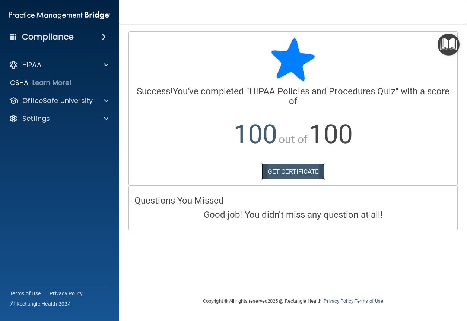
click at [318, 171] on link "GET CERTIFICATE" at bounding box center [294, 171] width 64 height 16
click at [98, 41] on div "Compliance" at bounding box center [59, 37] width 119 height 16
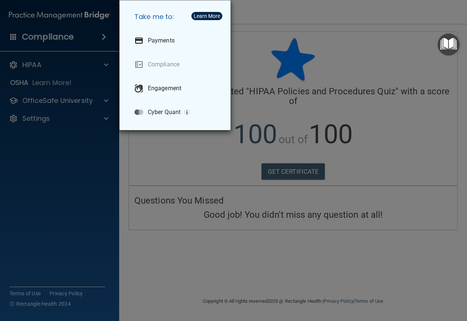
click at [101, 34] on div "Take me to: Payments Compliance Engagement Cyber Quant" at bounding box center [233, 160] width 467 height 321
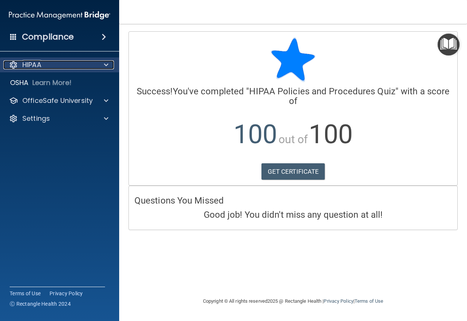
click at [95, 62] on div "HIPAA" at bounding box center [49, 64] width 92 height 9
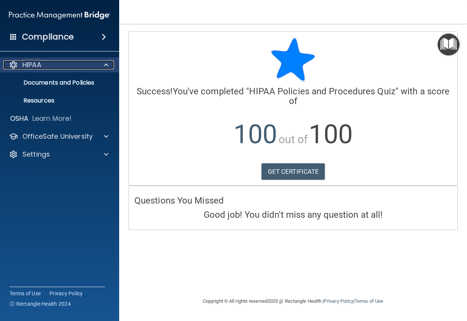
click at [95, 62] on div "HIPAA" at bounding box center [49, 64] width 92 height 9
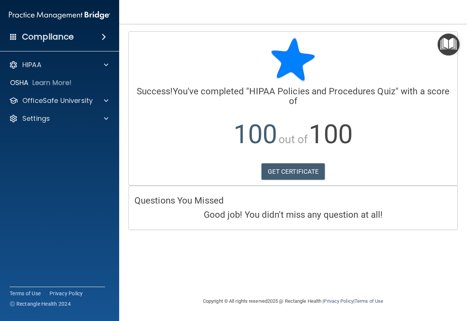
click at [453, 46] on img "Open Resource Center" at bounding box center [449, 45] width 22 height 22
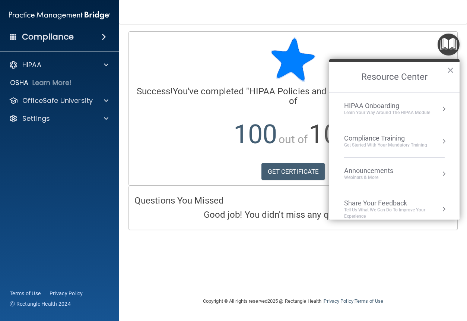
drag, startPoint x: 451, startPoint y: 67, endPoint x: 454, endPoint y: 59, distance: 8.0
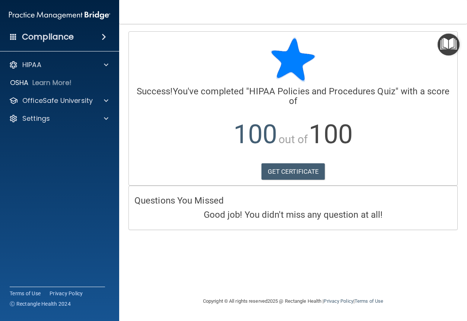
click at [76, 16] on img at bounding box center [59, 15] width 101 height 15
click at [15, 33] on span at bounding box center [13, 36] width 7 height 7
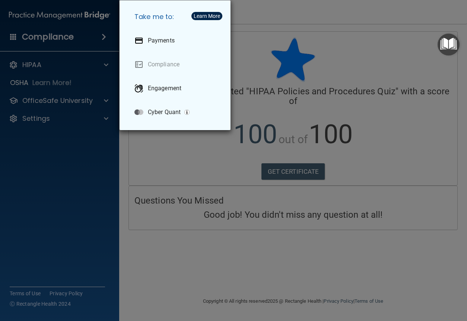
click at [13, 32] on div "Take me to: Payments Compliance Engagement Cyber Quant" at bounding box center [233, 160] width 467 height 321
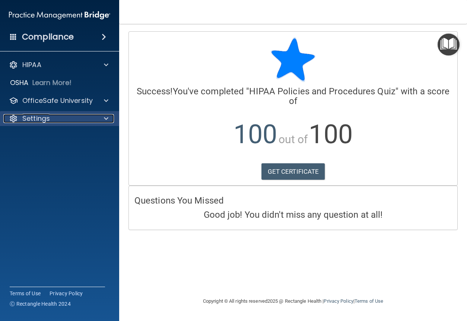
click at [31, 122] on p "Settings" at bounding box center [36, 118] width 28 height 9
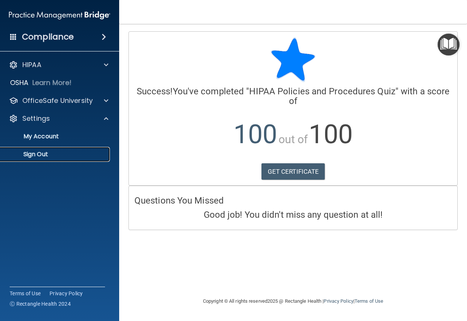
click at [35, 154] on p "Sign Out" at bounding box center [56, 154] width 102 height 7
